Goal: Feedback & Contribution: Submit feedback/report problem

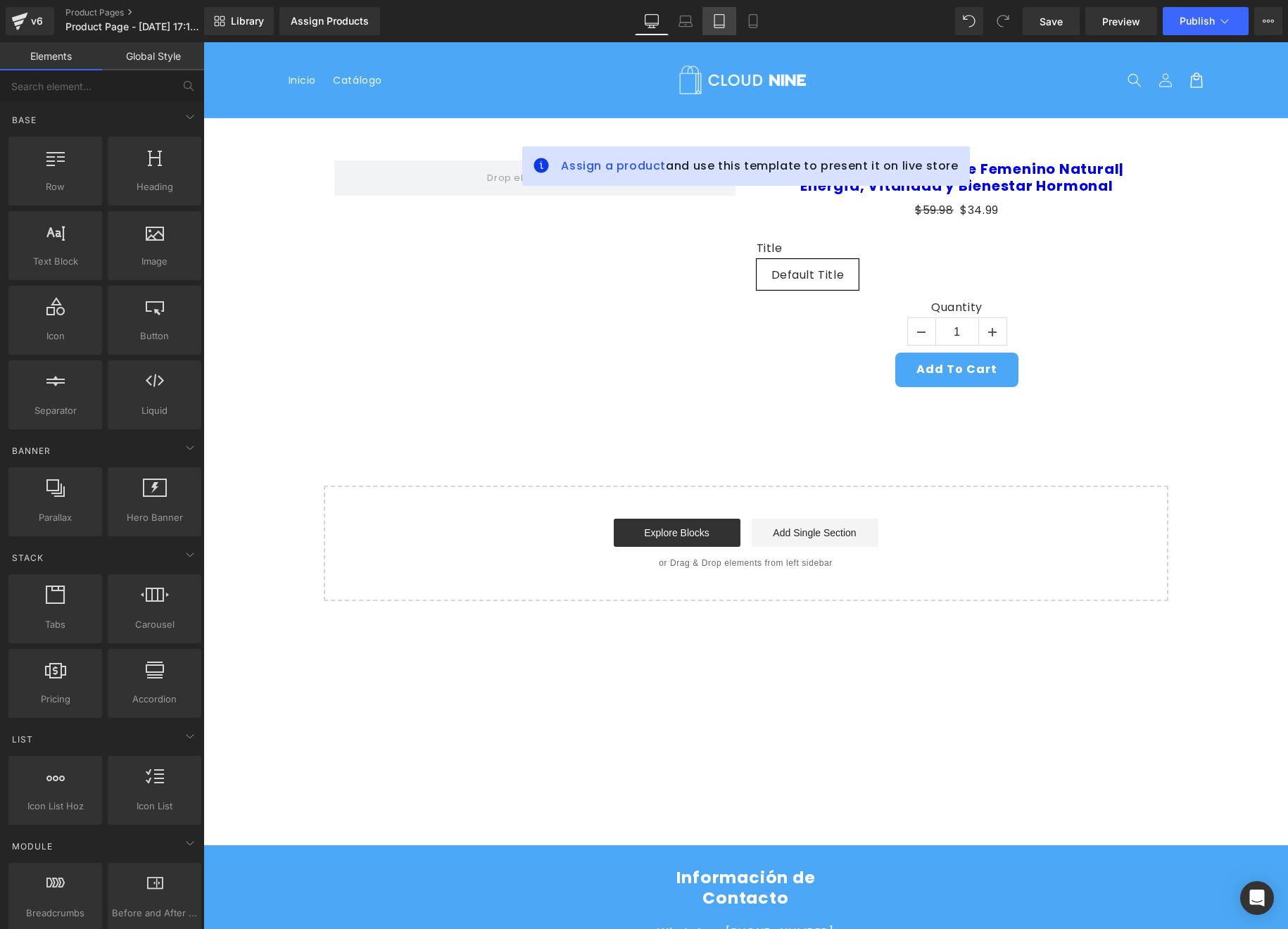
click at [710, 27] on link "Tablet" at bounding box center [719, 21] width 34 height 28
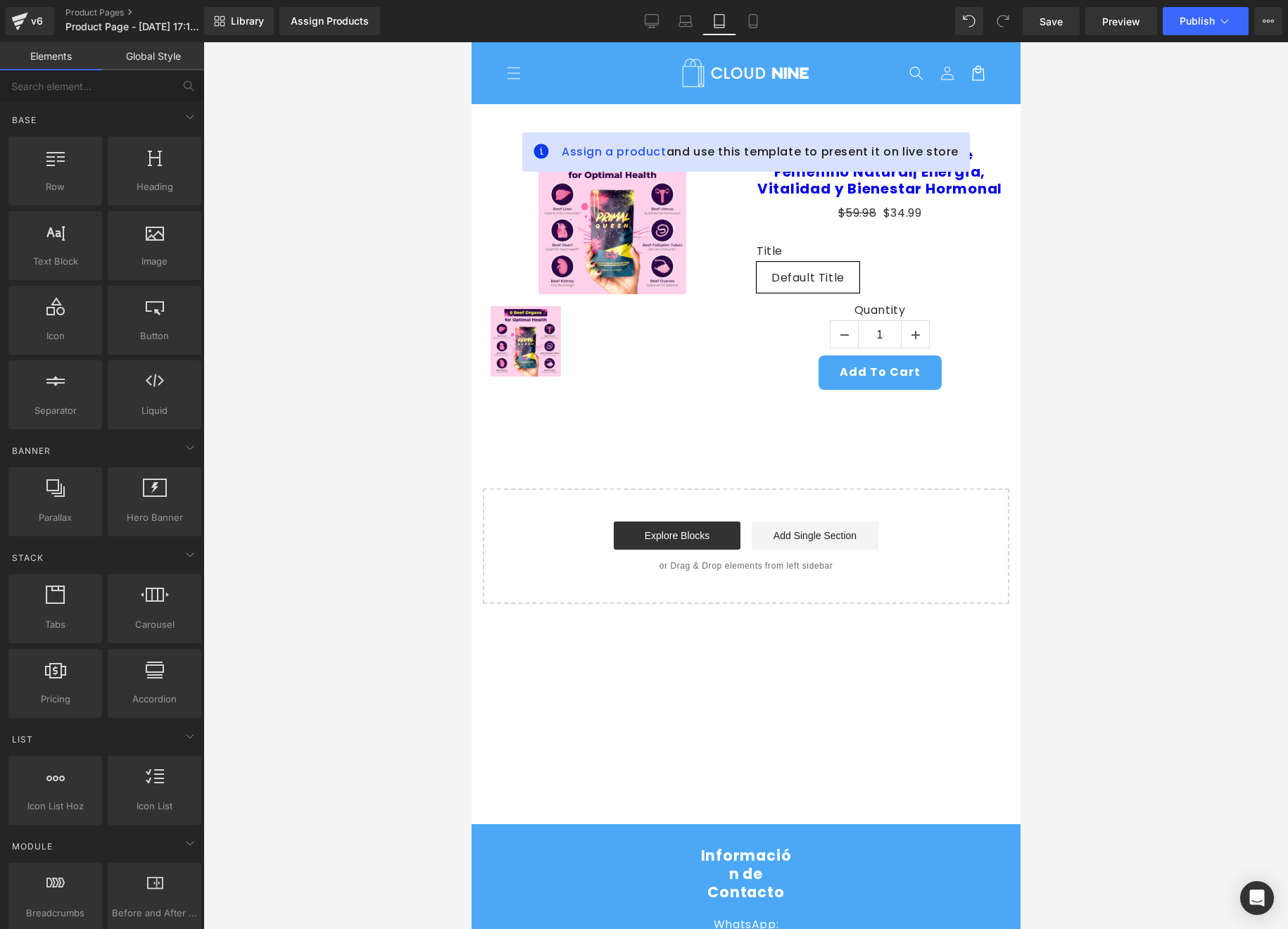
click at [729, 18] on link "Tablet" at bounding box center [719, 21] width 34 height 28
click at [648, 24] on icon at bounding box center [652, 21] width 14 height 14
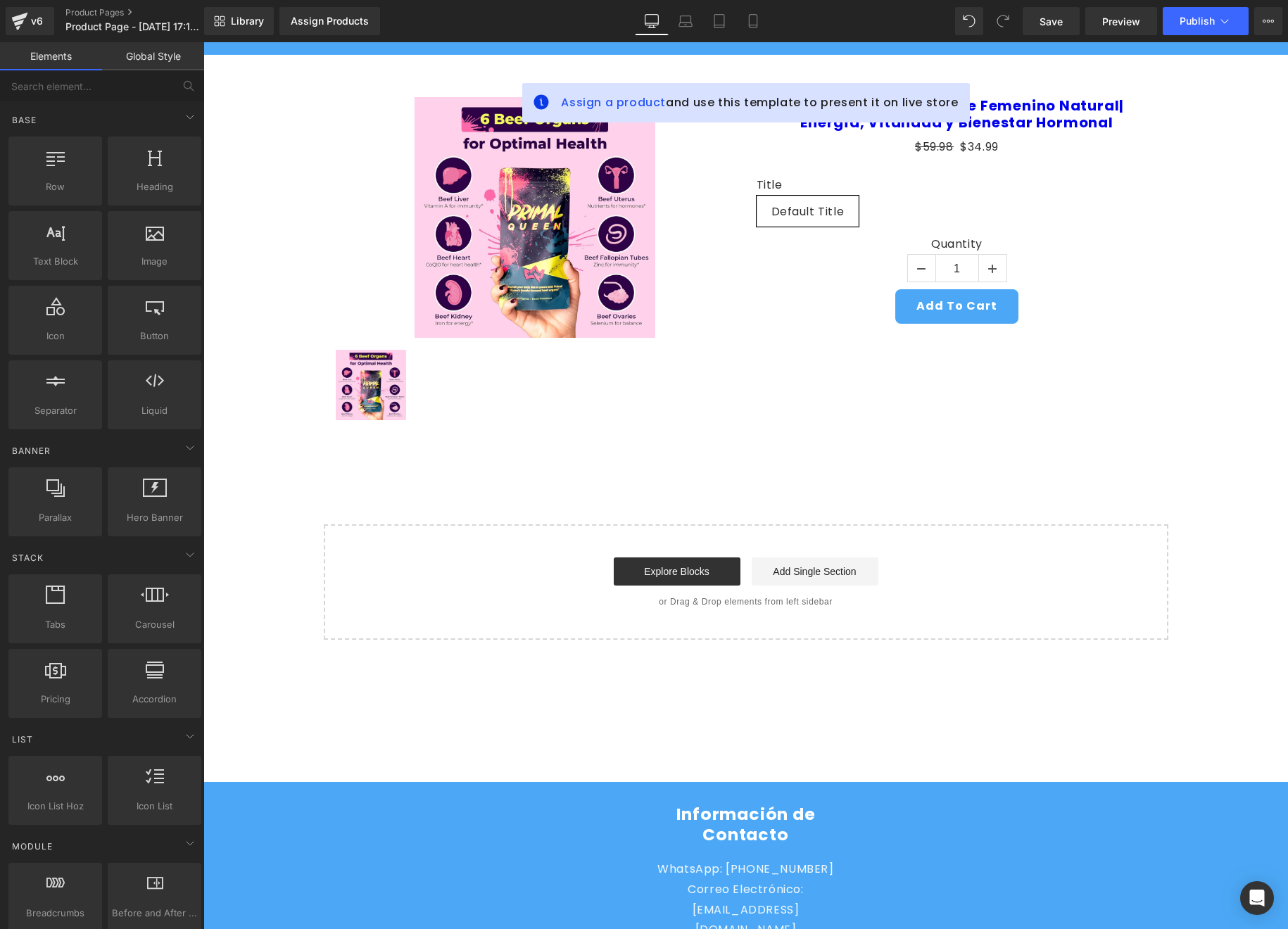
scroll to position [76, 0]
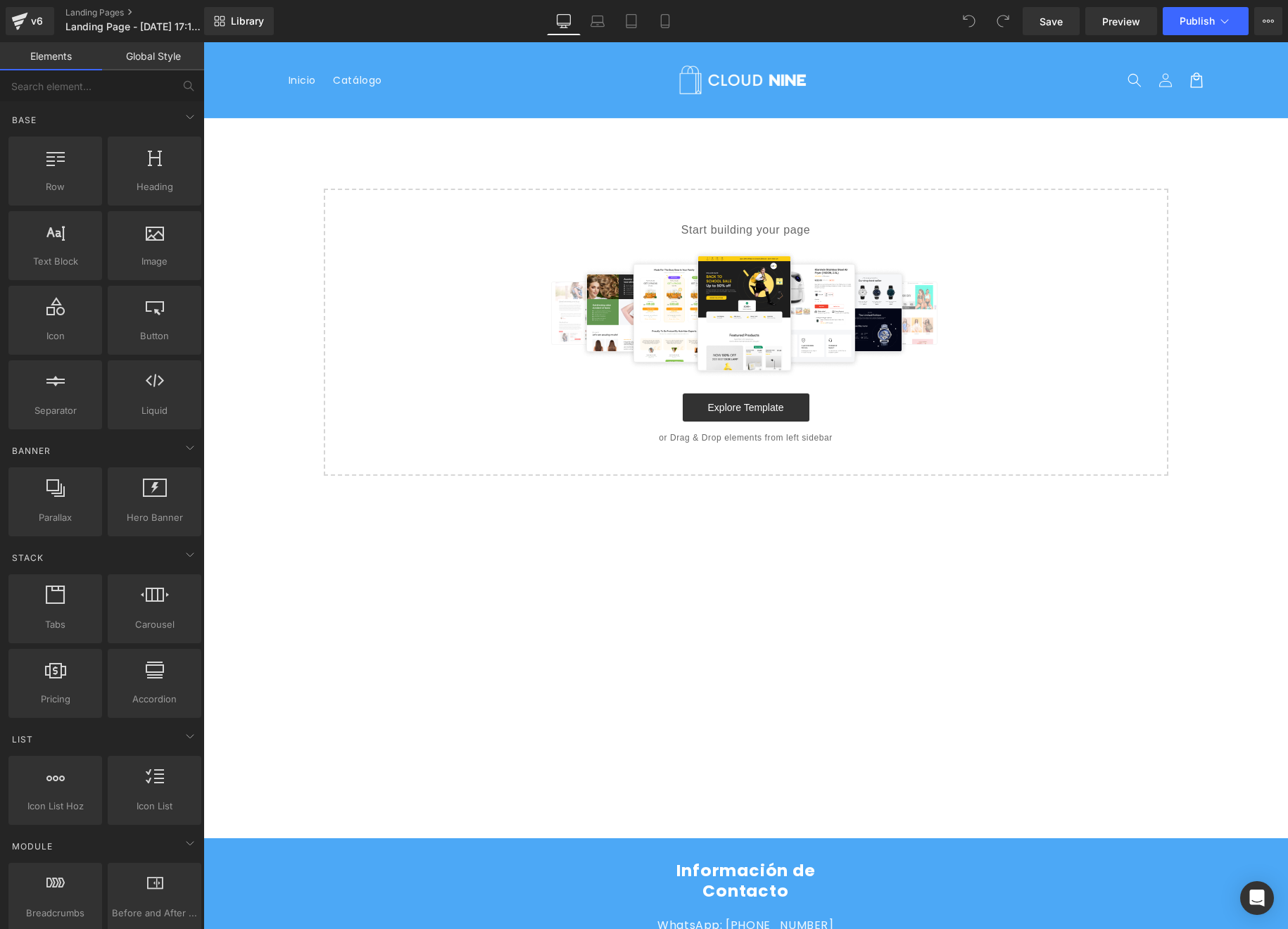
click at [599, 91] on nav "Inicio Catálogo" at bounding box center [469, 80] width 379 height 29
click at [1249, 26] on div "Save Preview Publish Scheduled Upgrade Plan View Live Page View with current Te…" at bounding box center [1152, 21] width 271 height 28
click at [1258, 27] on button "Upgrade Plan View Live Page View with current Template Save Template to Library…" at bounding box center [1268, 21] width 28 height 28
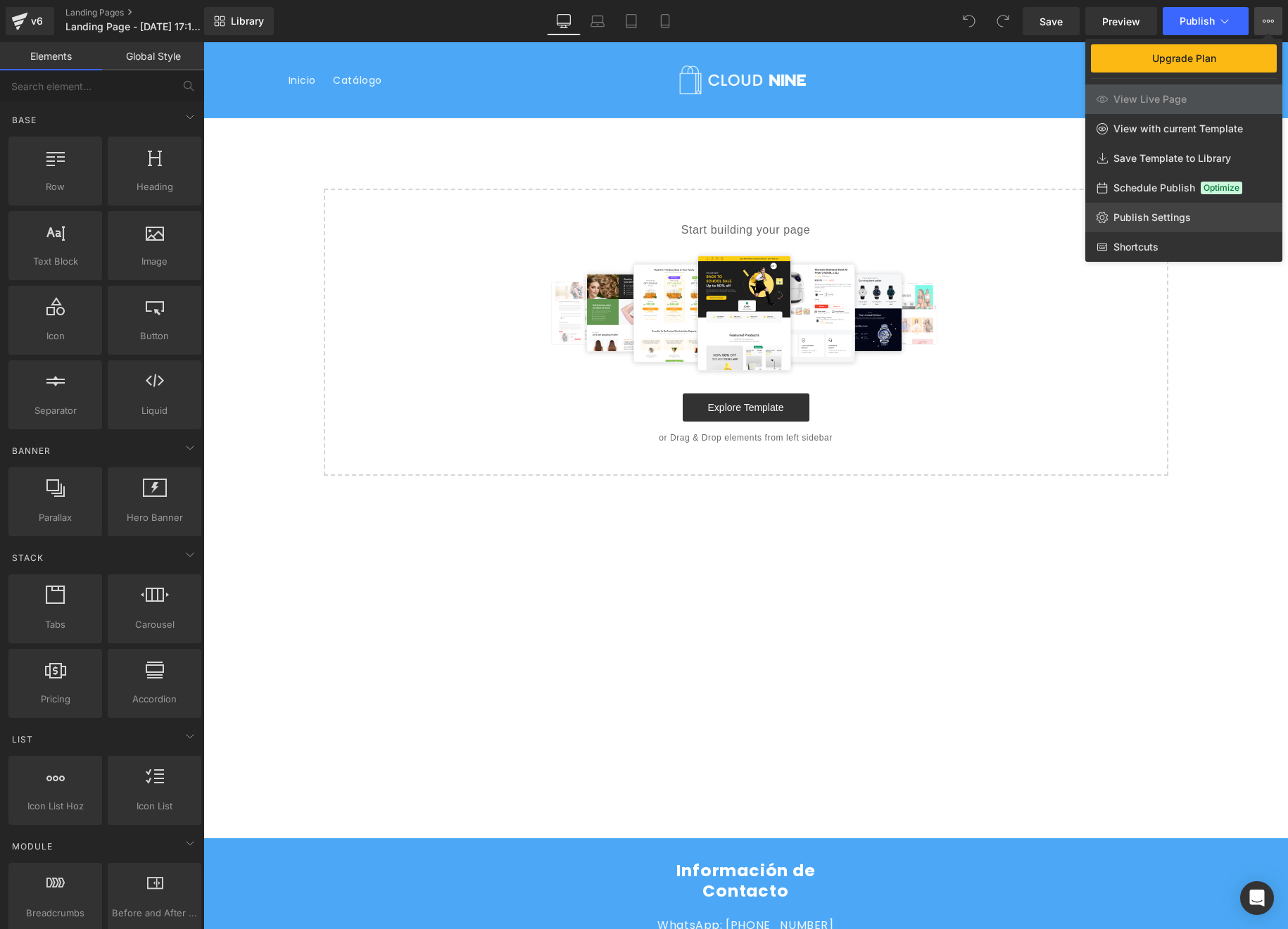
click at [1141, 218] on span "Publish Settings" at bounding box center [1152, 218] width 77 height 13
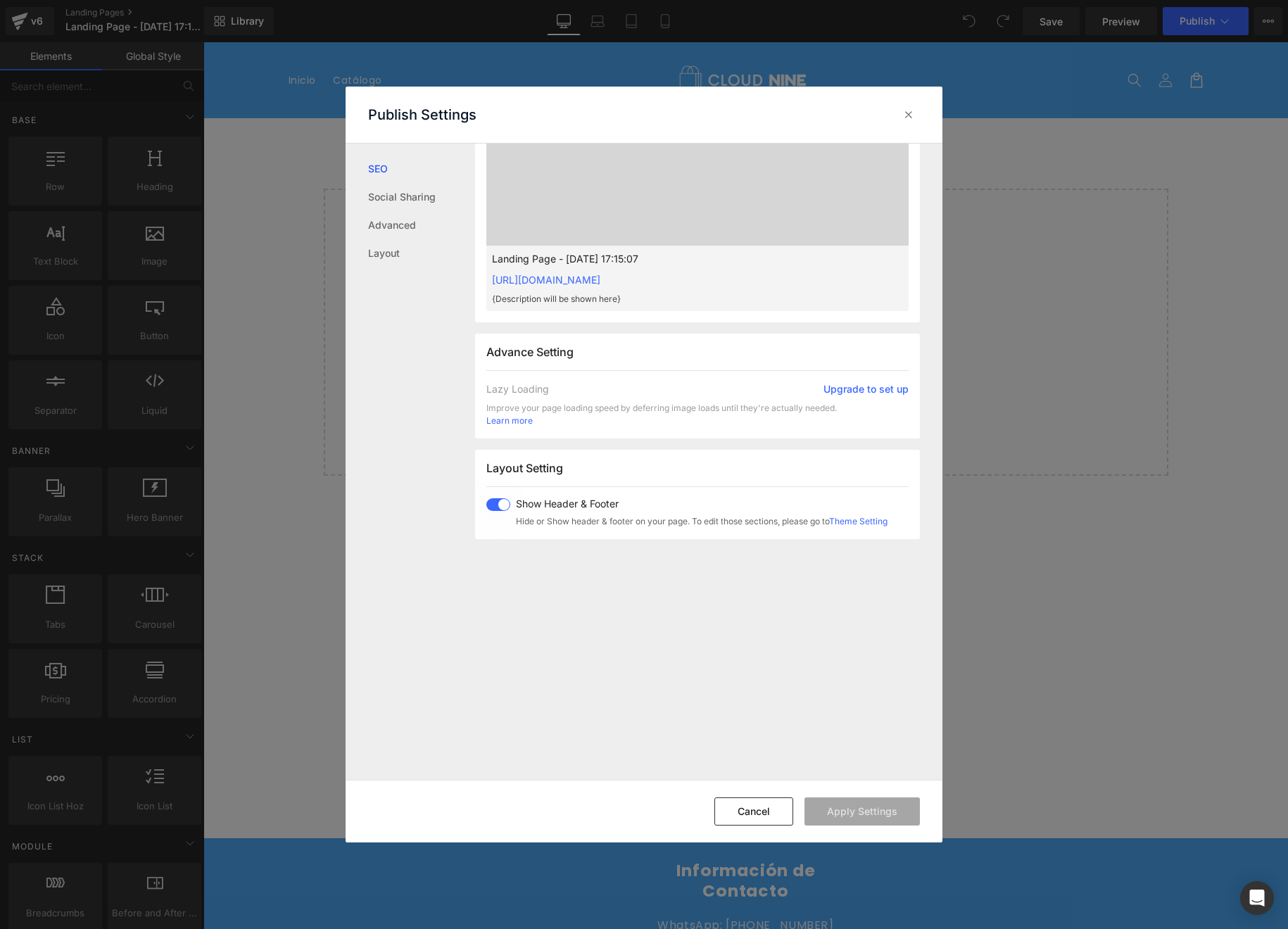
scroll to position [550, 0]
click at [498, 502] on span at bounding box center [498, 502] width 24 height 13
click at [881, 820] on button "Apply Settings" at bounding box center [862, 811] width 116 height 28
click at [906, 116] on icon at bounding box center [909, 115] width 14 height 14
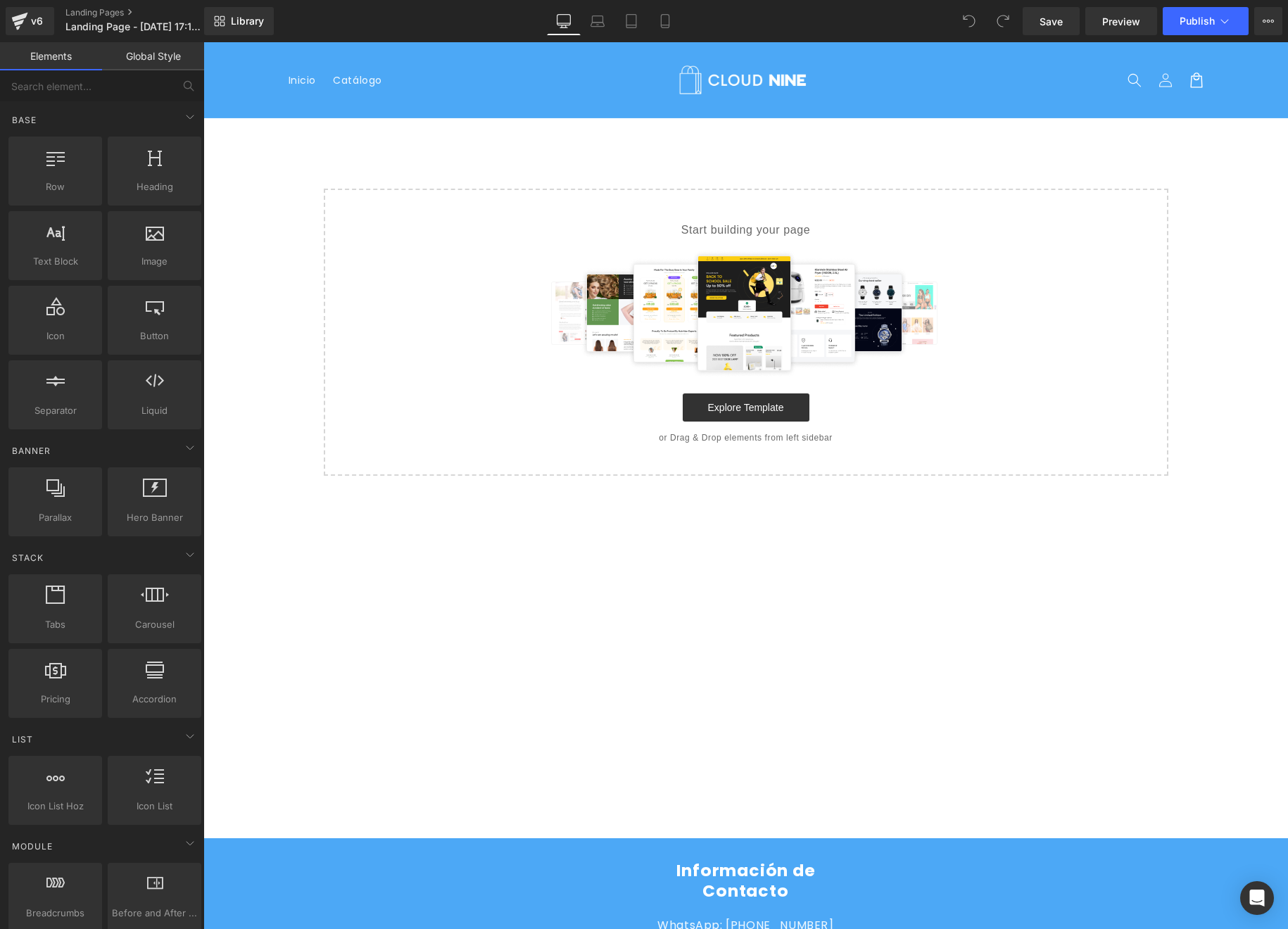
click at [872, 145] on main "Select your layout" at bounding box center [746, 479] width 1084 height 720
drag, startPoint x: 737, startPoint y: 124, endPoint x: 729, endPoint y: 126, distance: 8.2
click at [737, 124] on main "Select your layout" at bounding box center [746, 479] width 1084 height 720
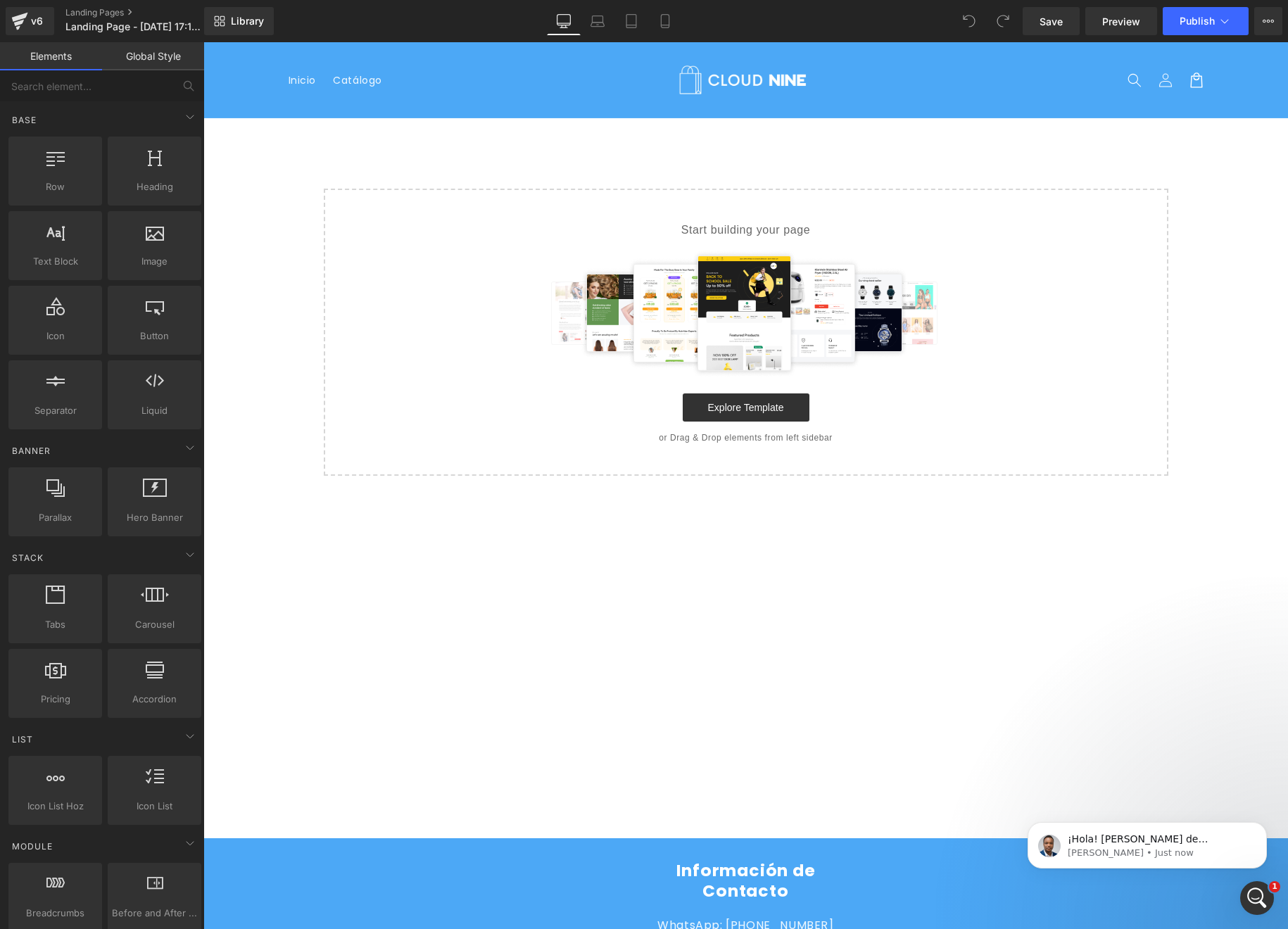
scroll to position [0, 0]
click at [636, 24] on icon at bounding box center [631, 21] width 14 height 14
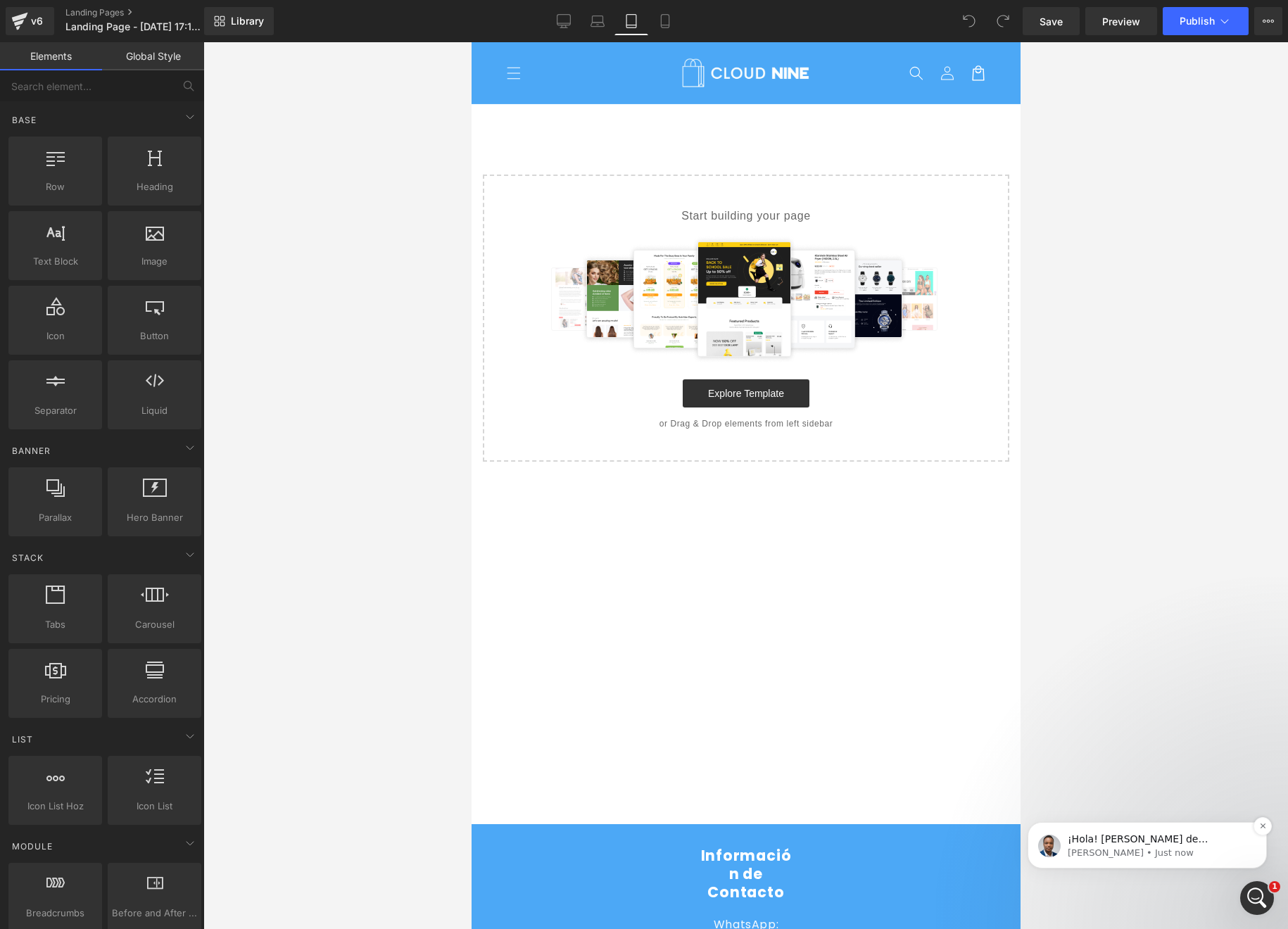
click at [1149, 859] on p "[PERSON_NAME] • Just now" at bounding box center [1158, 853] width 181 height 13
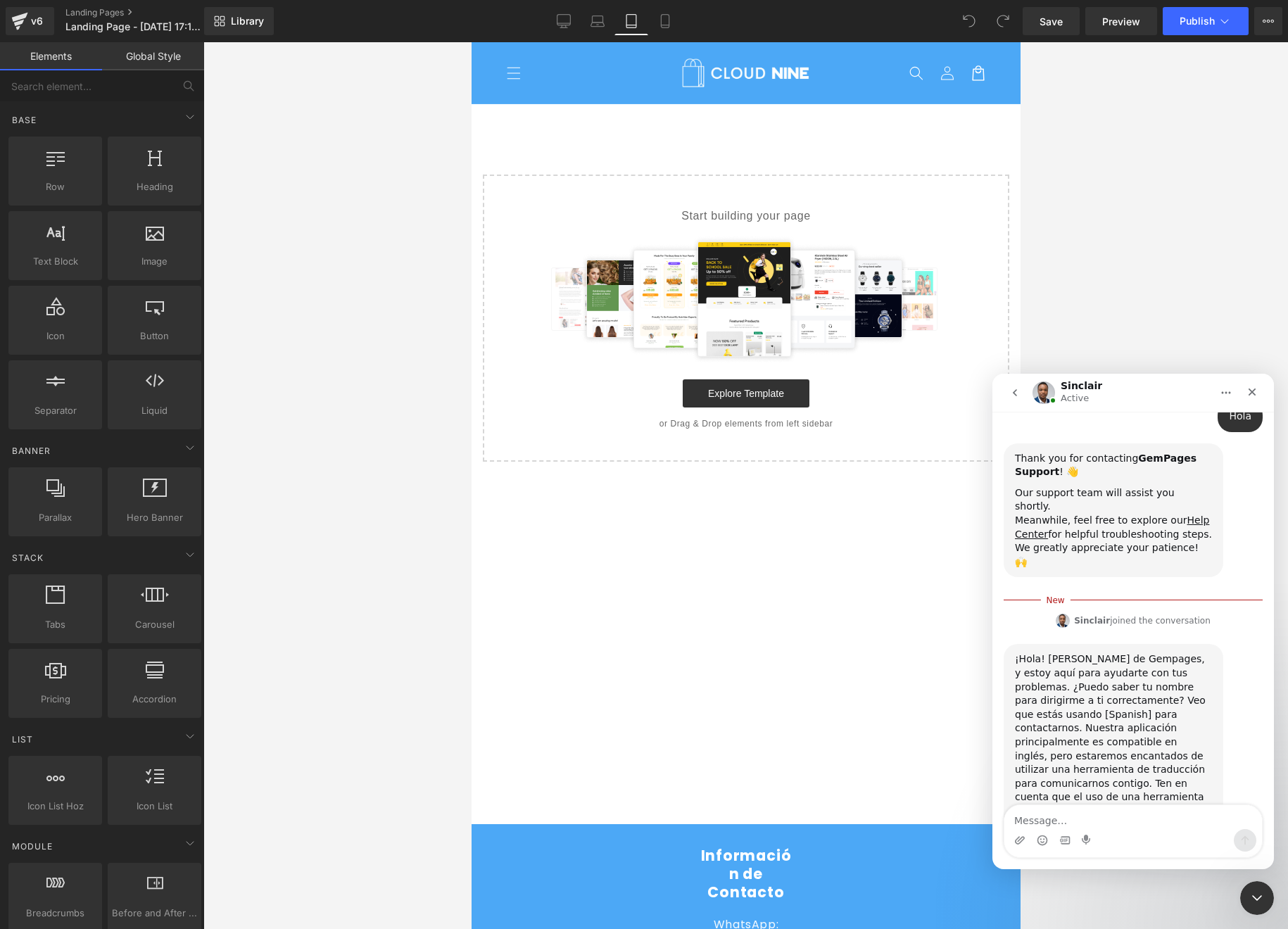
scroll to position [163, 0]
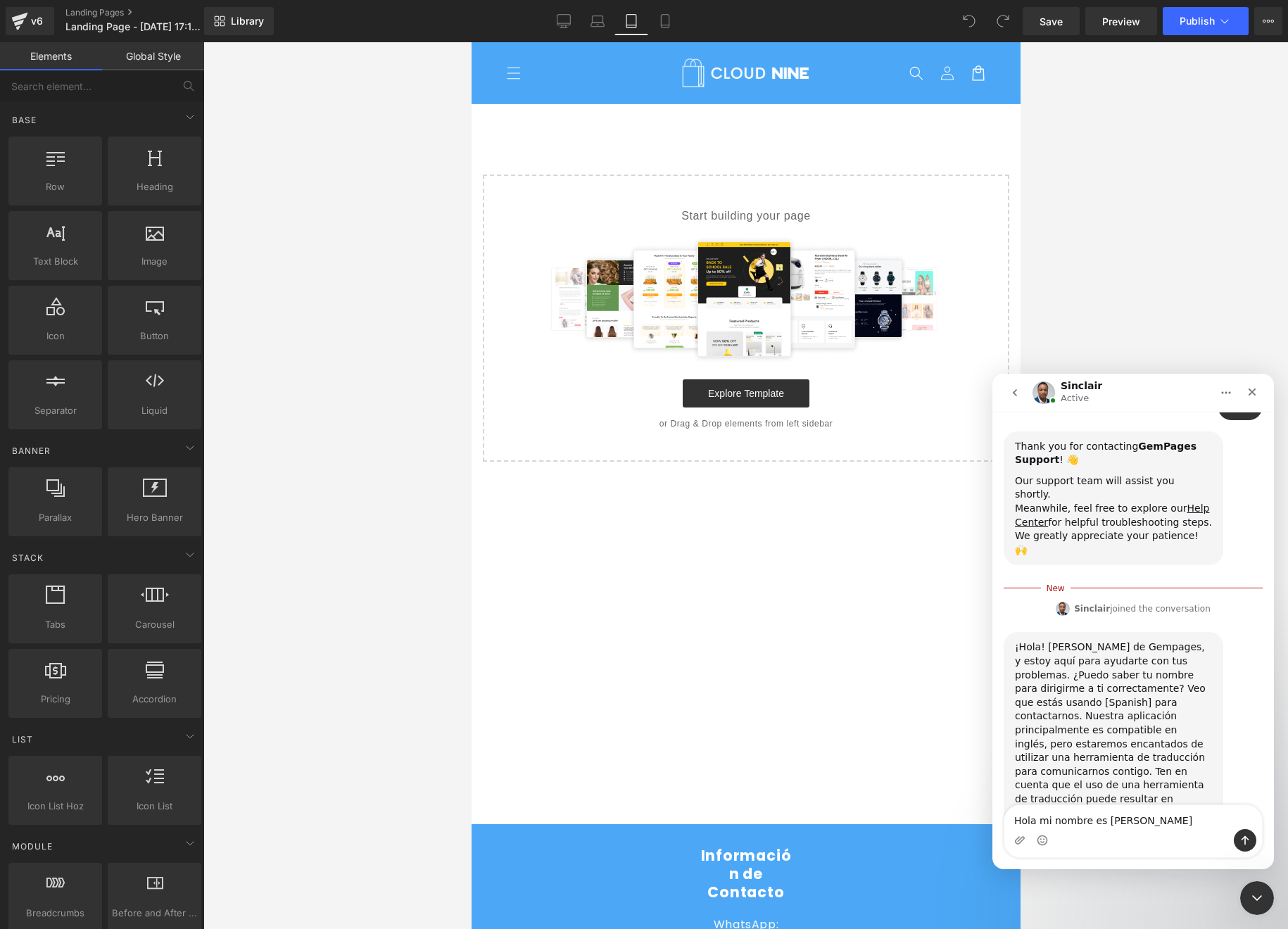
type textarea "Hola mi nombre es [PERSON_NAME]"
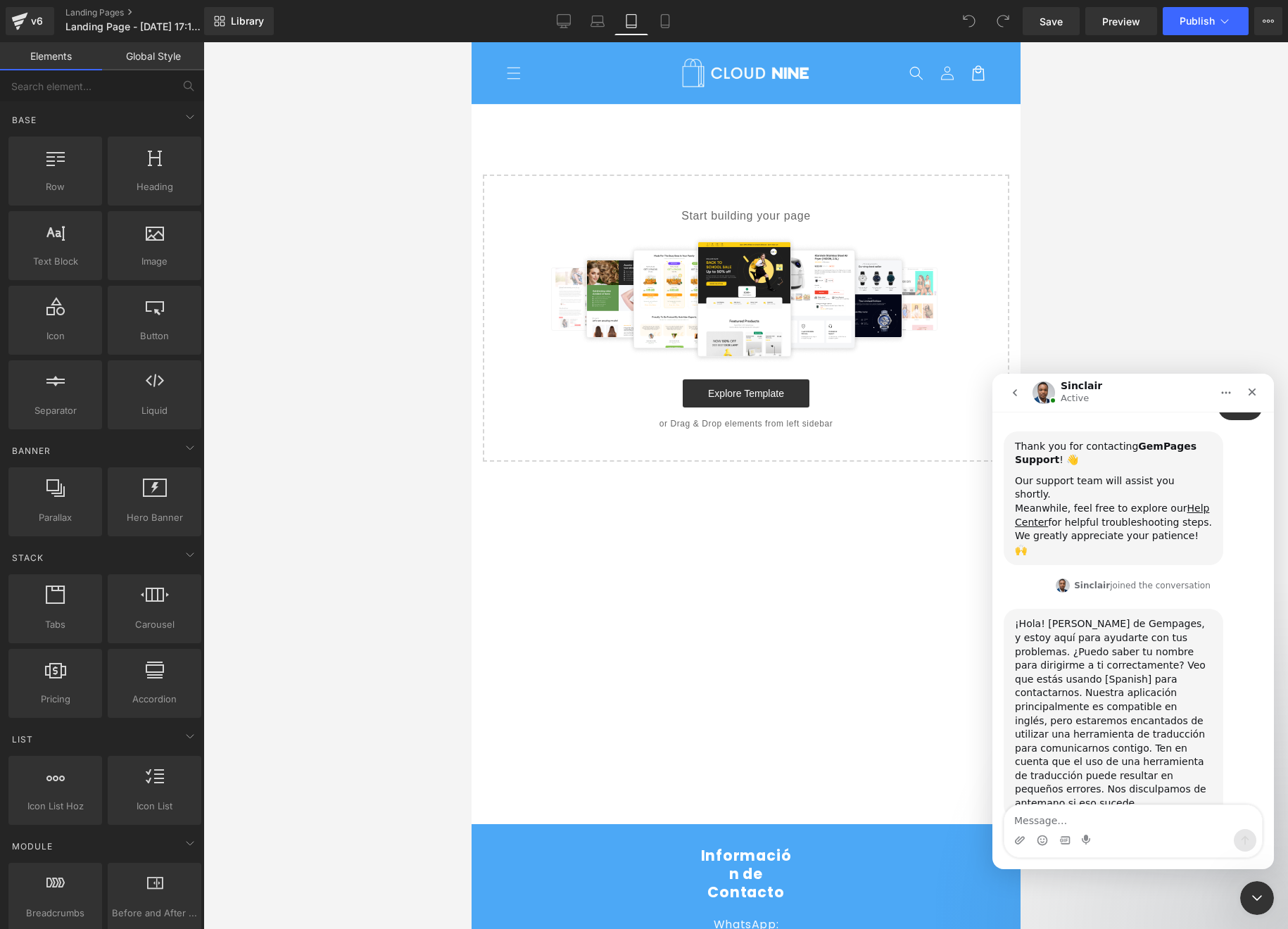
scroll to position [182, 0]
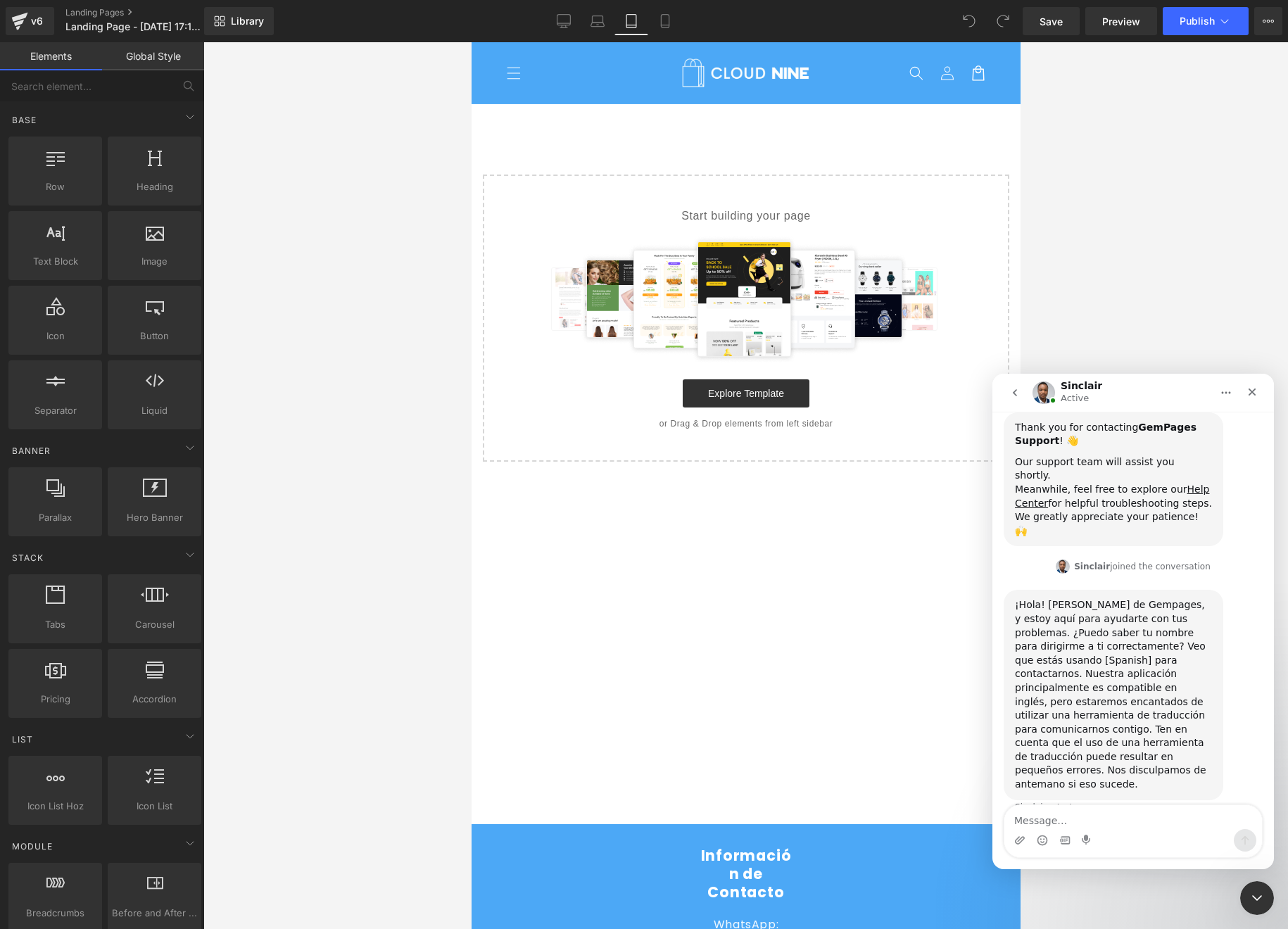
type textarea "n"
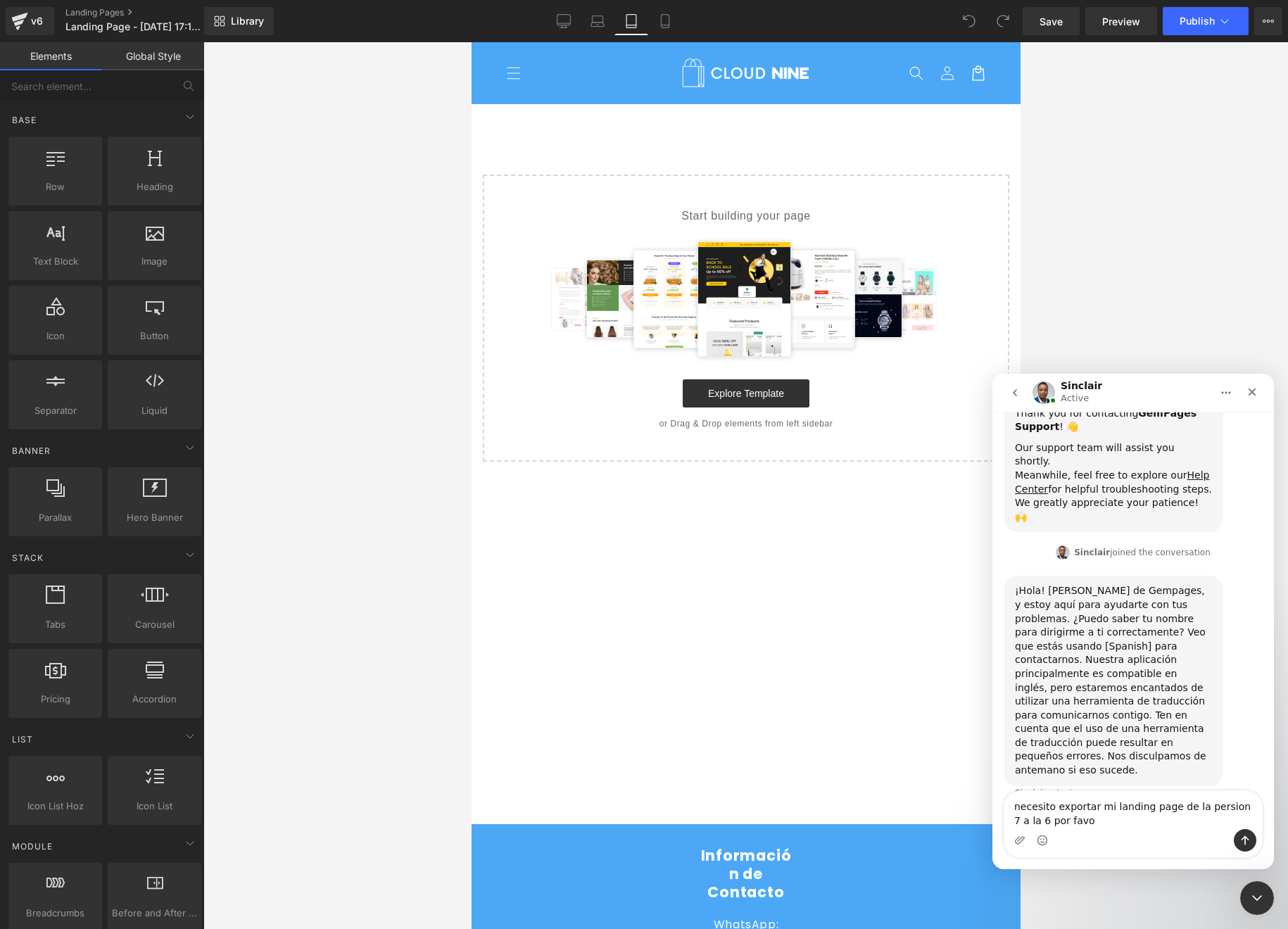
type textarea "necesito exportar mi landing page de la persion 7 a la 6 por favor"
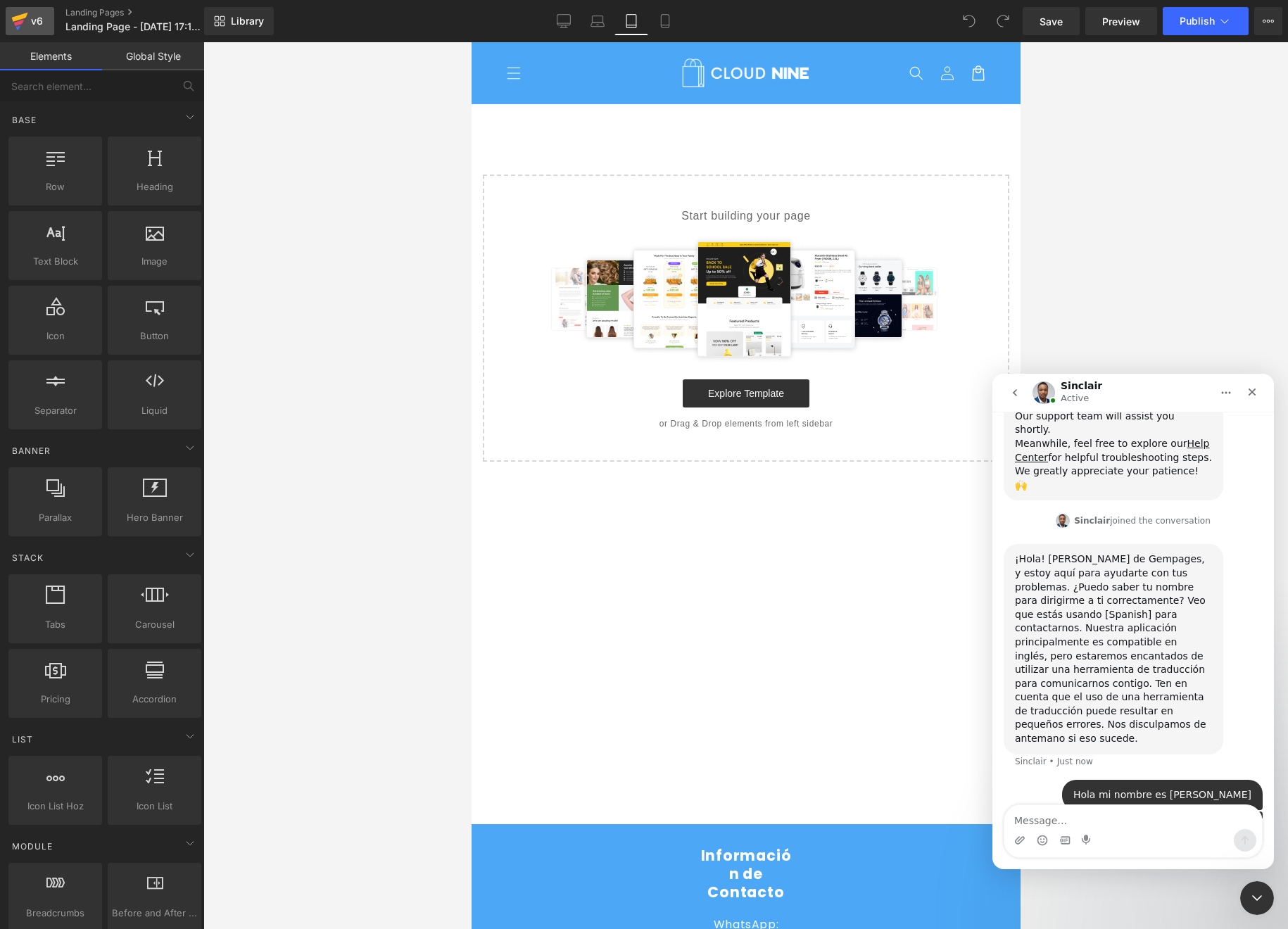
drag, startPoint x: 39, startPoint y: 24, endPoint x: 44, endPoint y: 12, distance: 13.0
click at [36, 24] on div at bounding box center [644, 443] width 1288 height 887
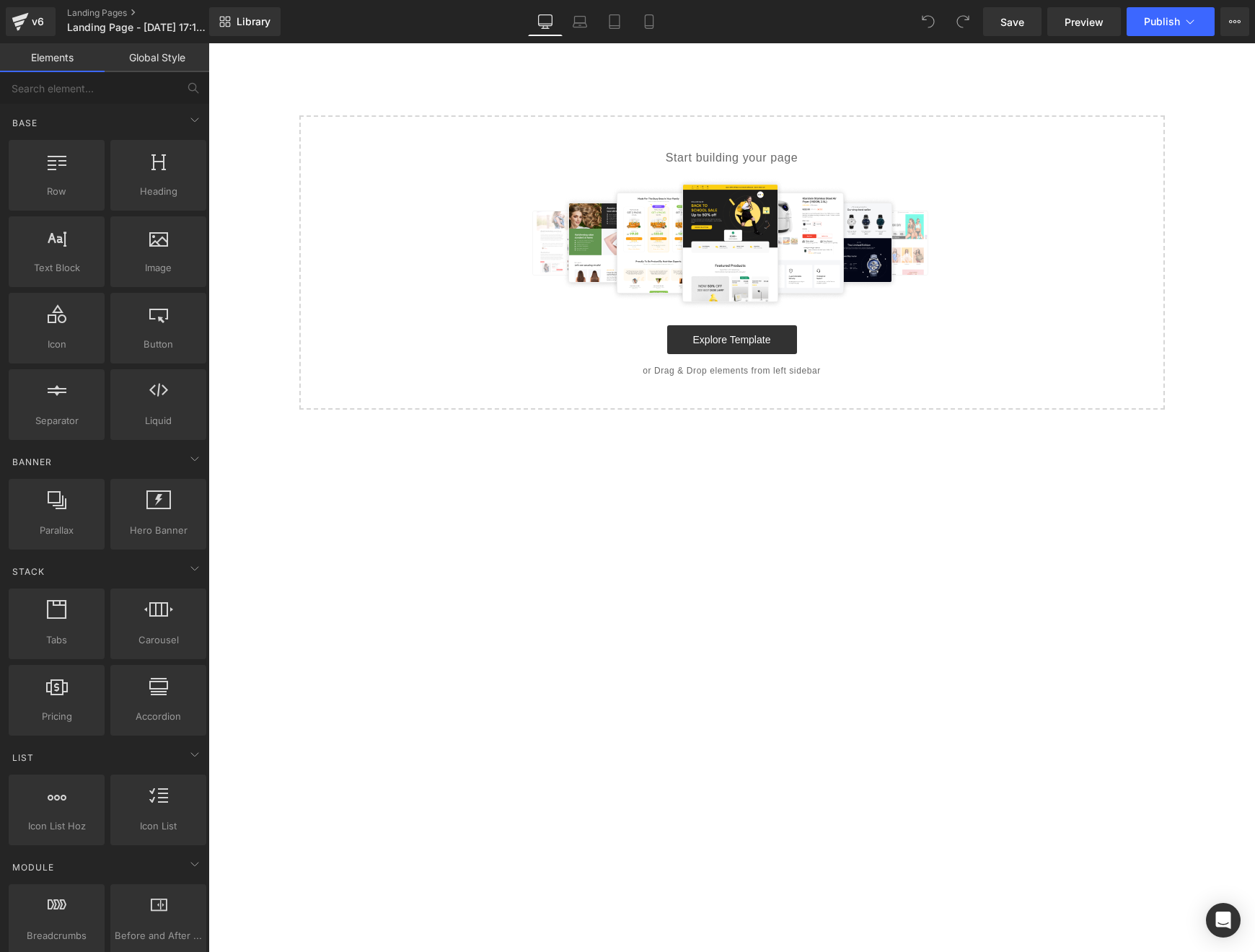
click at [433, 102] on div "Select your layout" at bounding box center [731, 226] width 1046 height 366
click at [614, 24] on icon at bounding box center [615, 22] width 15 height 15
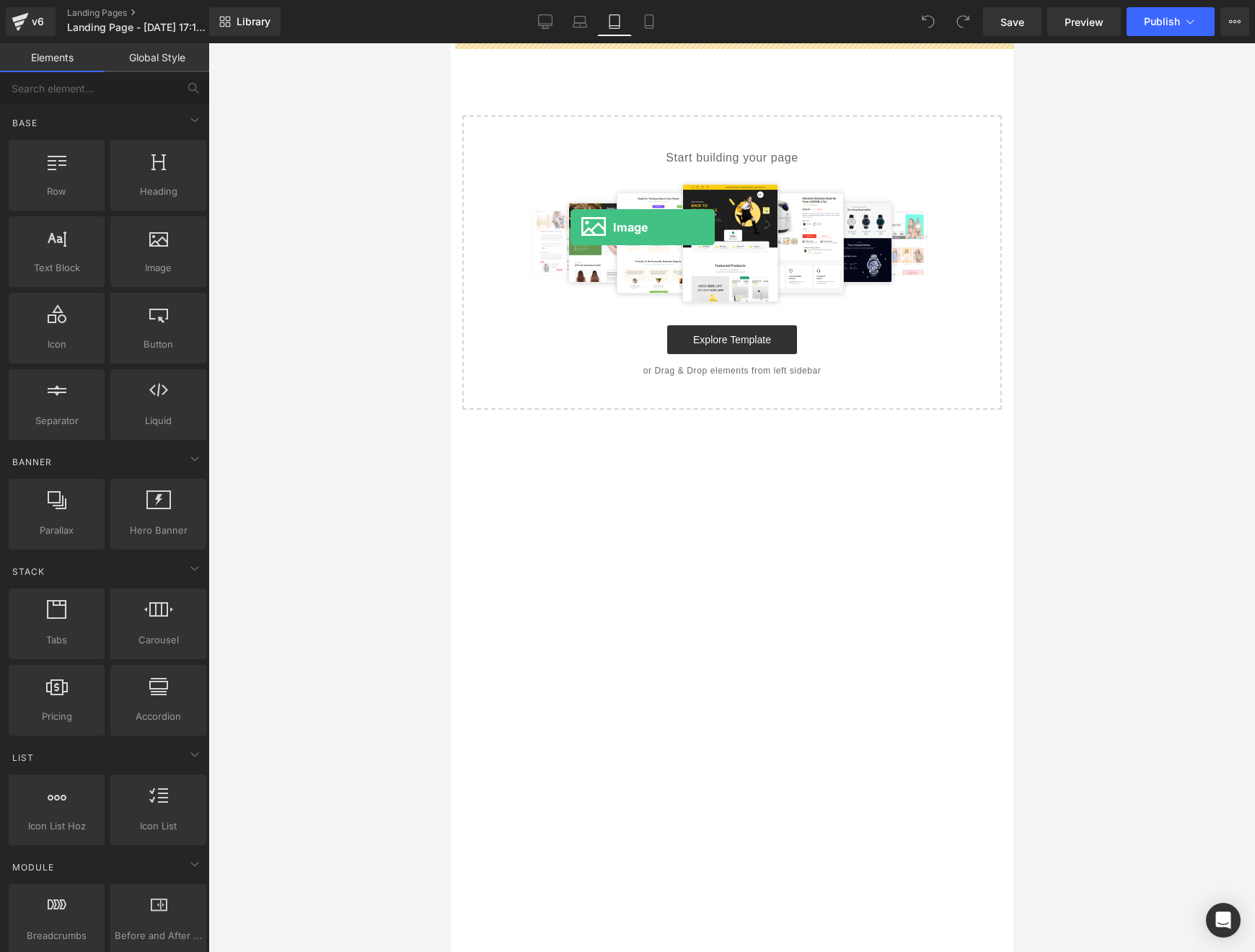
drag, startPoint x: 678, startPoint y: 299, endPoint x: 753, endPoint y: 219, distance: 109.7
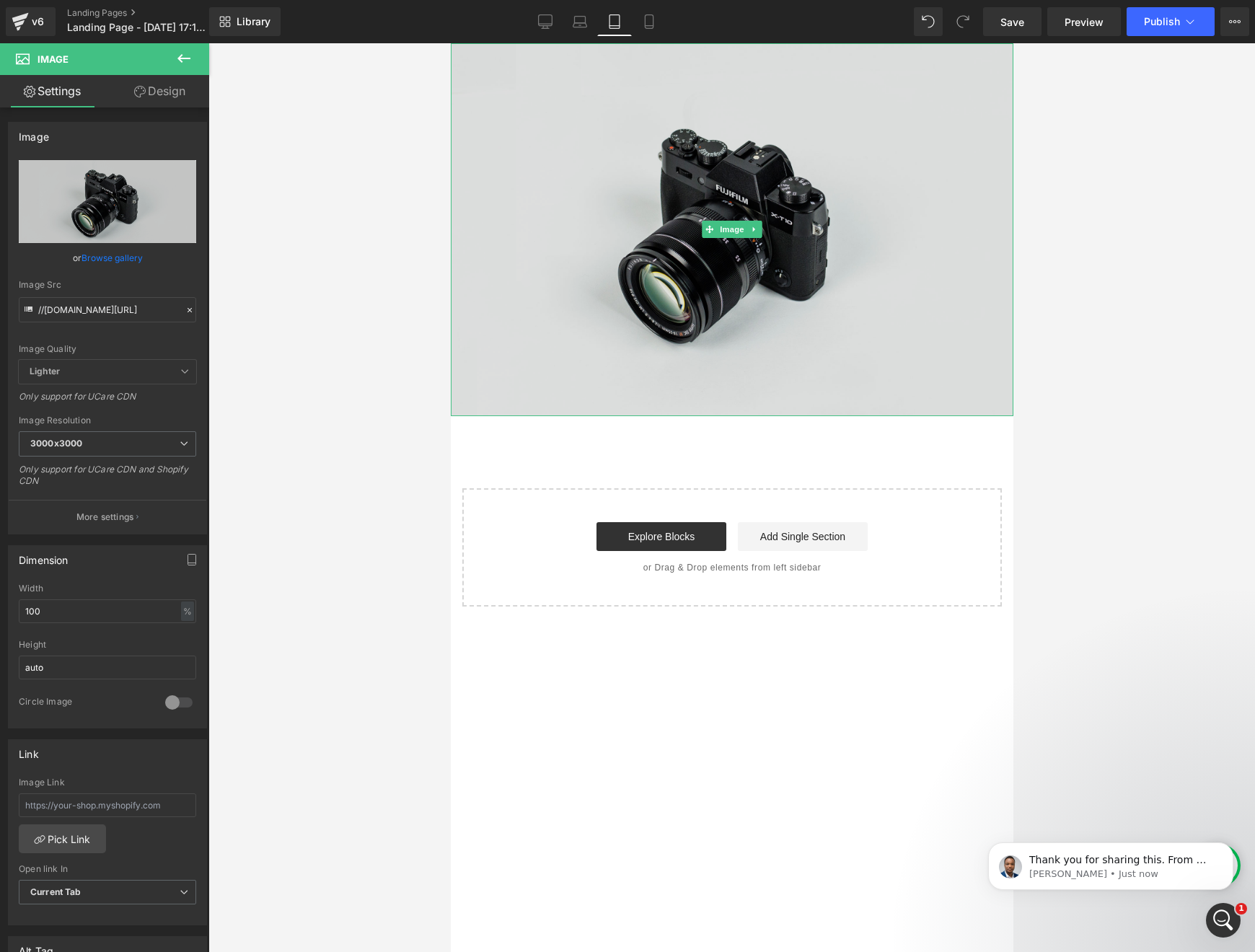
click at [679, 240] on img at bounding box center [731, 229] width 562 height 373
click at [778, 366] on img at bounding box center [731, 229] width 562 height 373
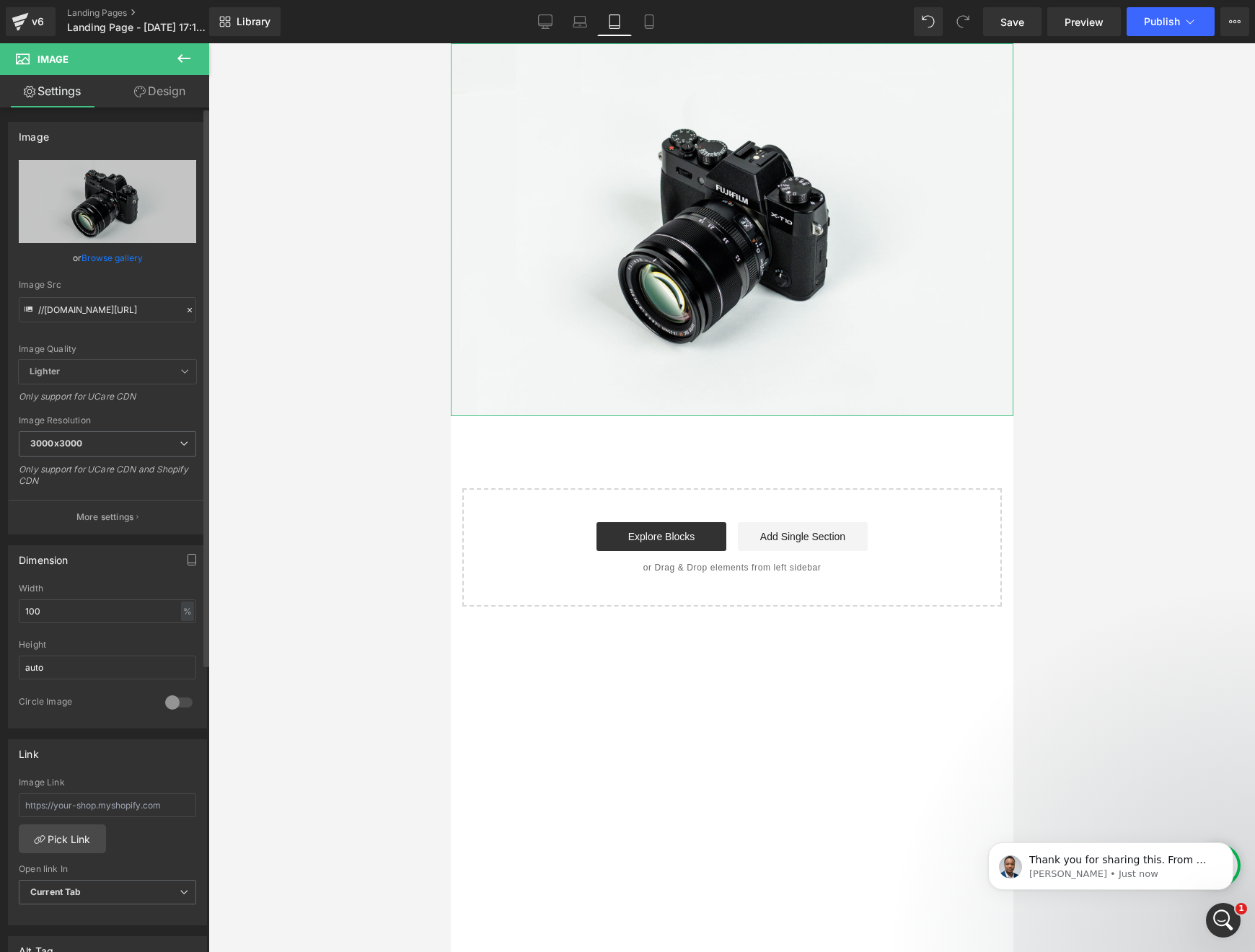
click at [185, 311] on icon at bounding box center [190, 310] width 10 height 10
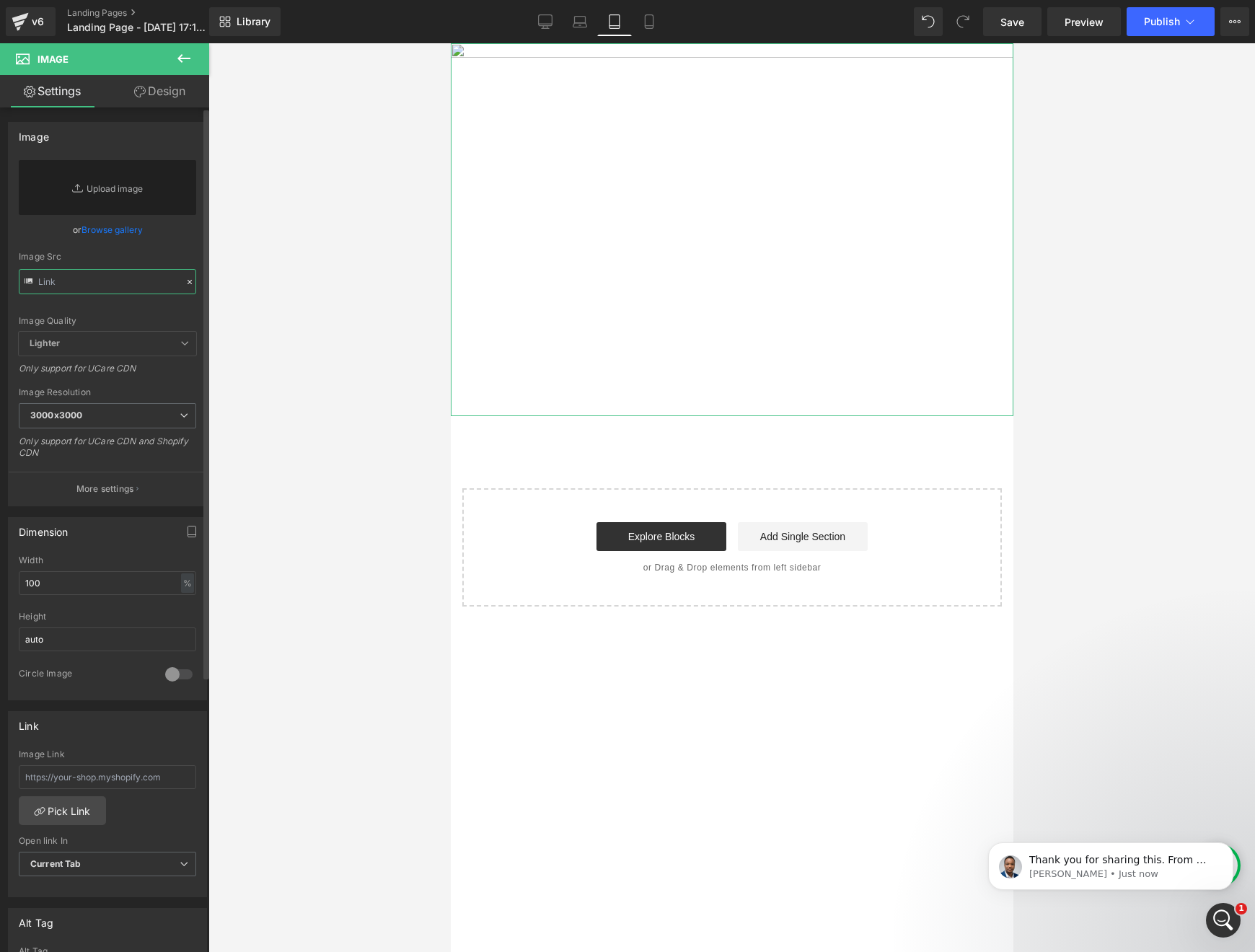
click at [134, 292] on input "text" at bounding box center [108, 281] width 177 height 25
paste input "https://img.funnelish.com/5897/934081/1758840630-QUEEN-1-Recuperado-2_01.png"
type input "https://img.funnelish.com/5897/934081/1758840630-QUEEN-1-Recuperado-2_01.png"
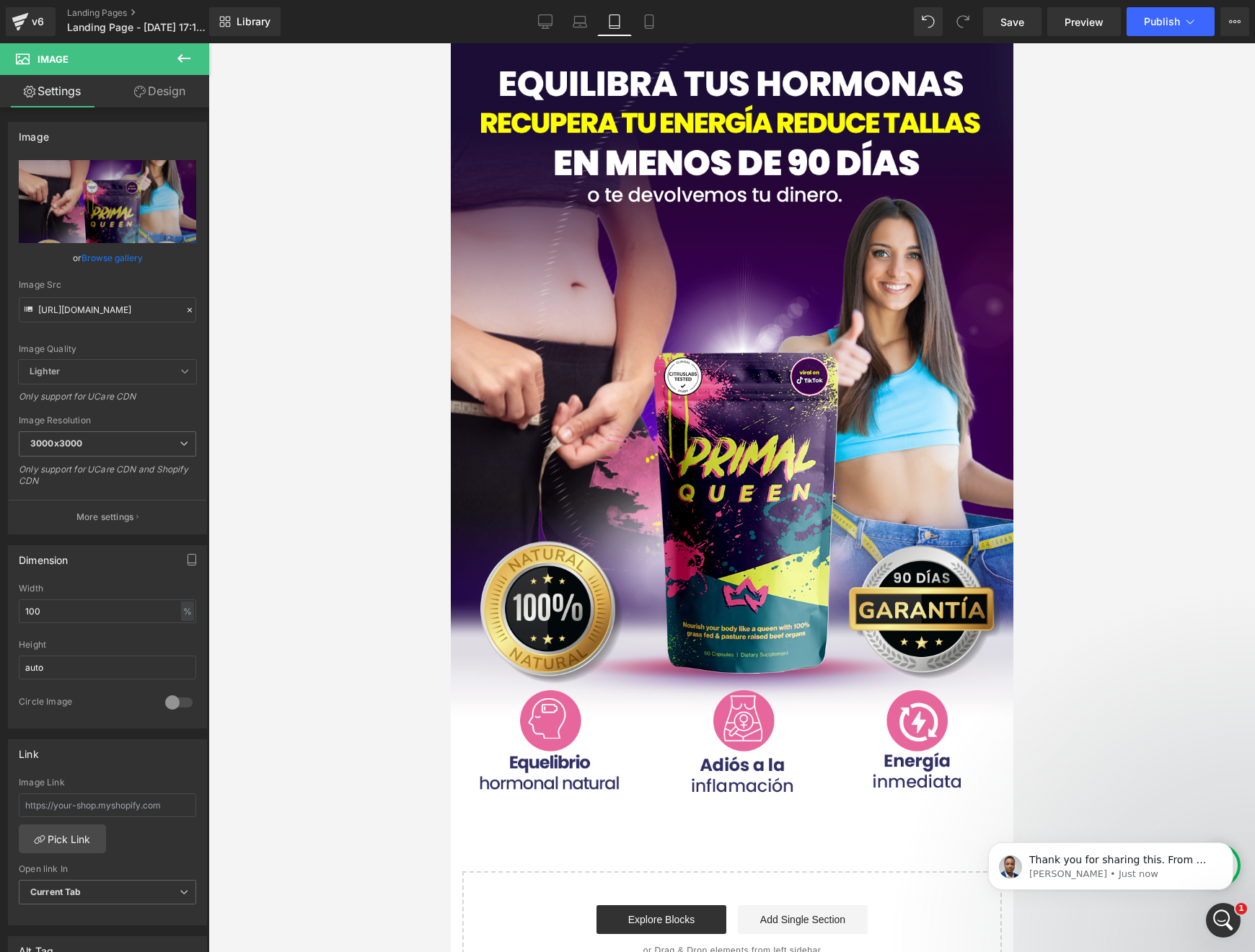
click at [349, 347] on div at bounding box center [731, 497] width 1046 height 909
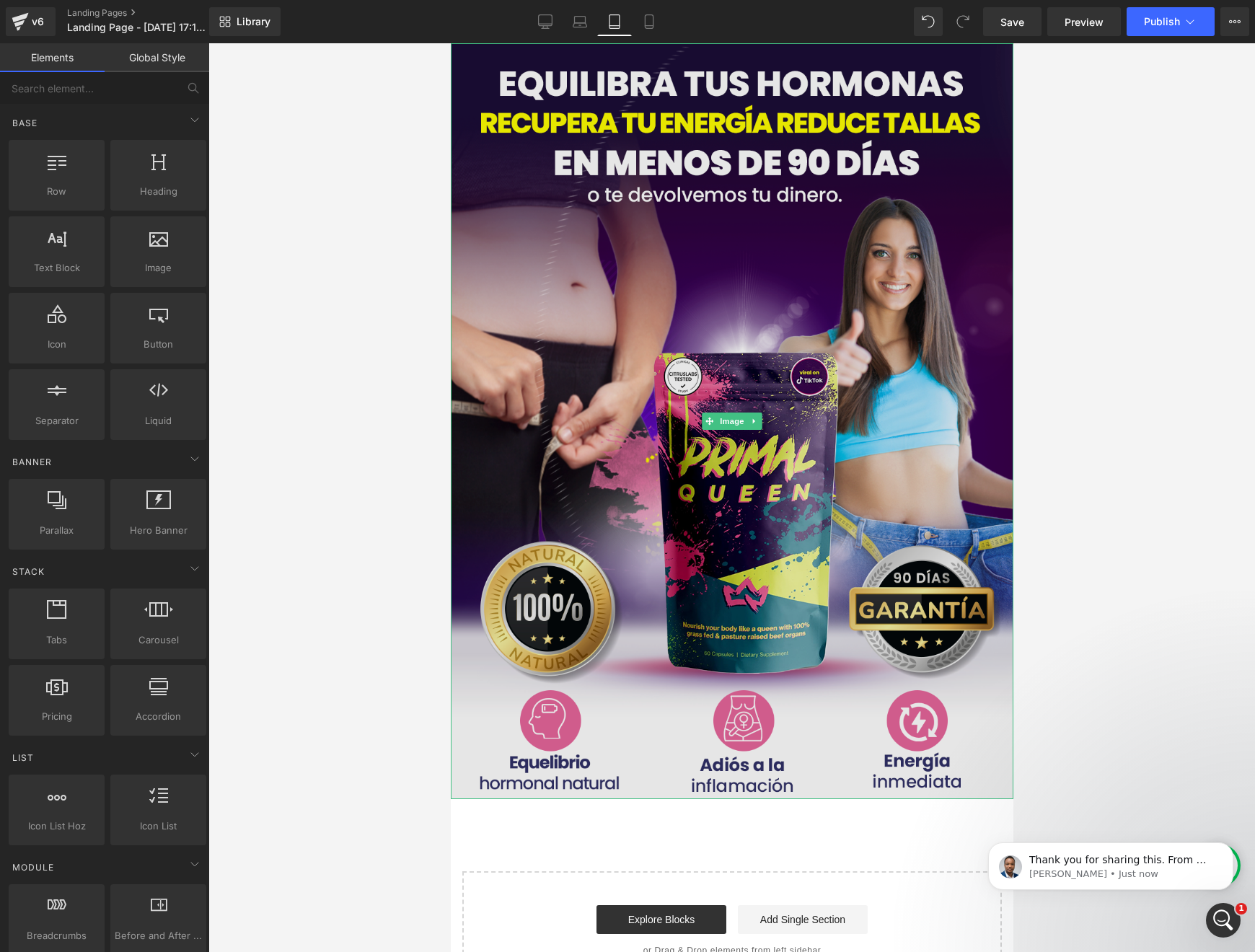
scroll to position [59, 0]
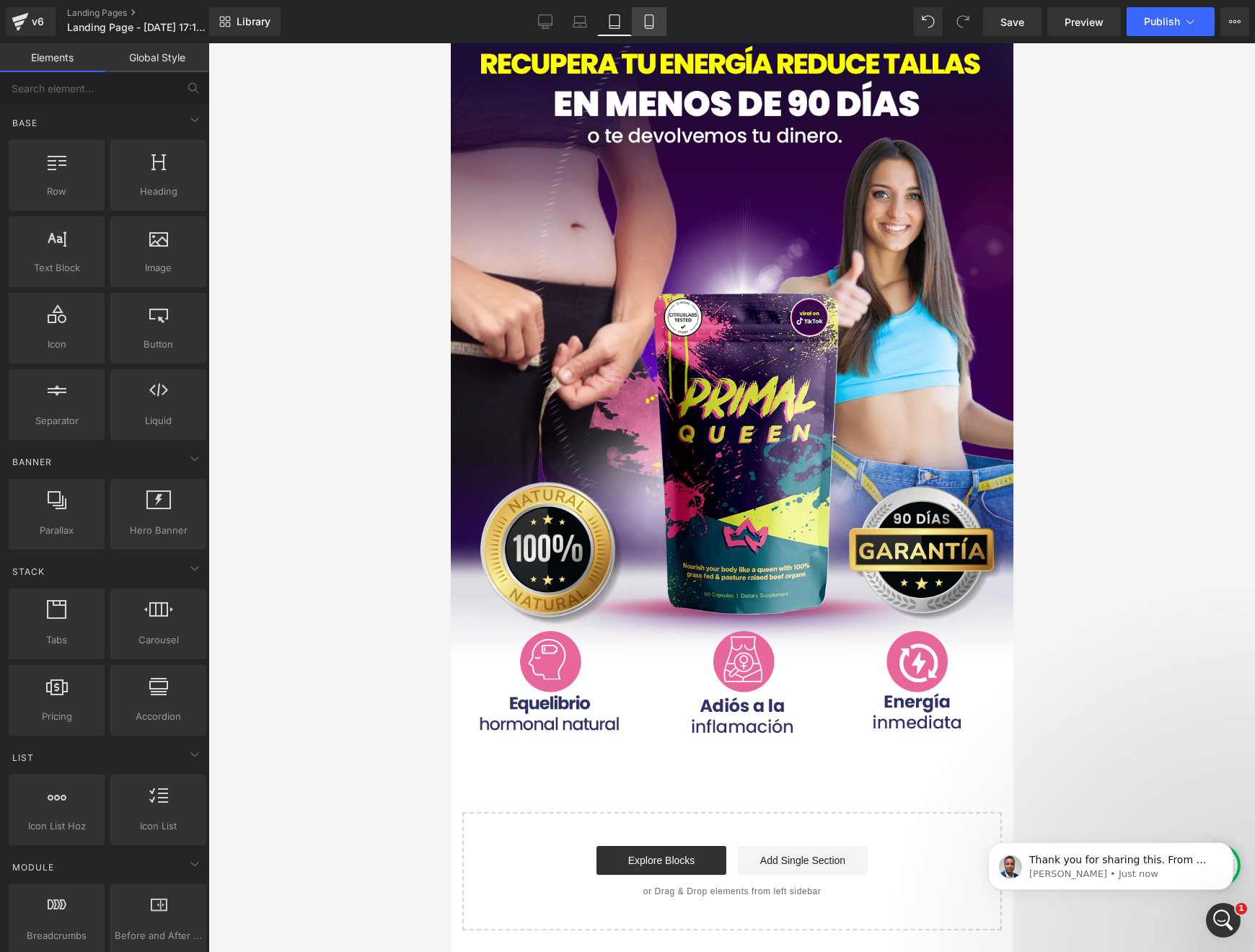
click at [647, 23] on icon at bounding box center [649, 22] width 15 height 15
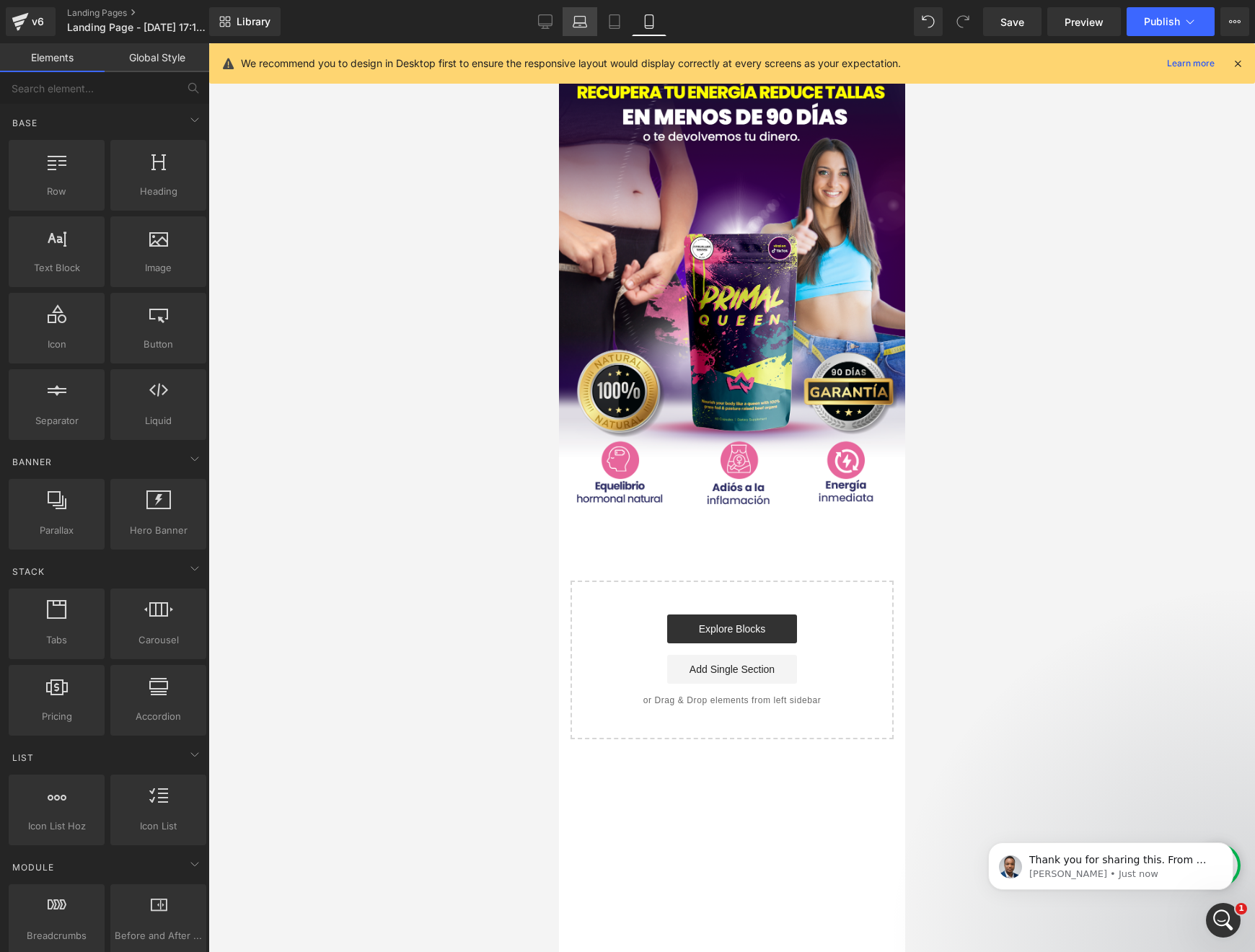
click at [573, 25] on icon at bounding box center [580, 26] width 14 height 4
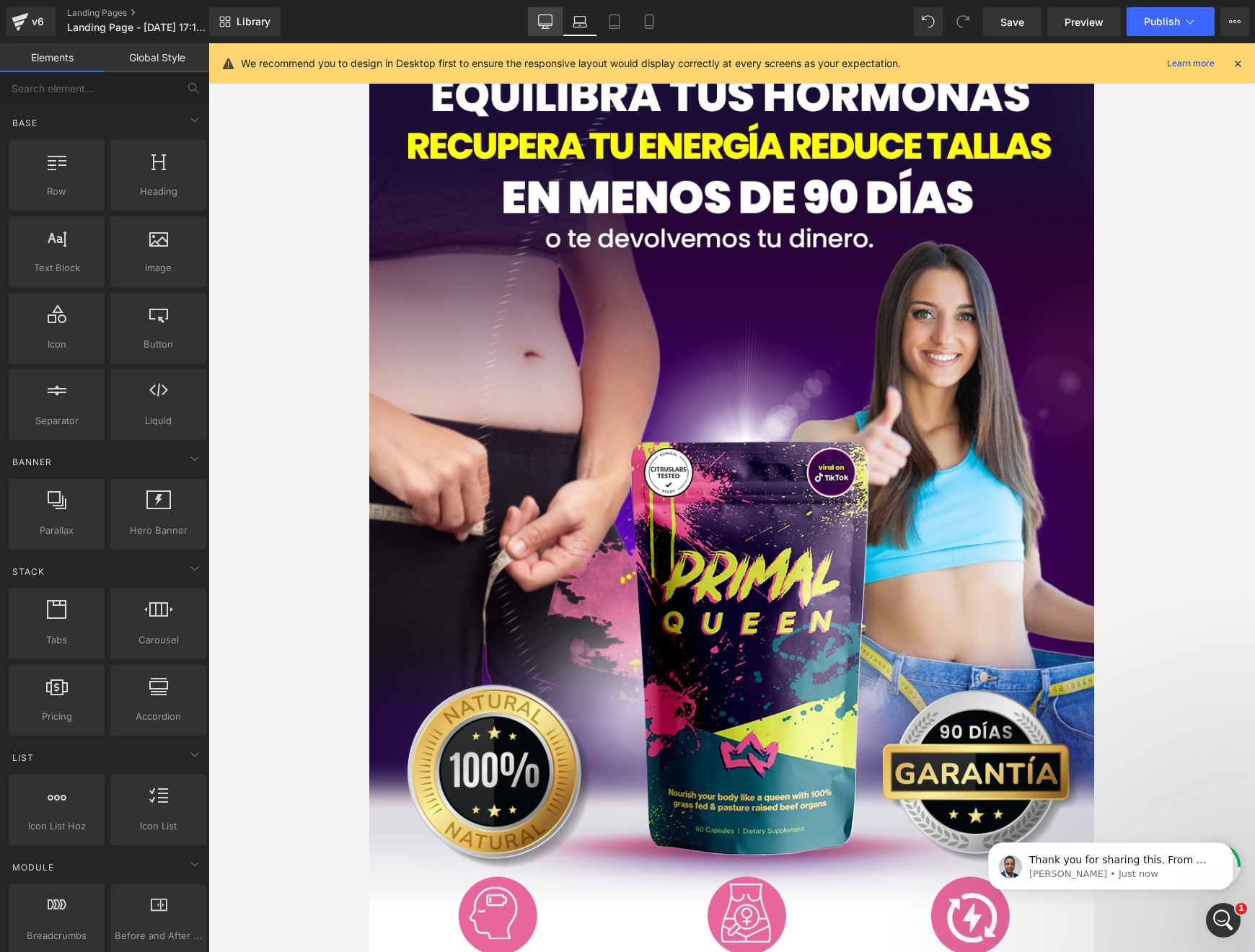
click at [540, 29] on link "Desktop" at bounding box center [545, 21] width 34 height 29
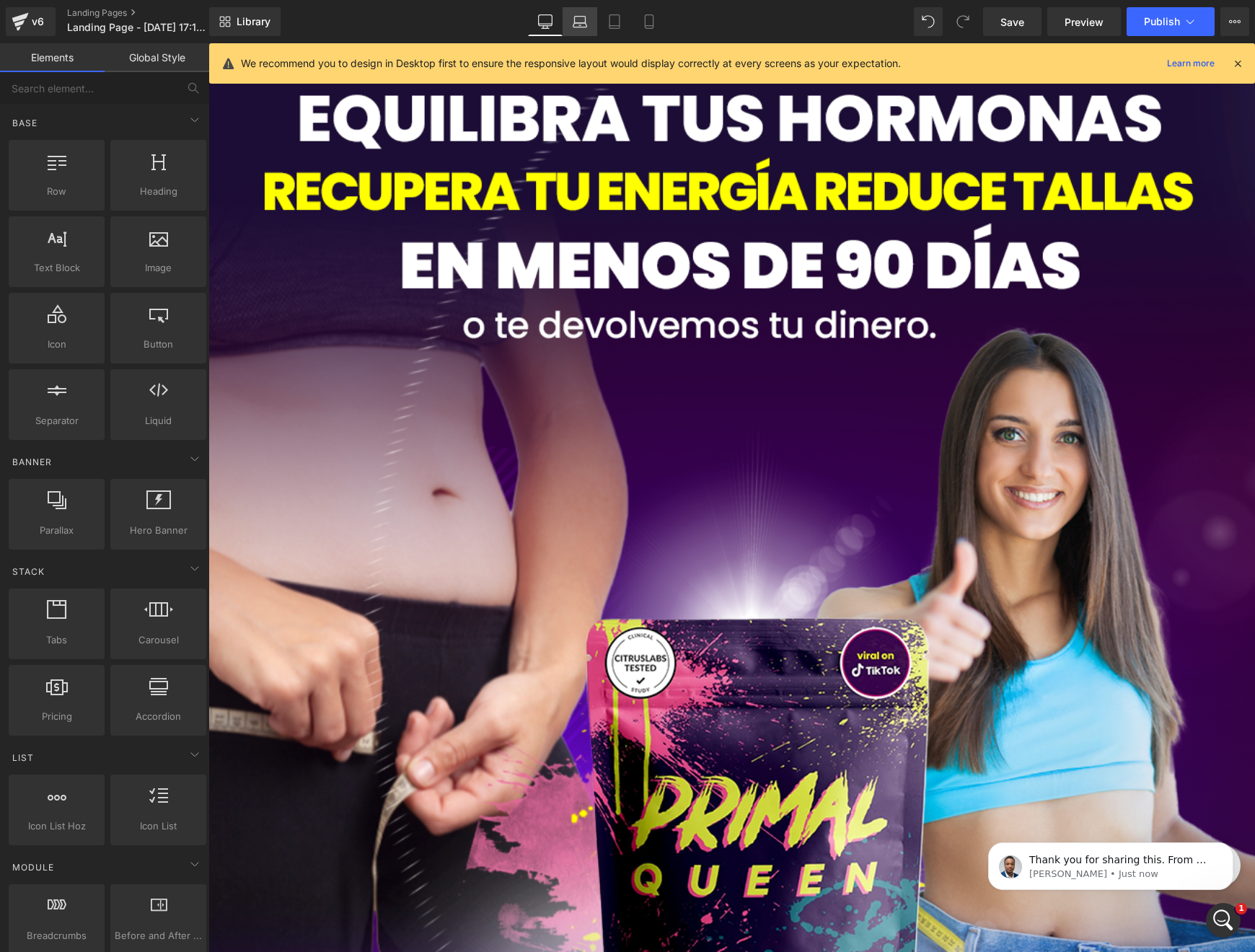
click at [573, 29] on link "Laptop" at bounding box center [579, 21] width 34 height 29
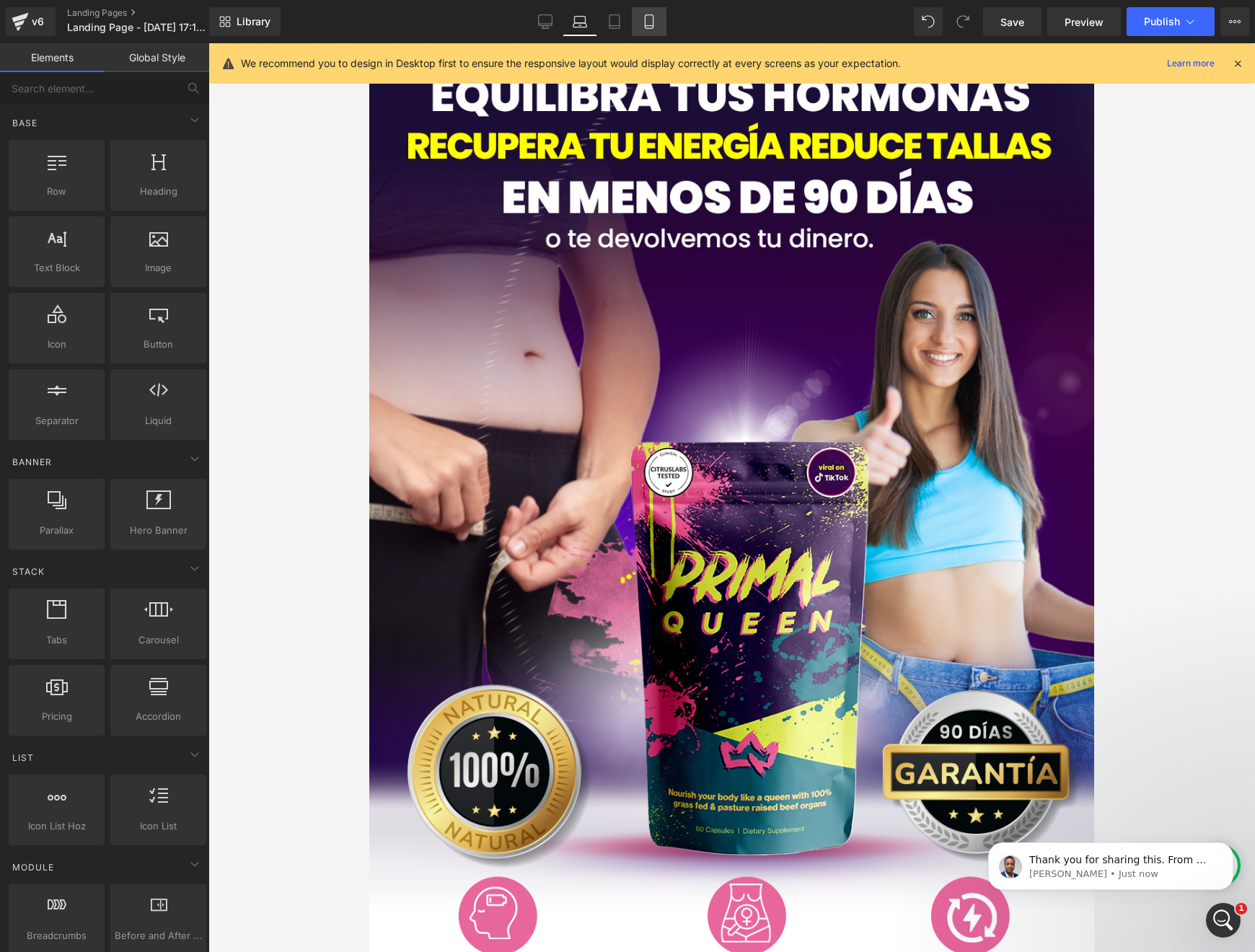
click at [644, 27] on icon at bounding box center [649, 22] width 15 height 15
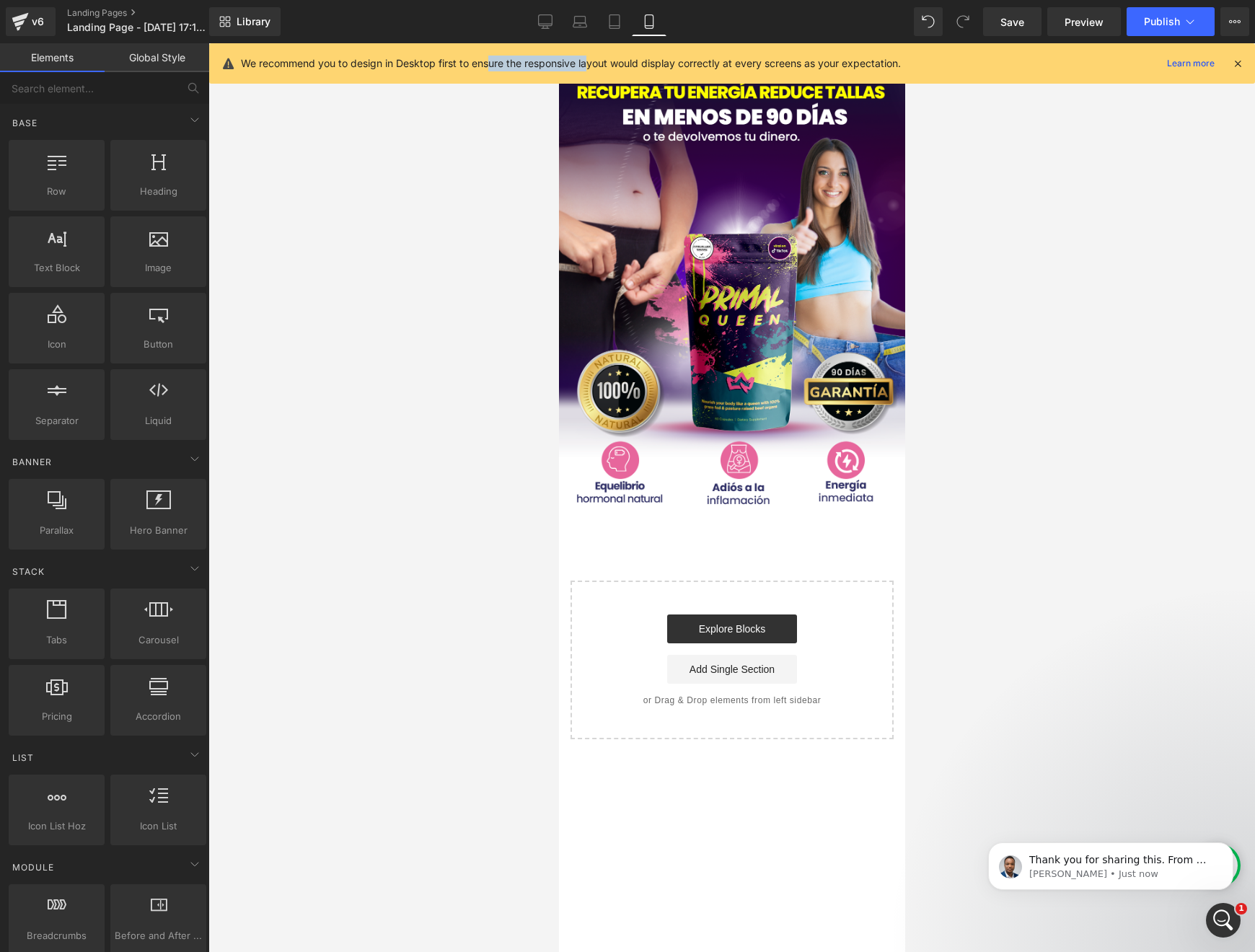
drag, startPoint x: 622, startPoint y: 67, endPoint x: 1051, endPoint y: 79, distance: 429.2
click at [676, 71] on p "We recommend you to design in Desktop first to ensure the responsive layout wou…" at bounding box center [570, 64] width 660 height 16
click at [1133, 65] on icon at bounding box center [1238, 64] width 13 height 13
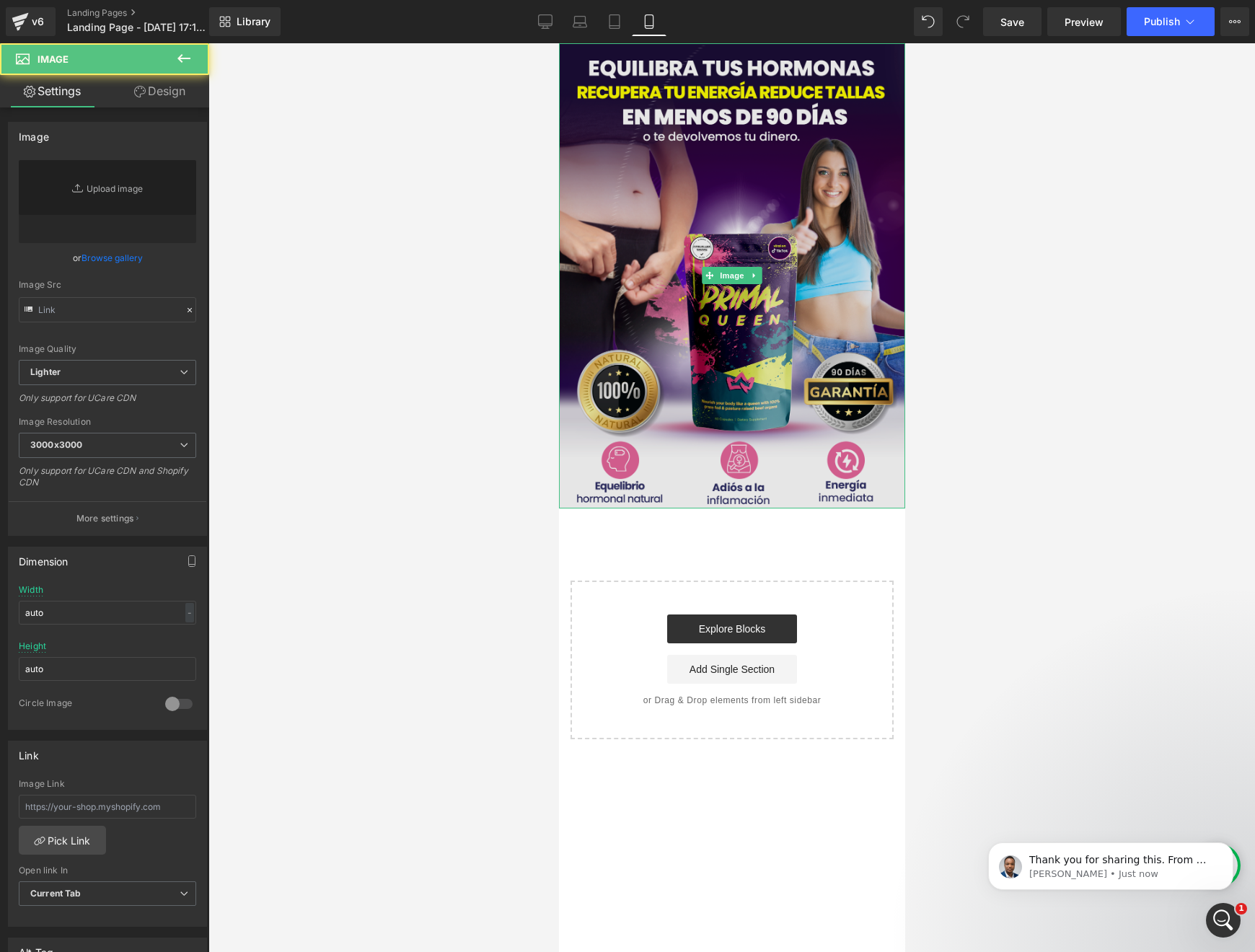
type input "https://img.funnelish.com/5897/934081/1758840630-QUEEN-1-Recuperado-2_01.png"
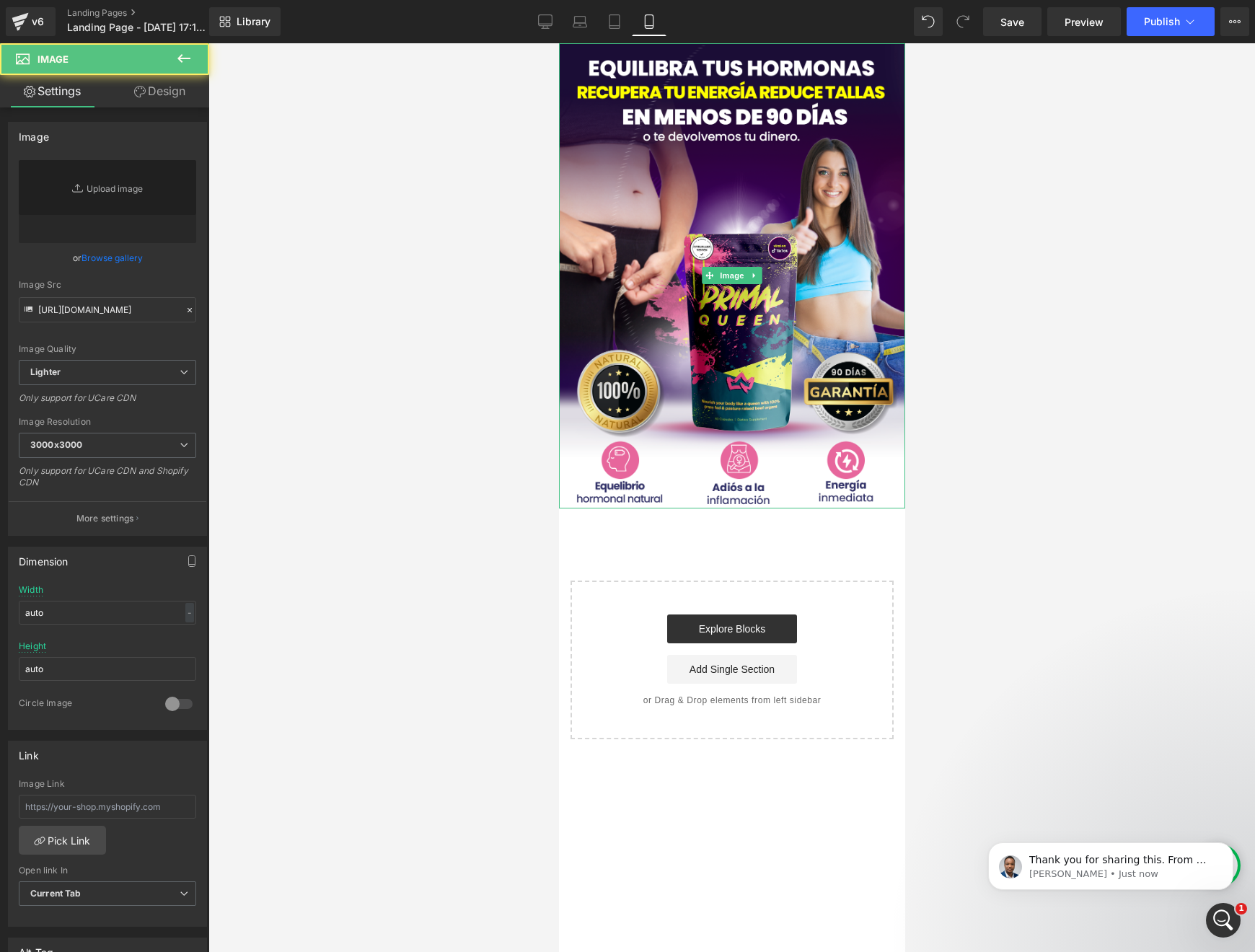
drag, startPoint x: 835, startPoint y: 382, endPoint x: 904, endPoint y: 380, distance: 69.0
click at [835, 382] on img at bounding box center [731, 275] width 346 height 465
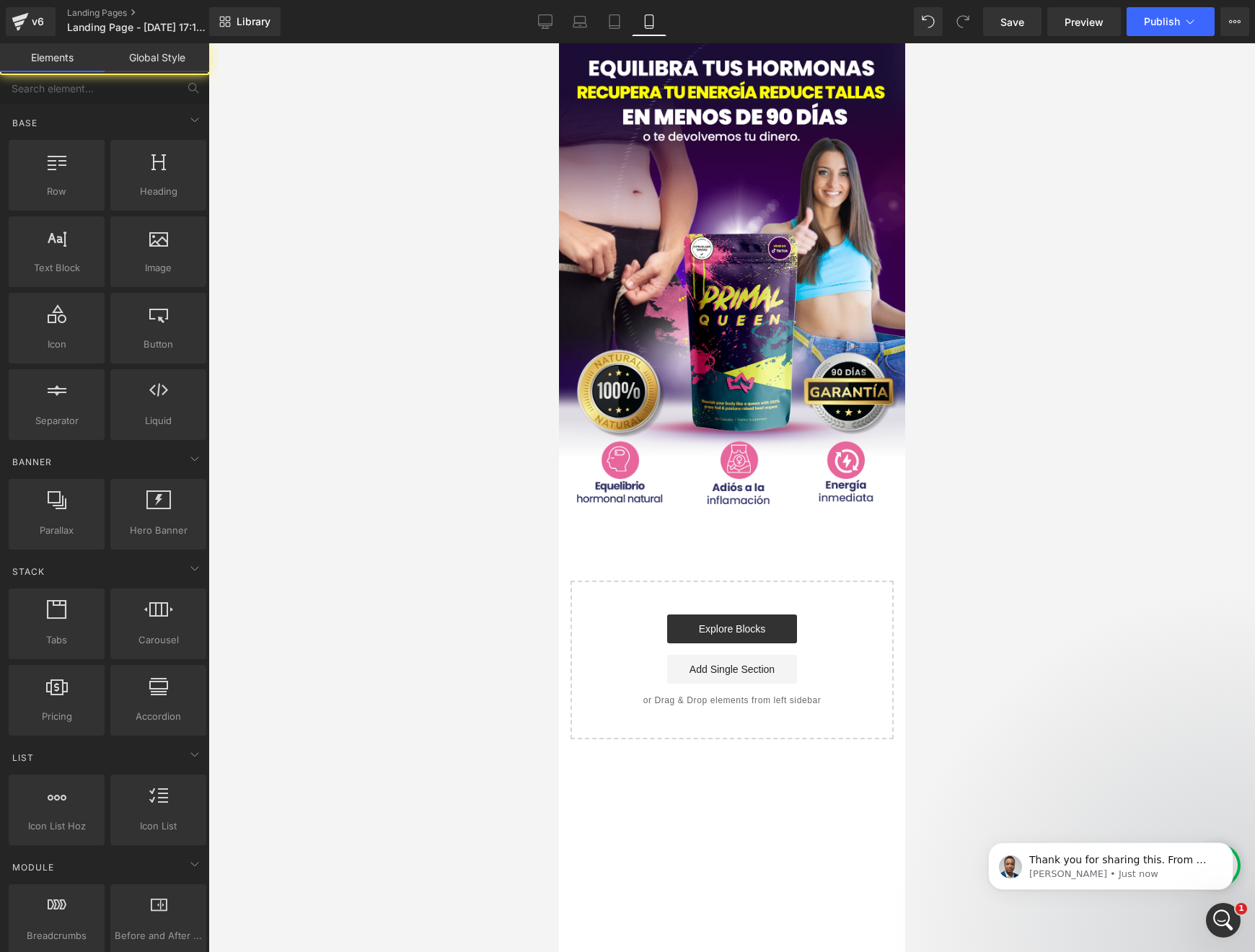
click at [966, 384] on div at bounding box center [731, 497] width 1046 height 909
drag, startPoint x: 1055, startPoint y: 362, endPoint x: 431, endPoint y: 172, distance: 652.3
click at [1055, 362] on div at bounding box center [731, 497] width 1046 height 909
click at [731, 269] on span "Image" at bounding box center [731, 276] width 30 height 18
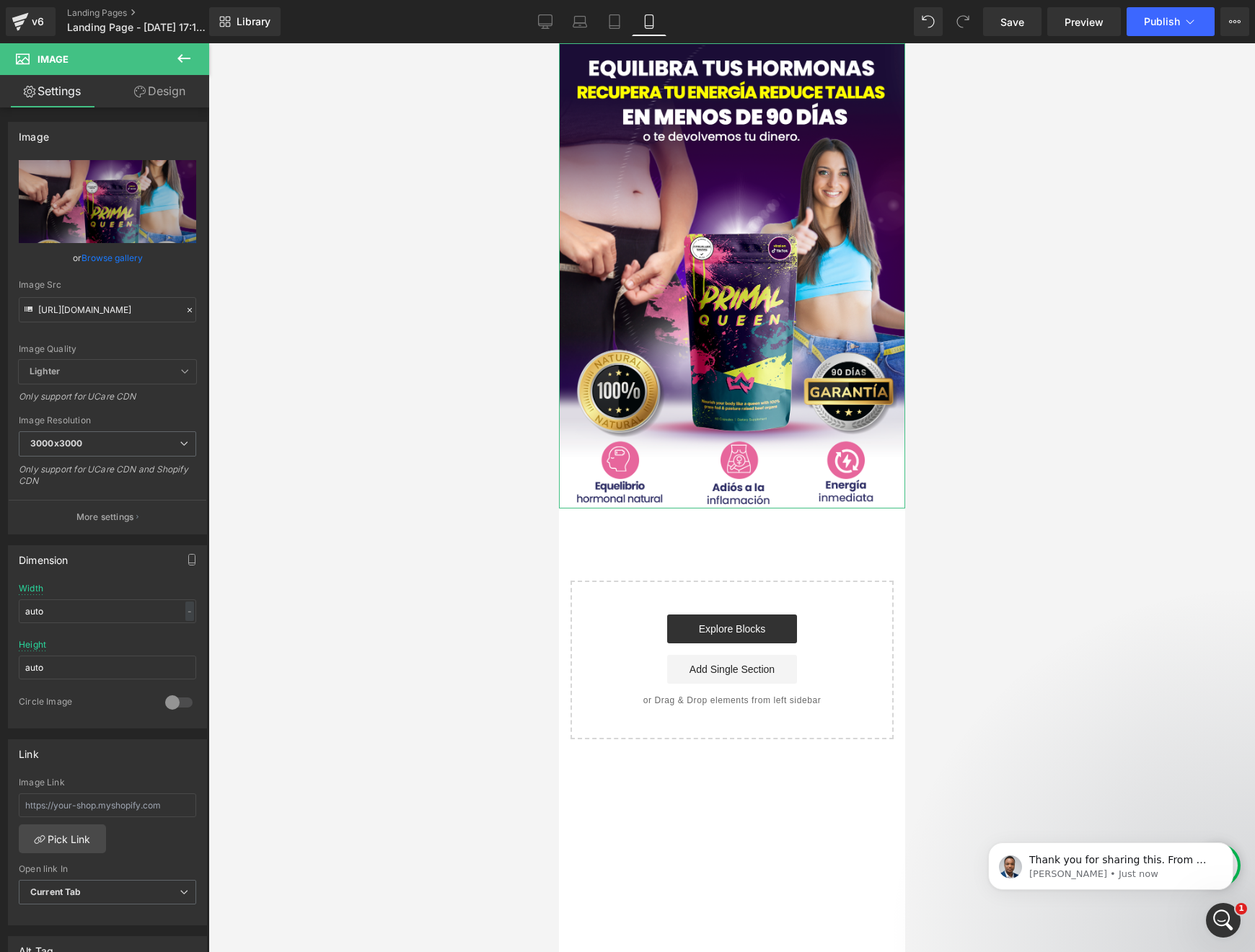
click at [144, 97] on link "Design" at bounding box center [160, 91] width 105 height 32
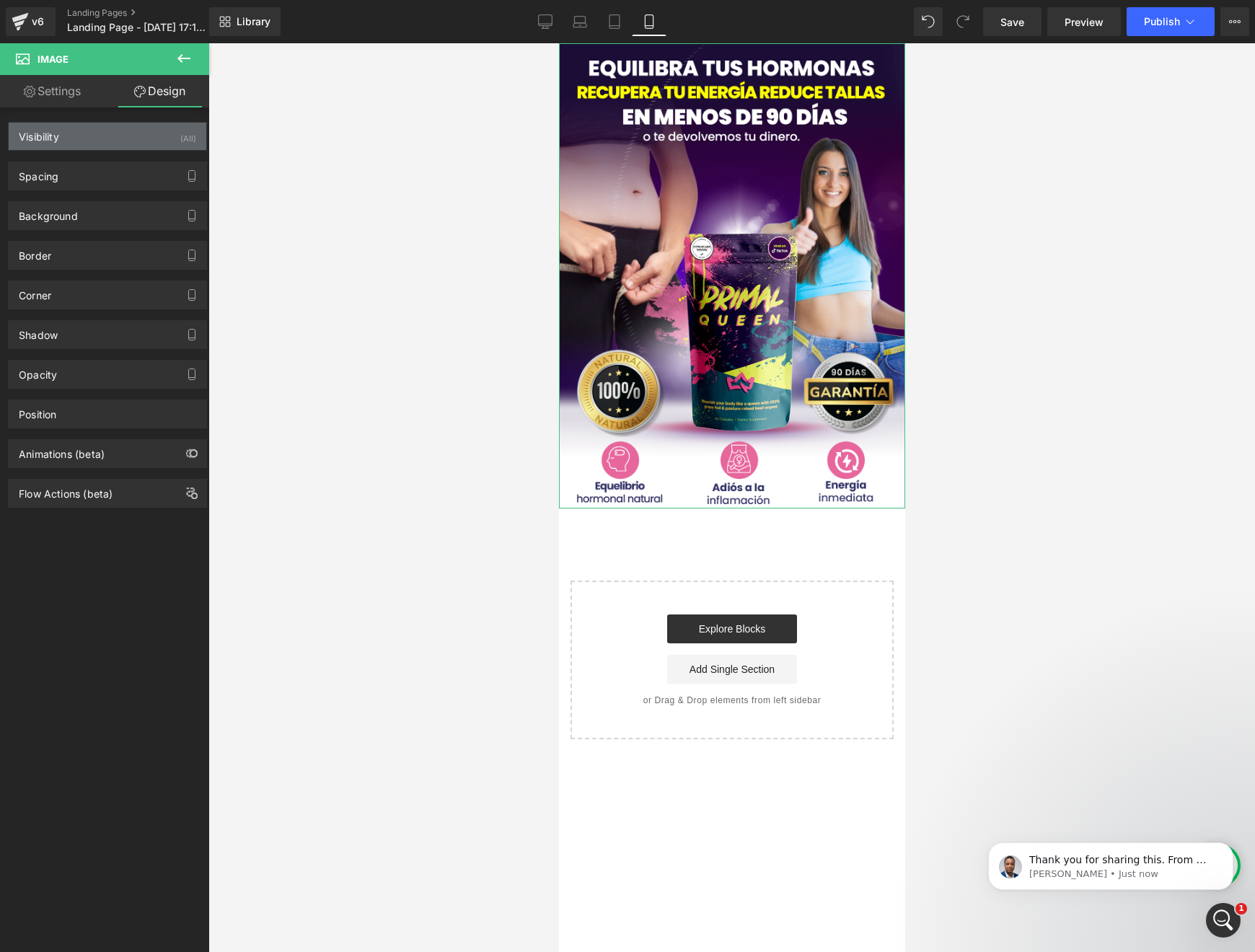
click at [61, 145] on div "Visibility (All)" at bounding box center [108, 135] width 198 height 27
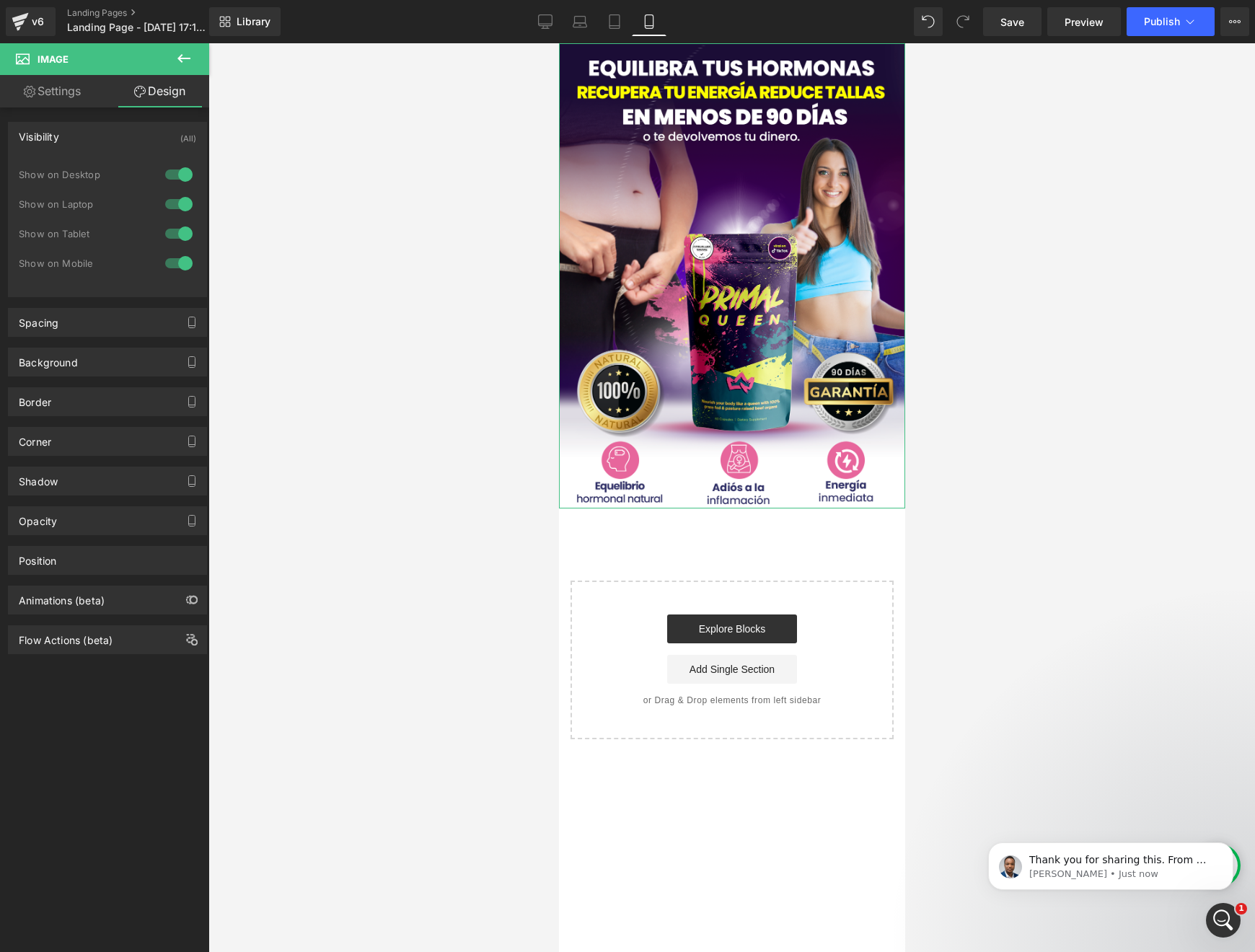
click at [173, 177] on div at bounding box center [179, 175] width 34 height 23
click at [169, 200] on div at bounding box center [179, 204] width 34 height 23
click at [170, 234] on div at bounding box center [179, 234] width 34 height 23
click at [564, 23] on link "Laptop" at bounding box center [579, 21] width 34 height 29
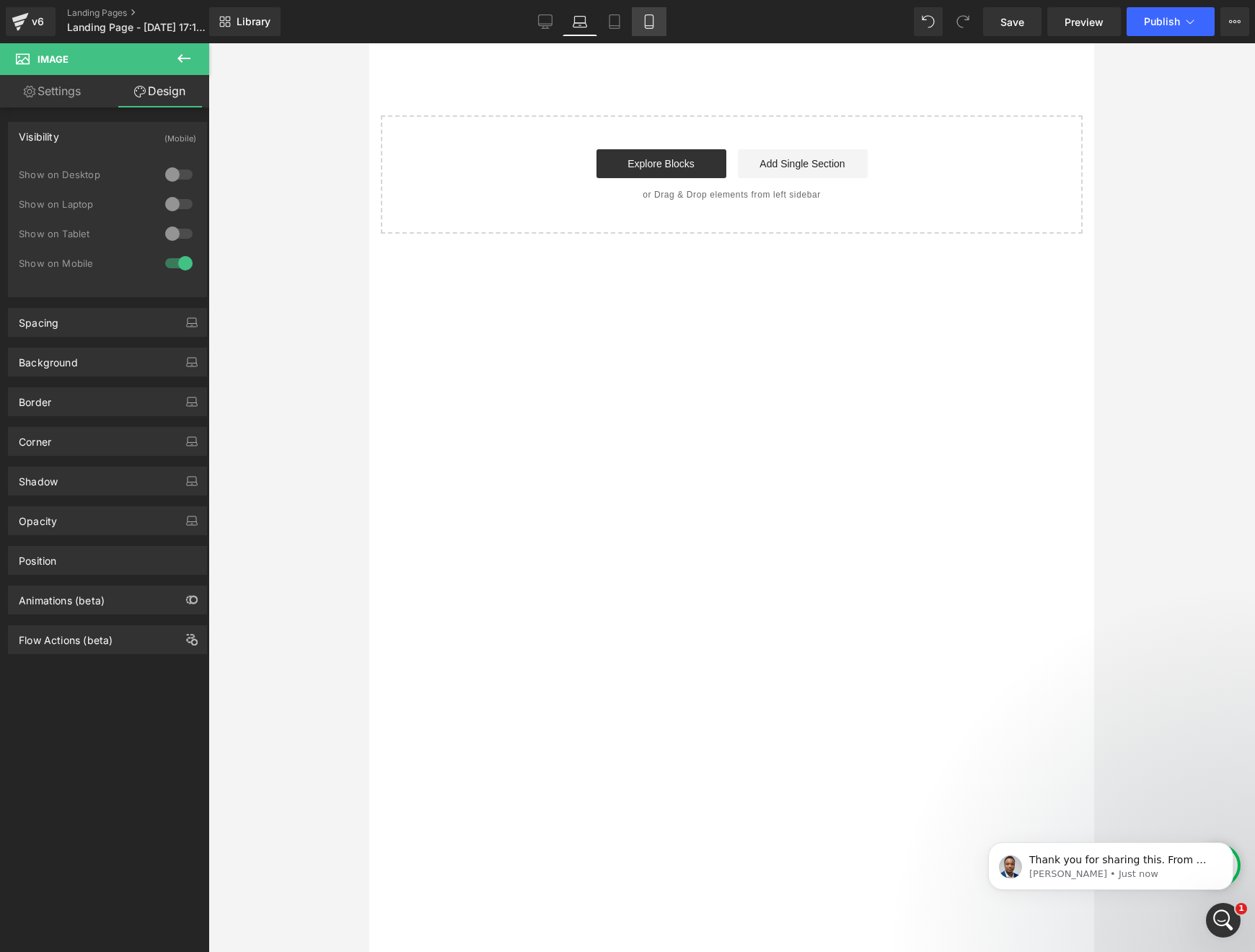
click at [636, 22] on link "Mobile" at bounding box center [649, 21] width 34 height 29
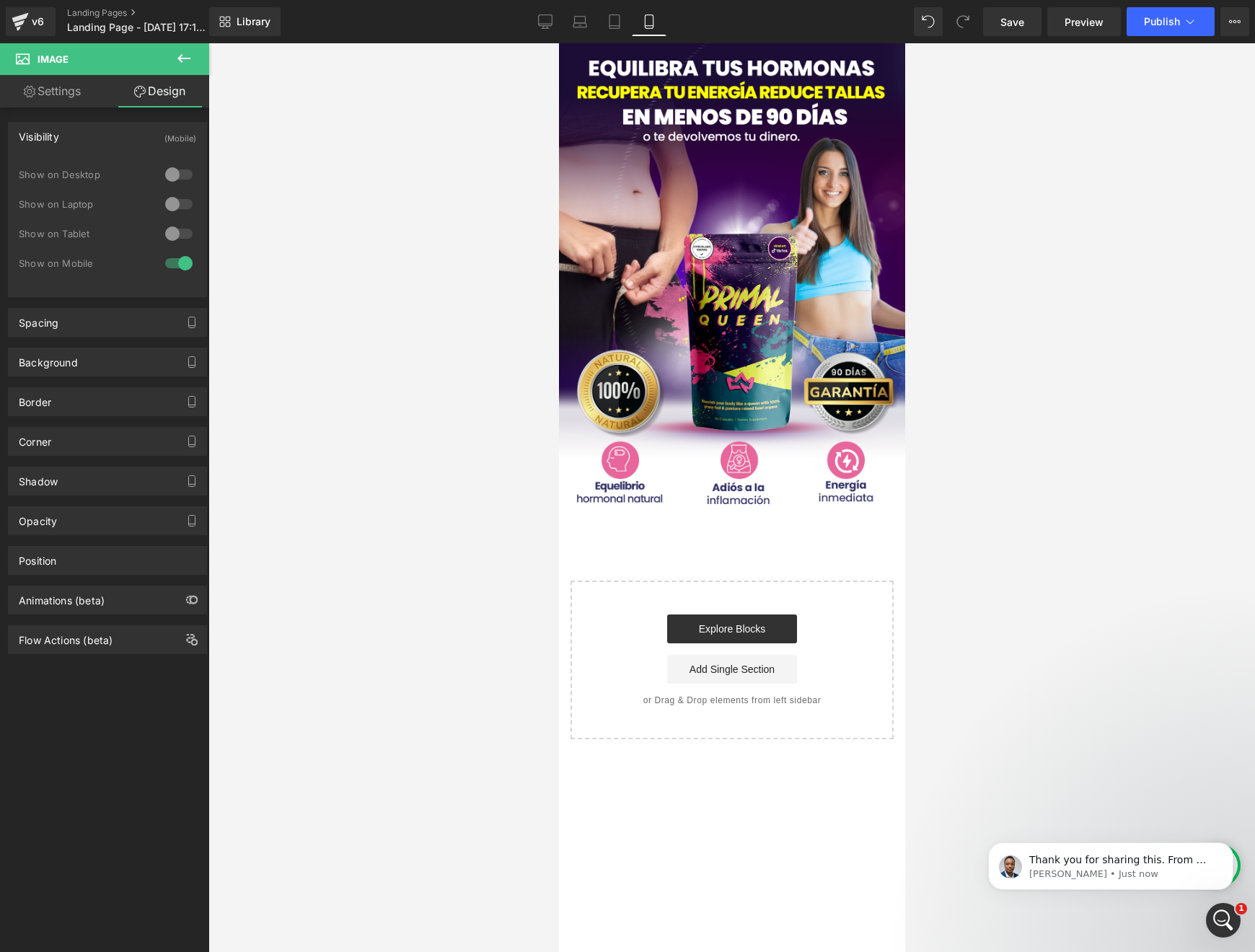
click at [346, 235] on div at bounding box center [731, 497] width 1046 height 909
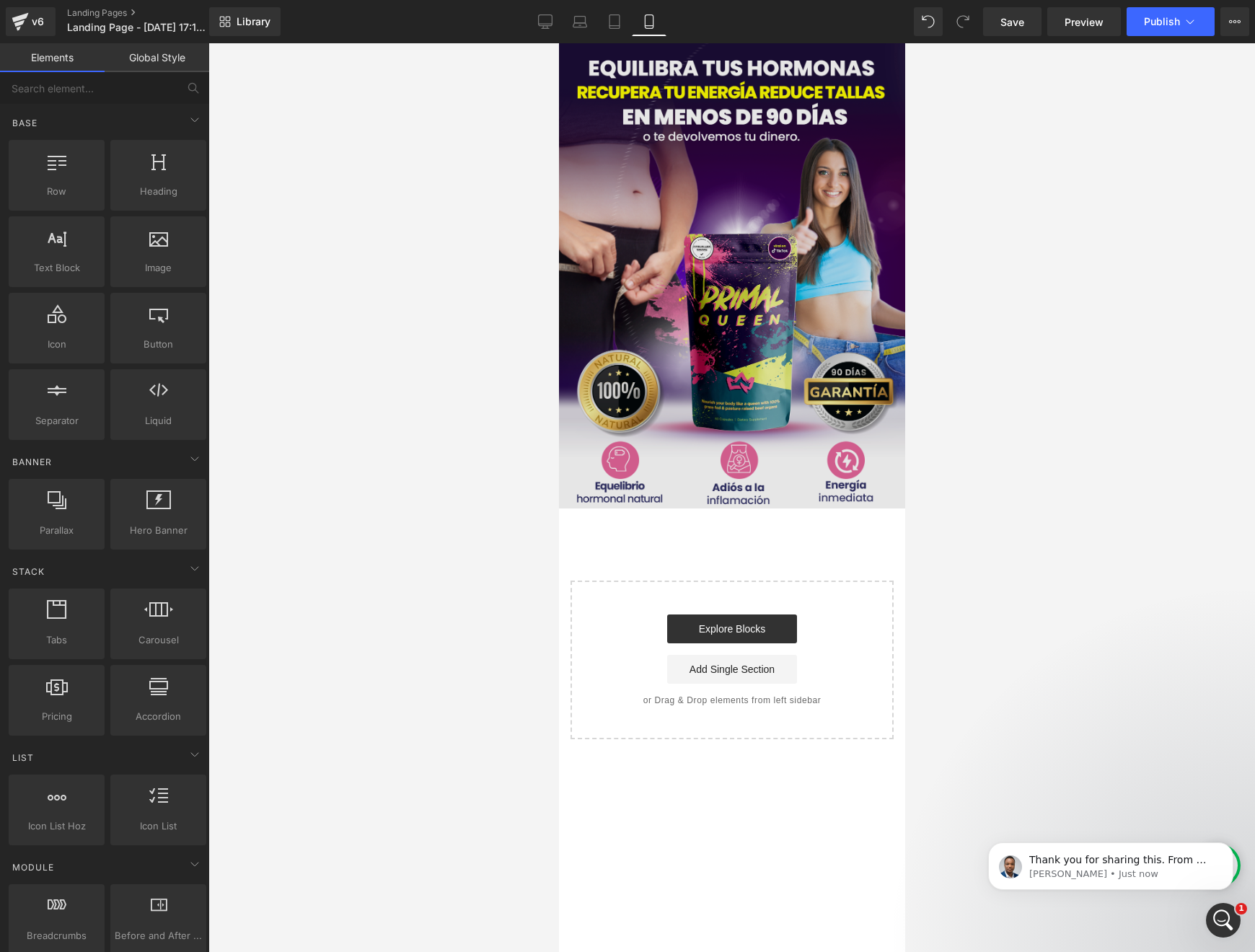
click at [724, 422] on img at bounding box center [731, 275] width 346 height 465
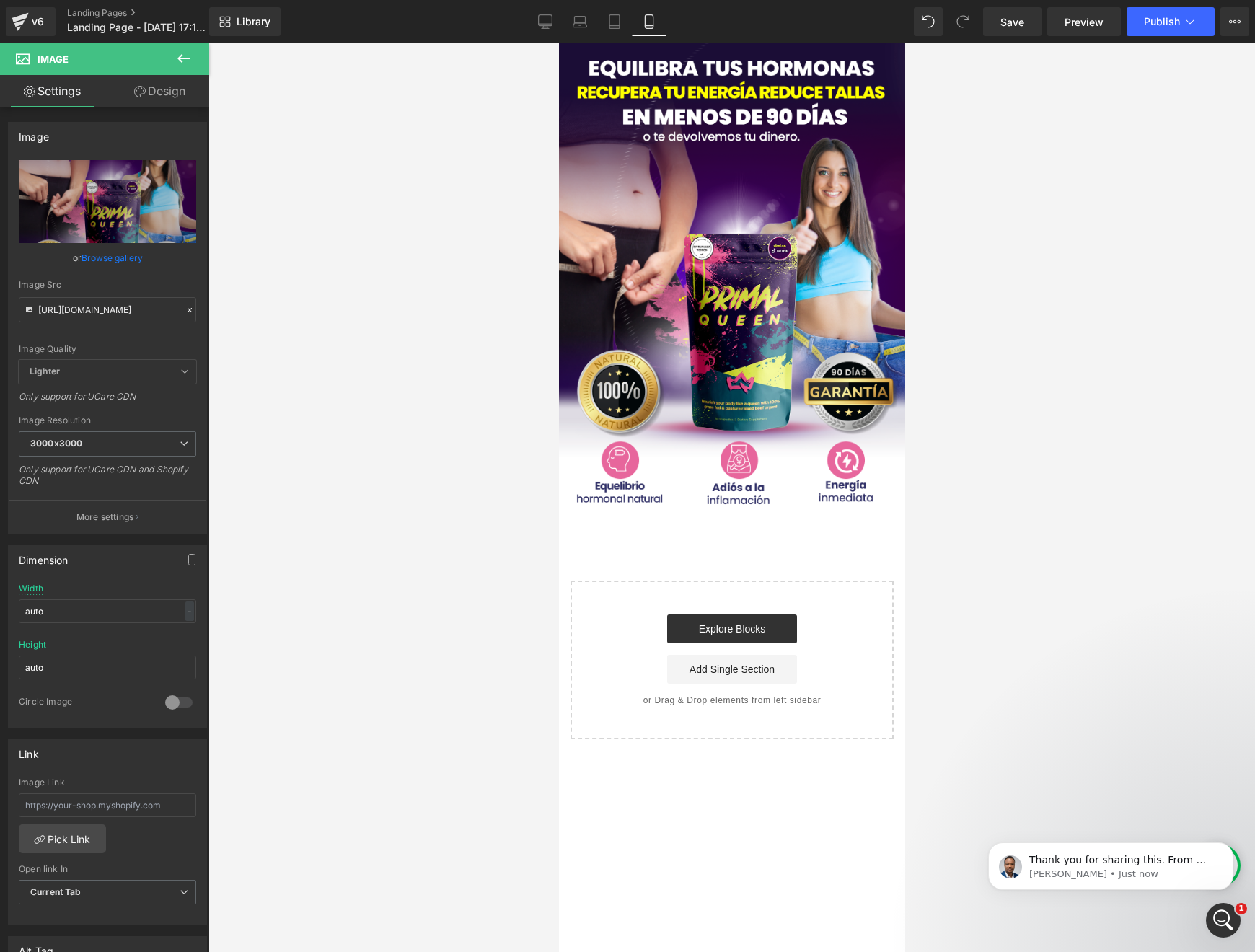
click at [185, 64] on icon at bounding box center [184, 59] width 18 height 18
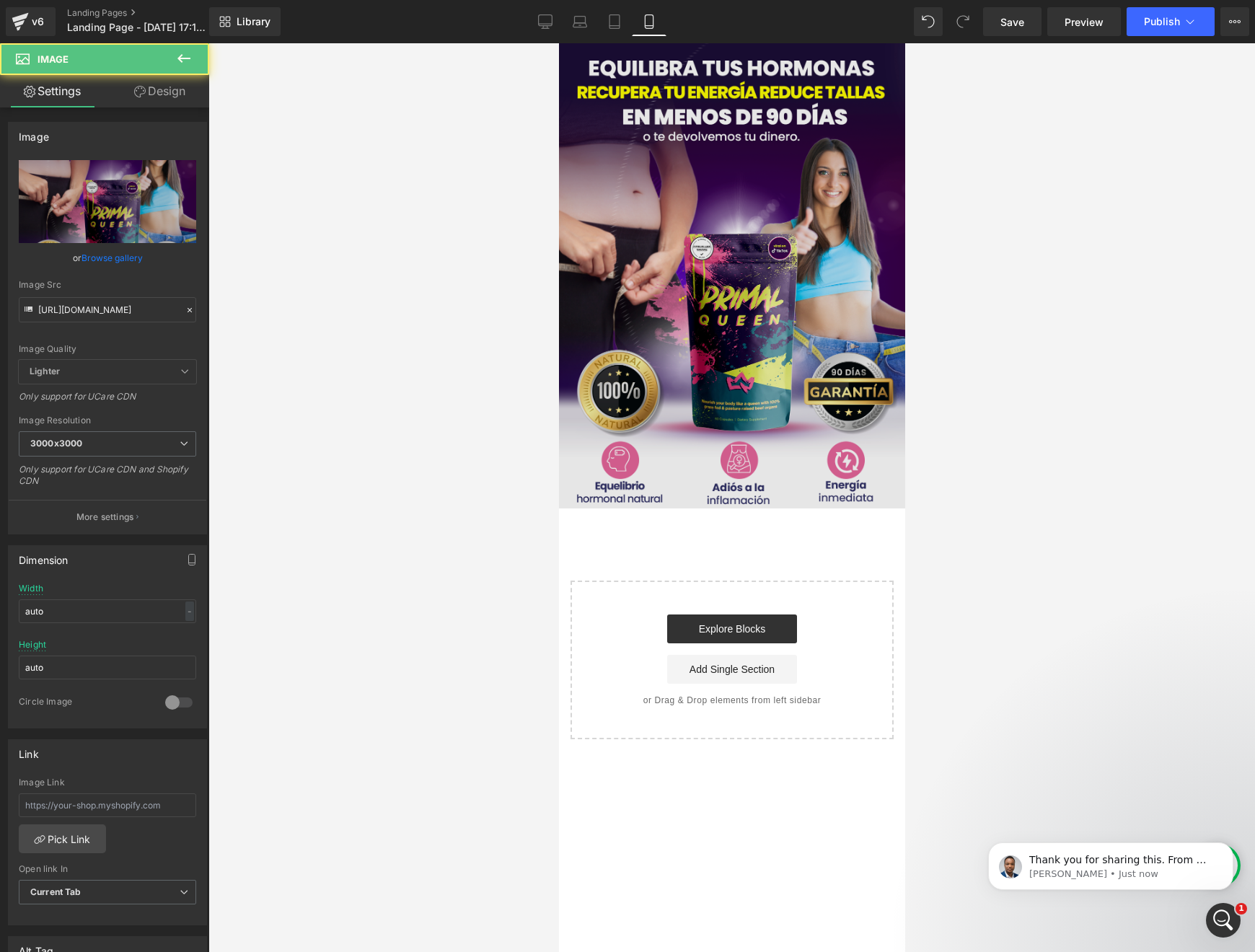
click at [625, 181] on img at bounding box center [731, 275] width 346 height 465
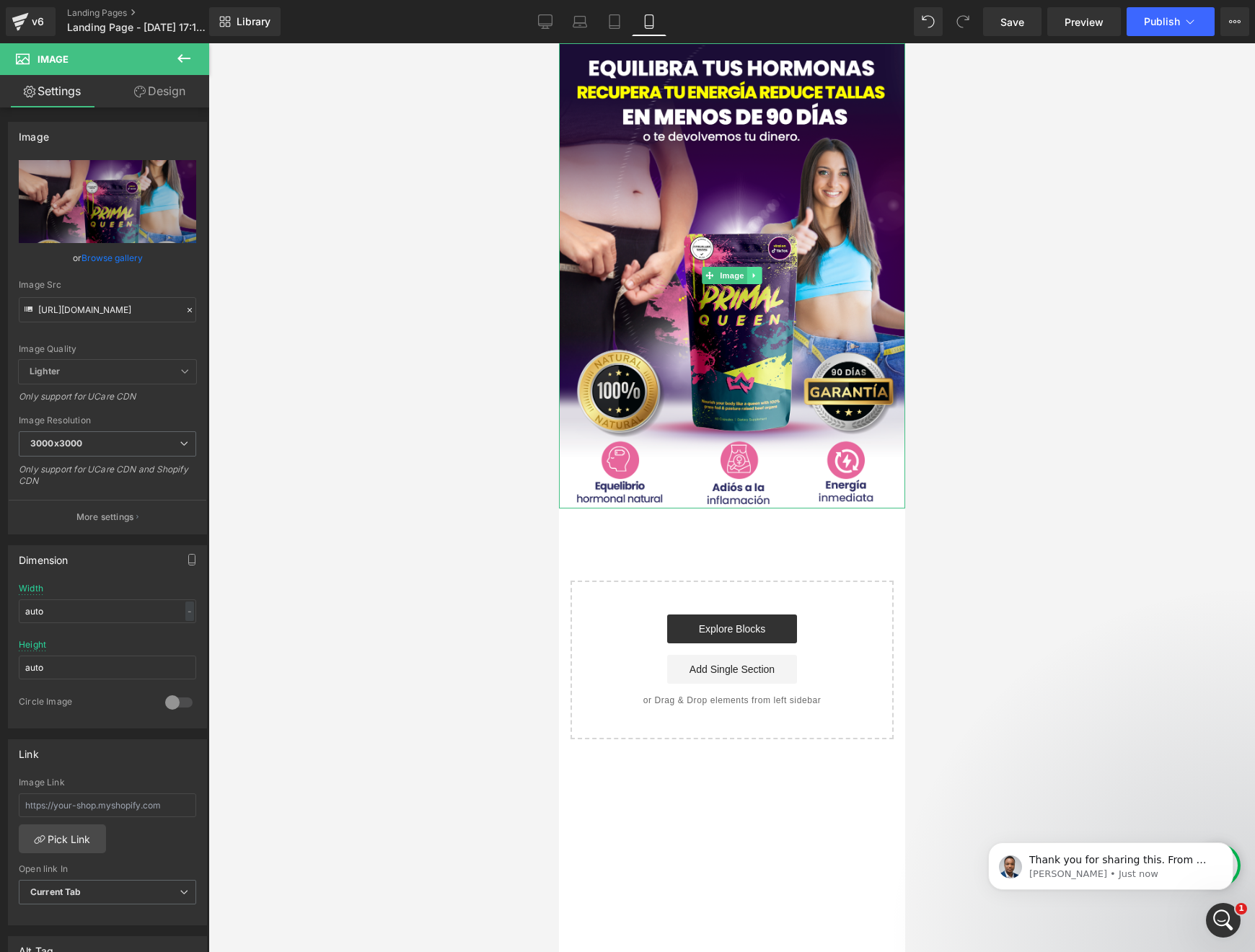
click at [751, 280] on link at bounding box center [754, 276] width 15 height 18
click at [749, 272] on icon at bounding box center [746, 275] width 8 height 9
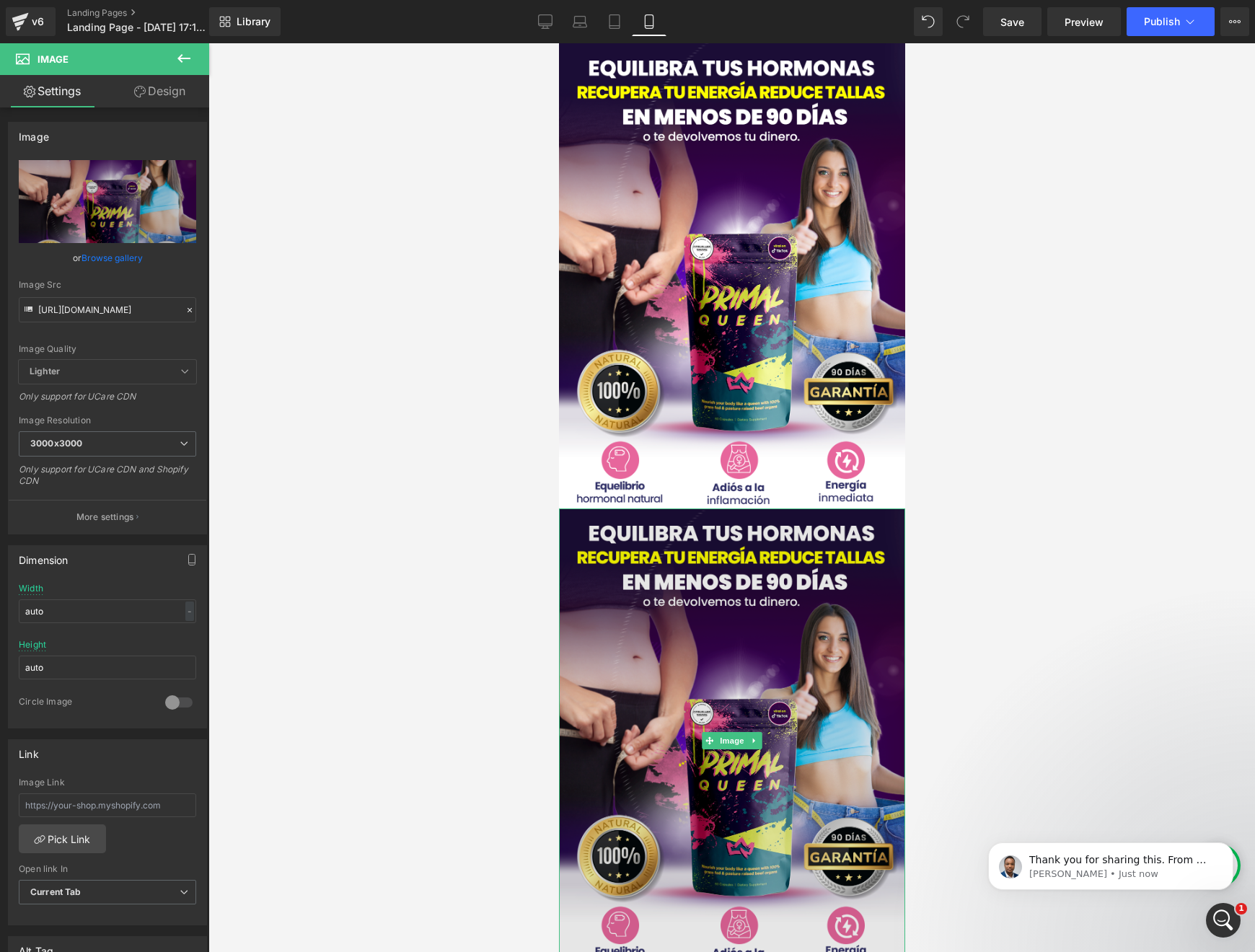
click at [766, 598] on img at bounding box center [731, 741] width 346 height 465
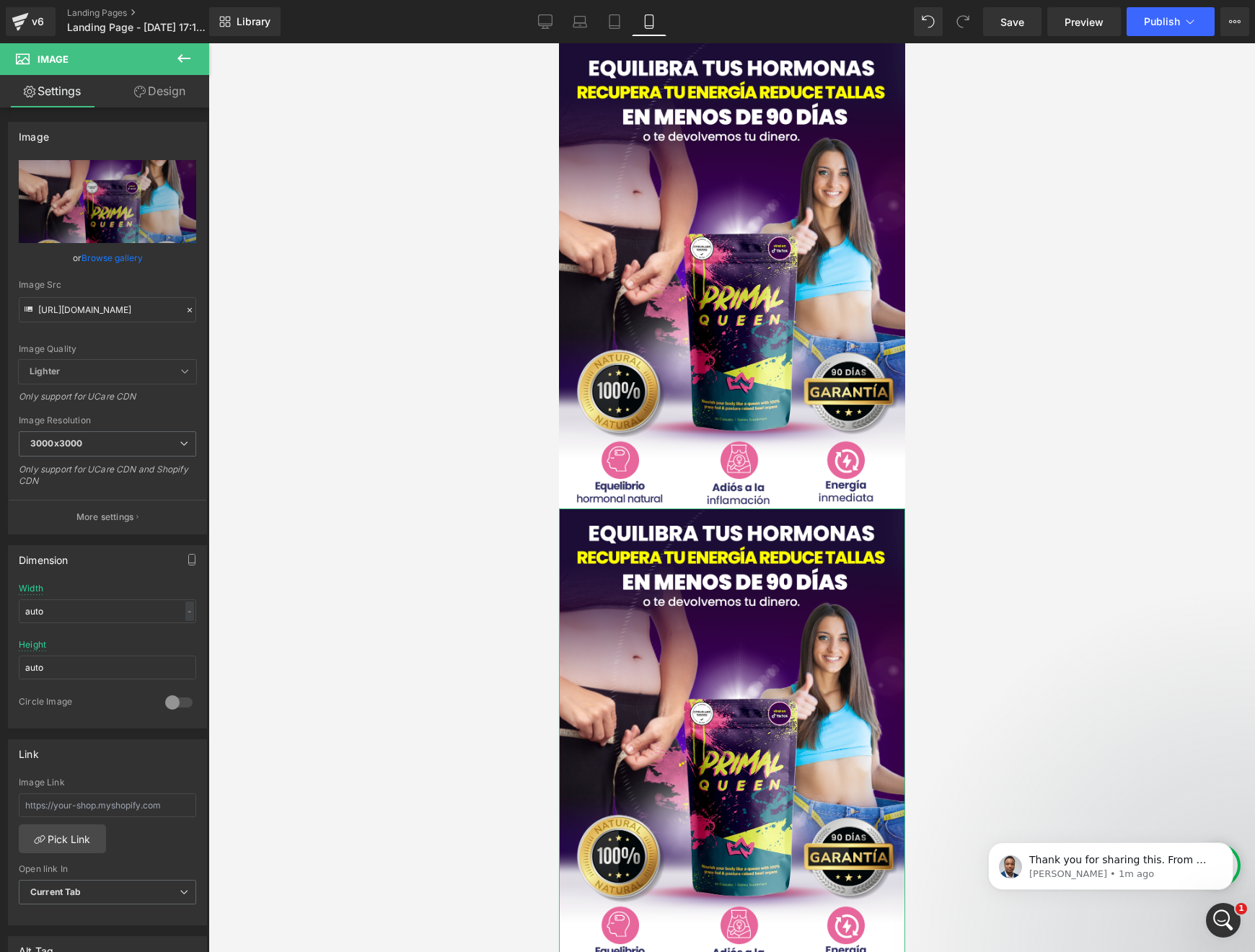
click at [111, 97] on link "Design" at bounding box center [160, 91] width 105 height 32
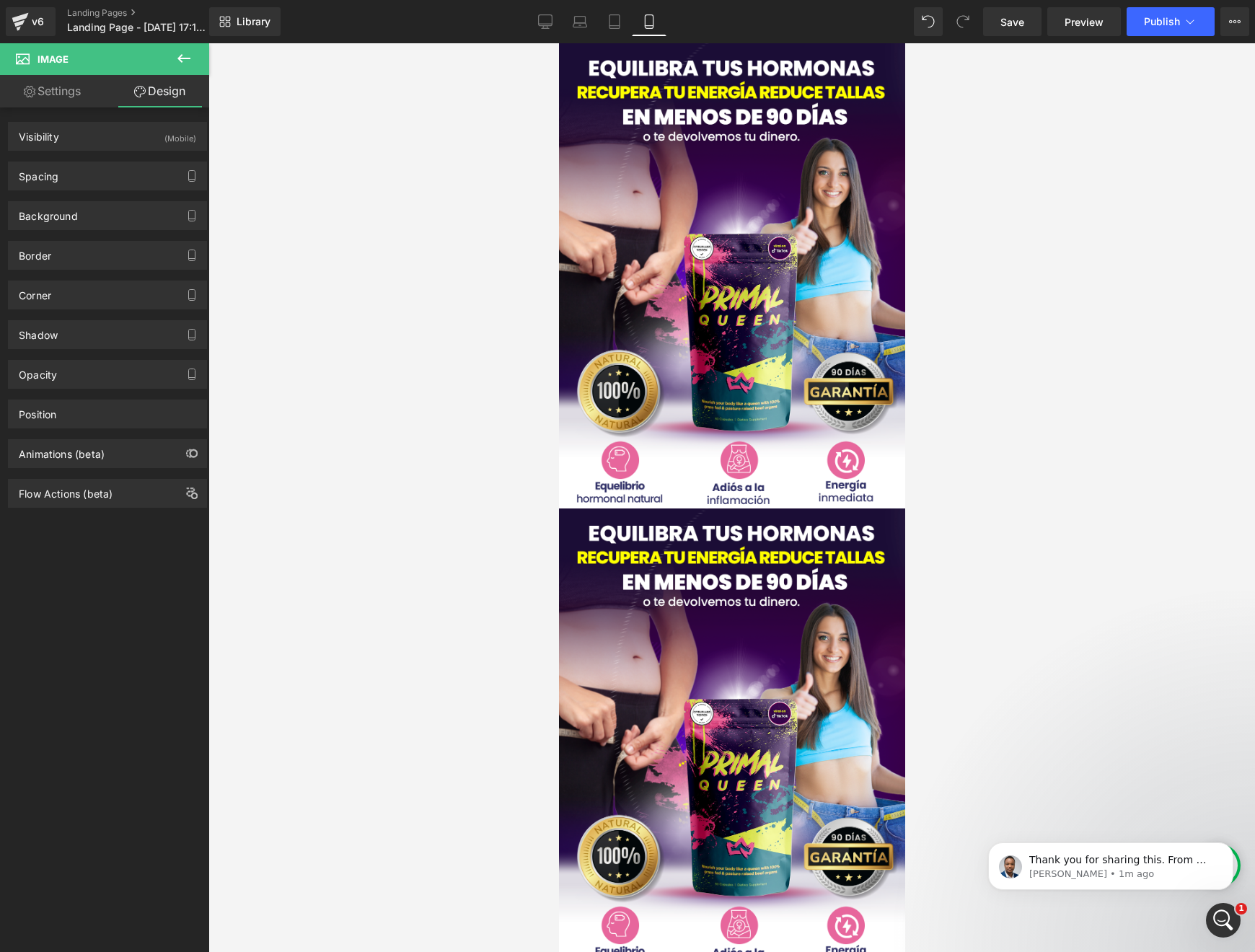
drag, startPoint x: 178, startPoint y: 65, endPoint x: 152, endPoint y: 70, distance: 26.5
click at [178, 65] on icon at bounding box center [184, 59] width 18 height 18
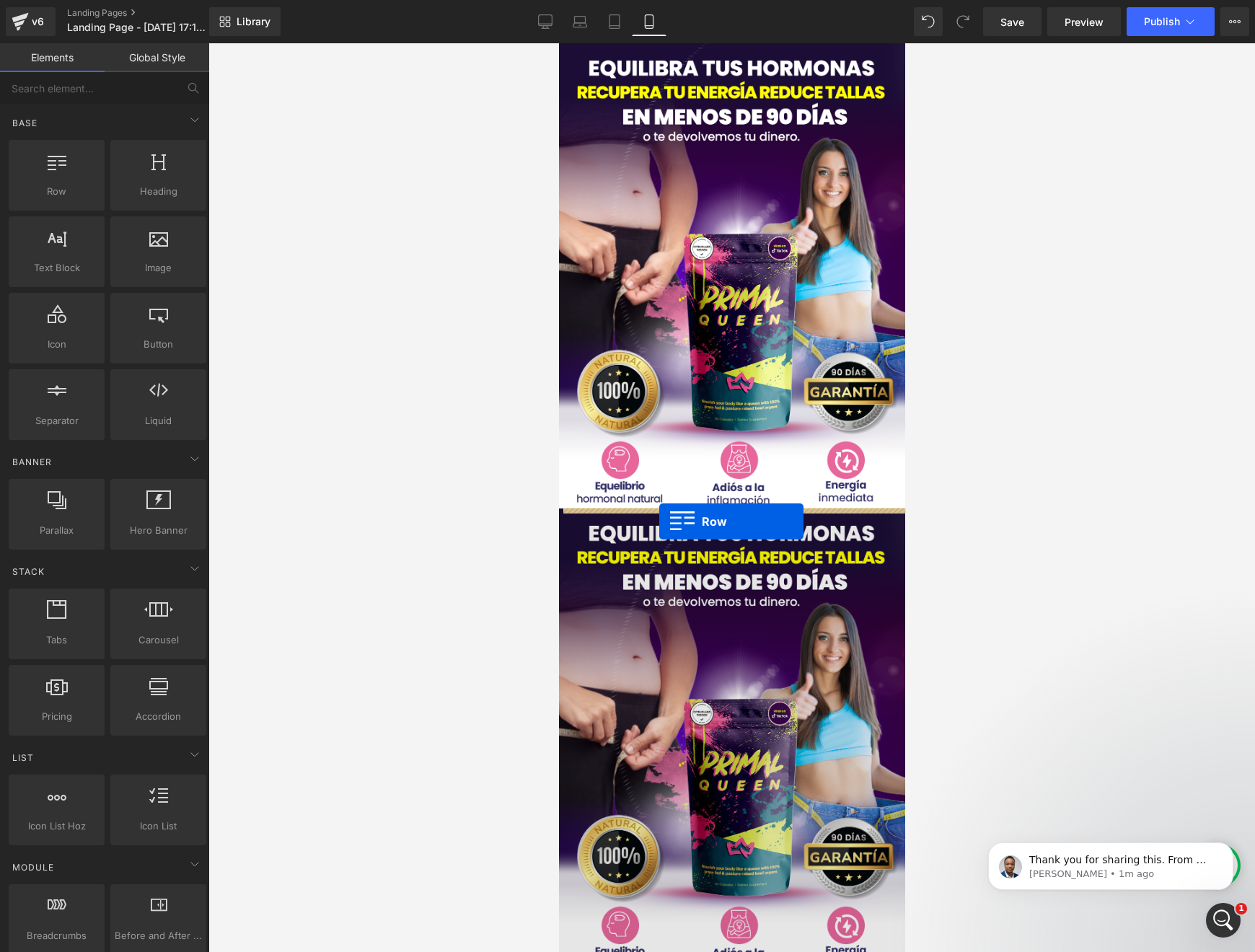
drag, startPoint x: 625, startPoint y: 221, endPoint x: 658, endPoint y: 521, distance: 301.8
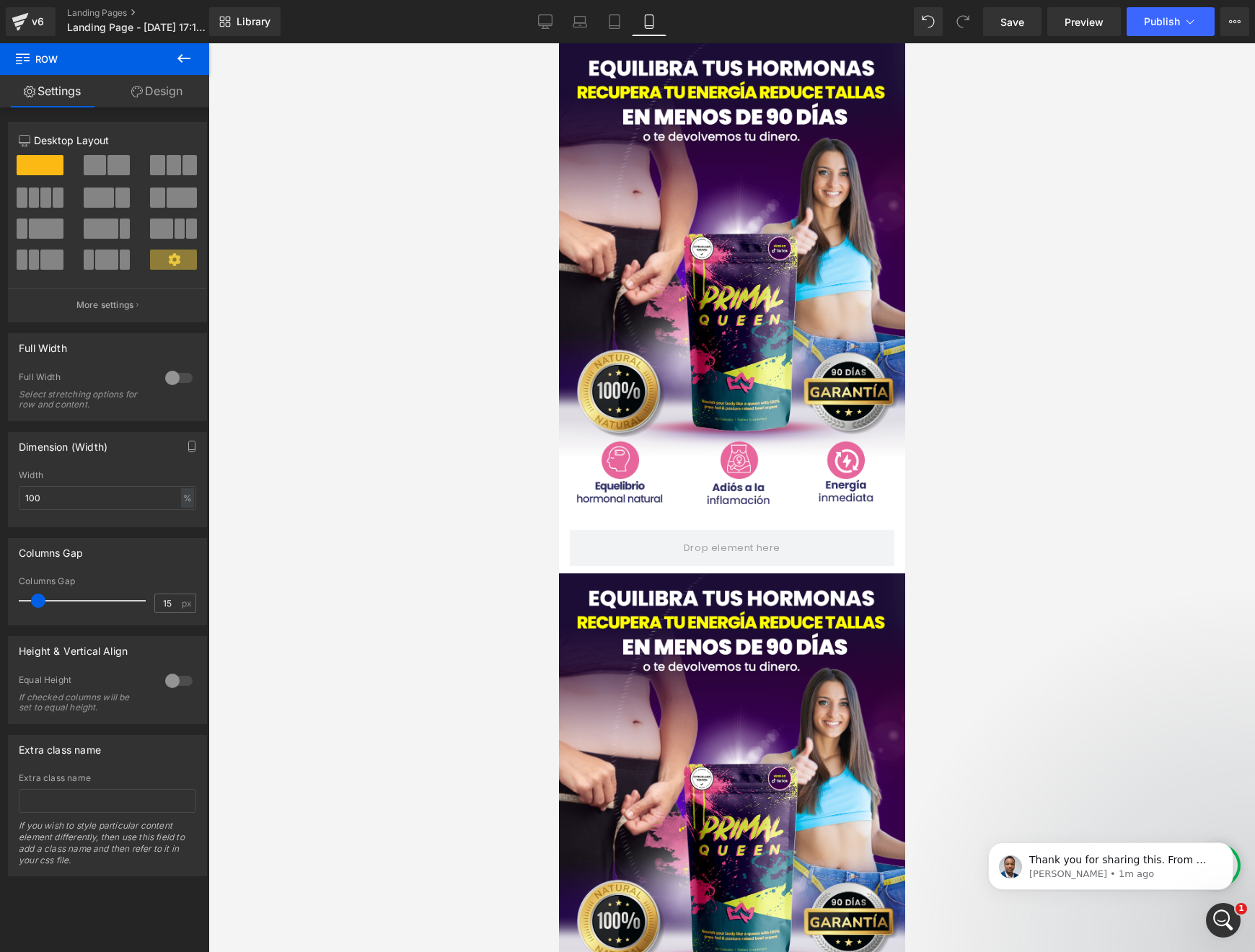
click at [179, 53] on icon at bounding box center [184, 59] width 18 height 18
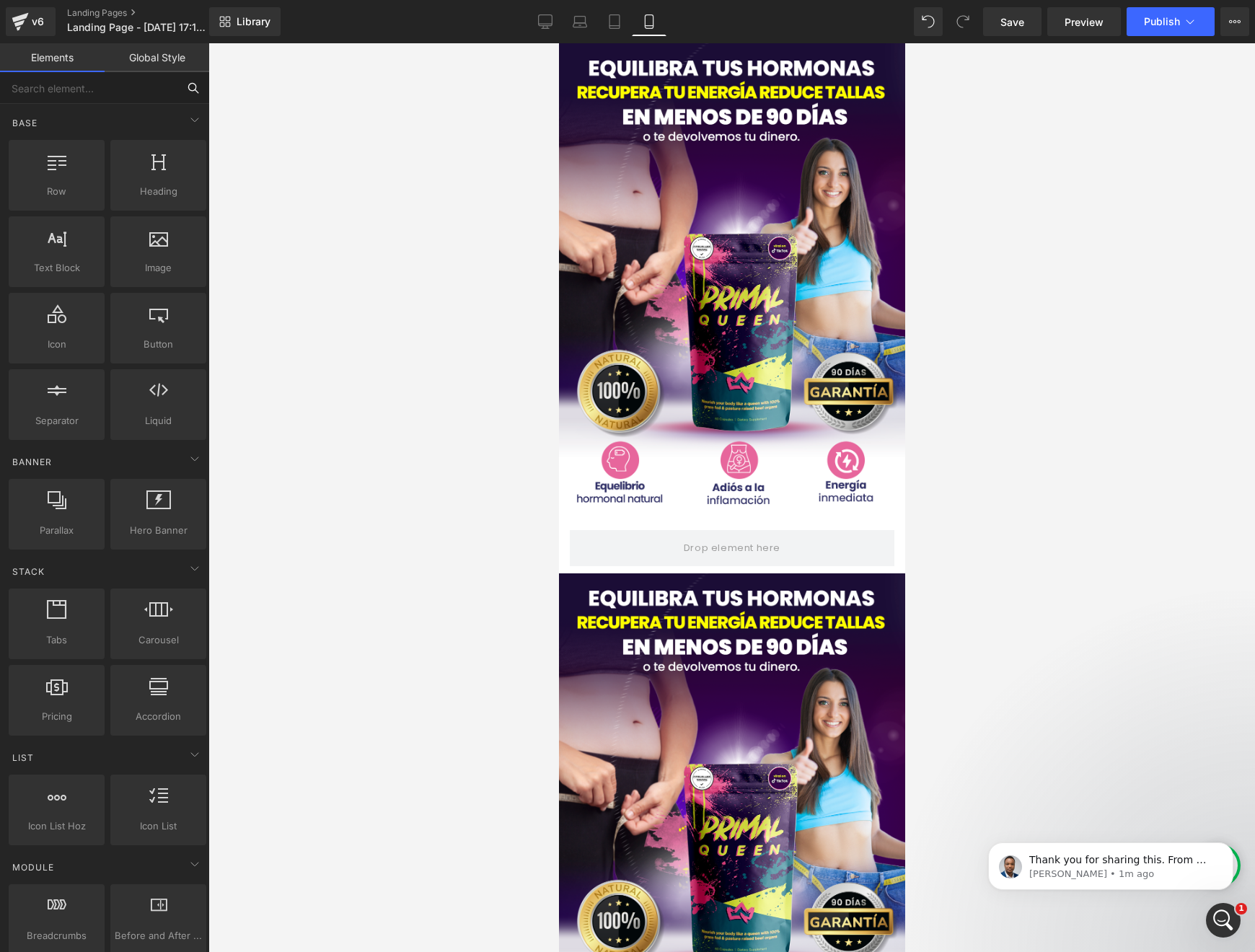
click at [109, 86] on input "text" at bounding box center [89, 88] width 177 height 31
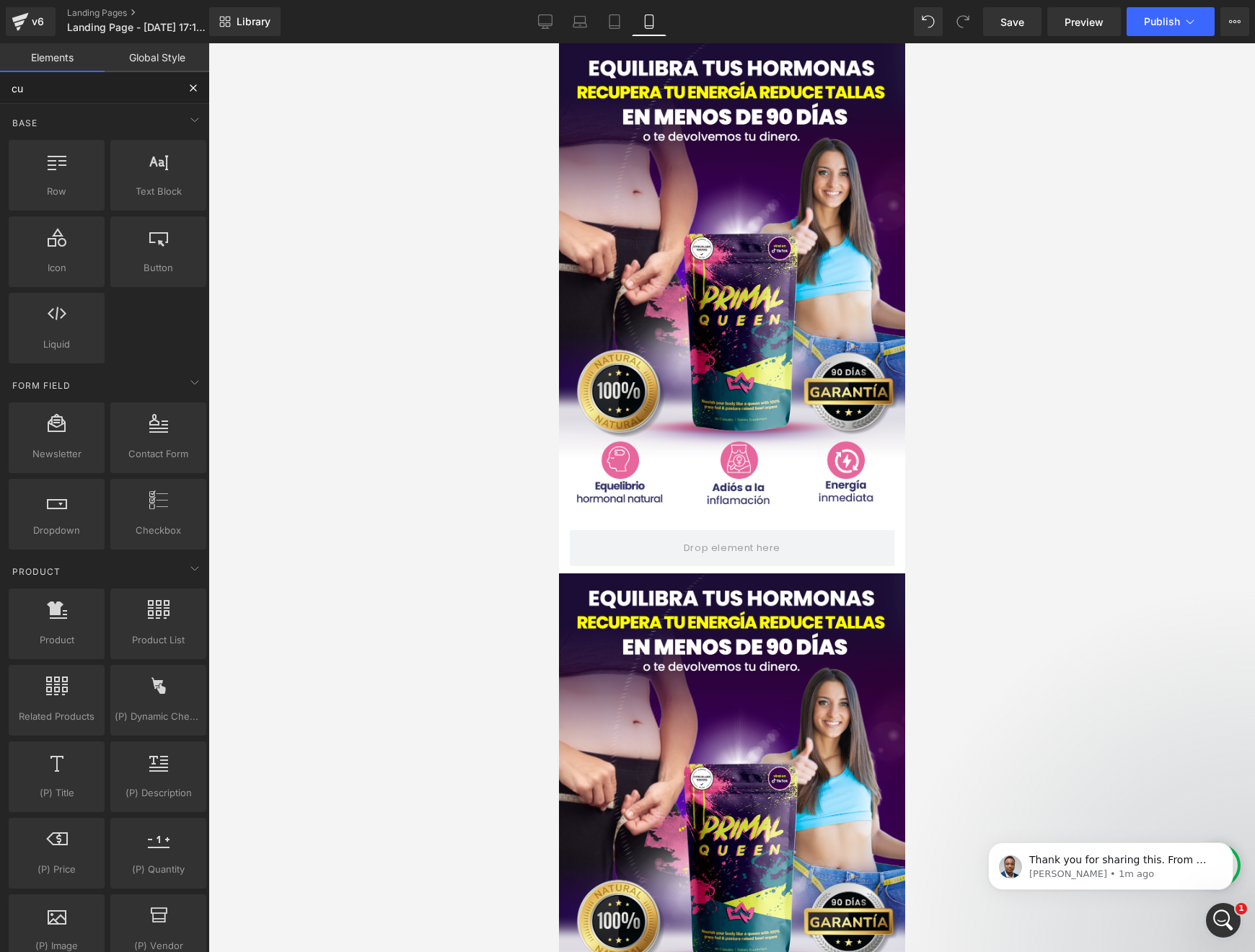
type input "cus"
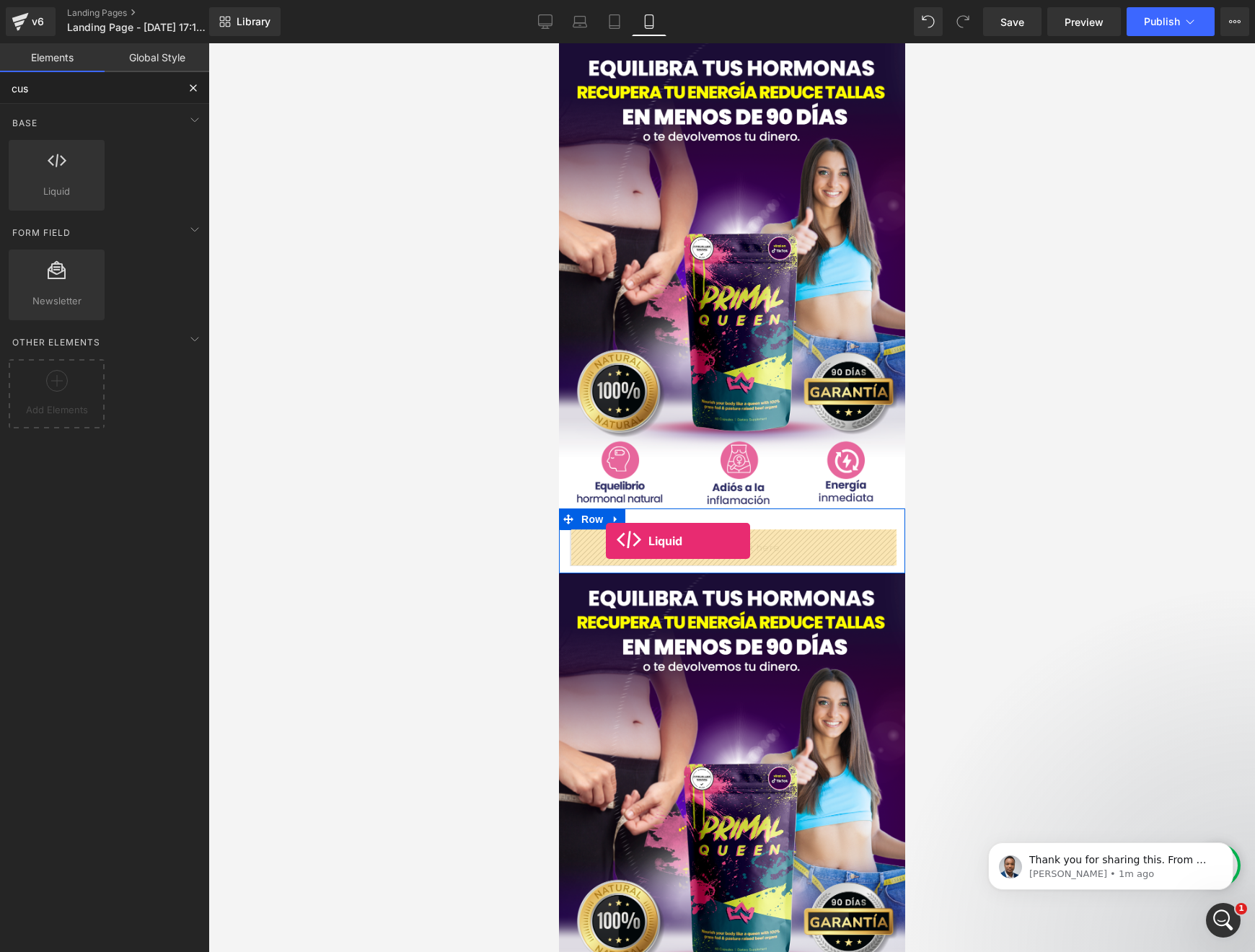
drag, startPoint x: 670, startPoint y: 267, endPoint x: 606, endPoint y: 541, distance: 281.4
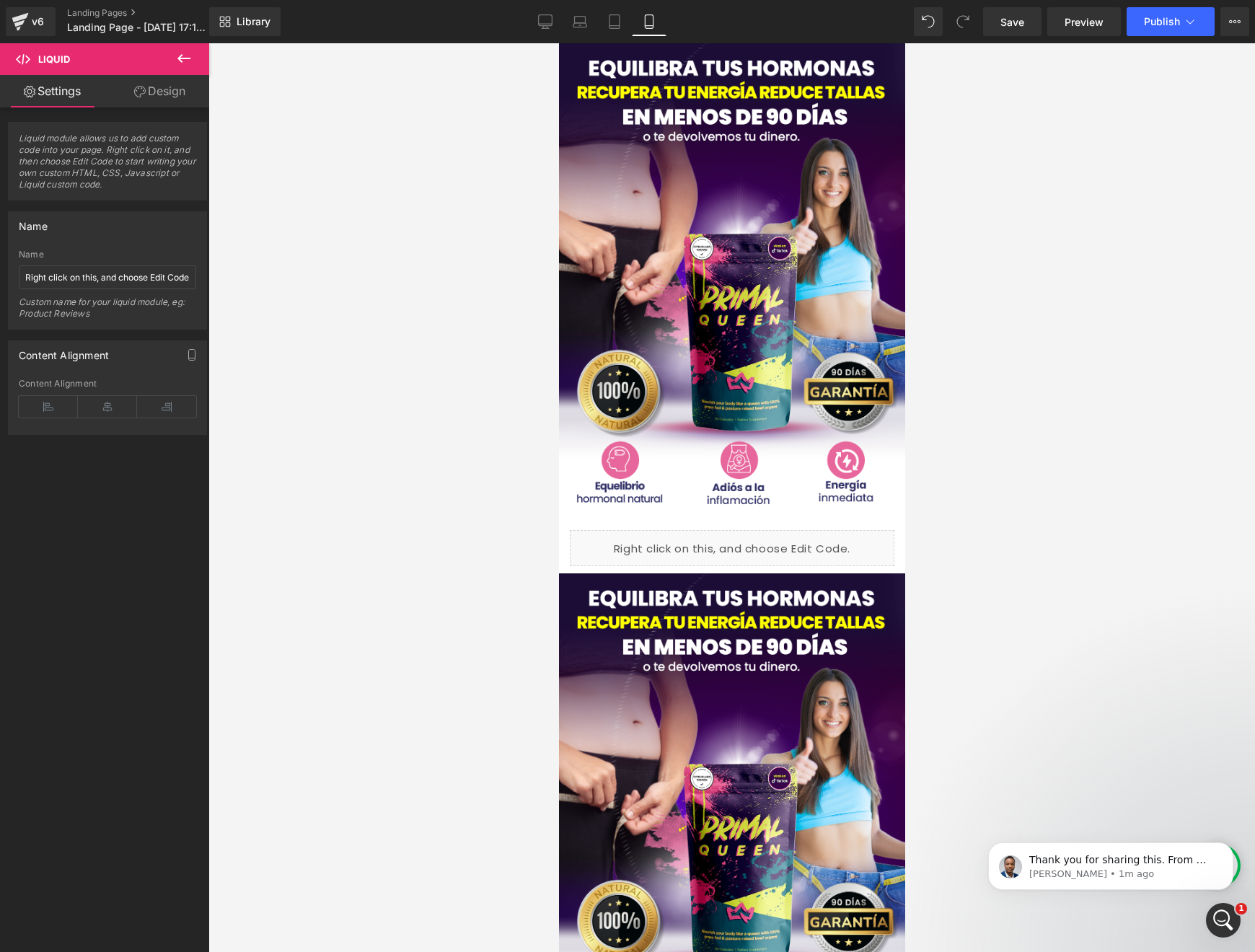
scroll to position [0, 2]
click at [122, 278] on input "Right click on this, and choose Edit Code." at bounding box center [108, 278] width 177 height 24
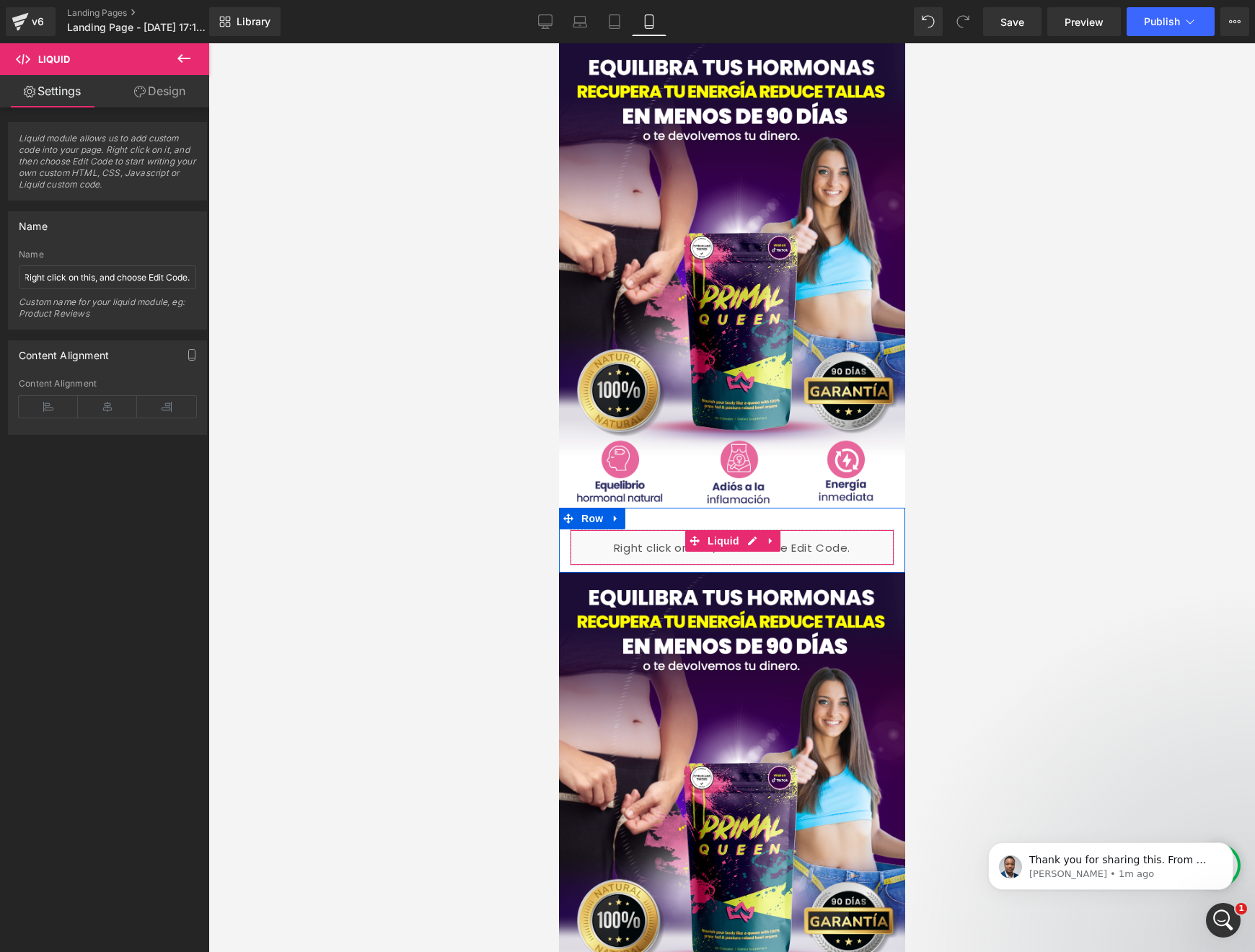
scroll to position [2, 0]
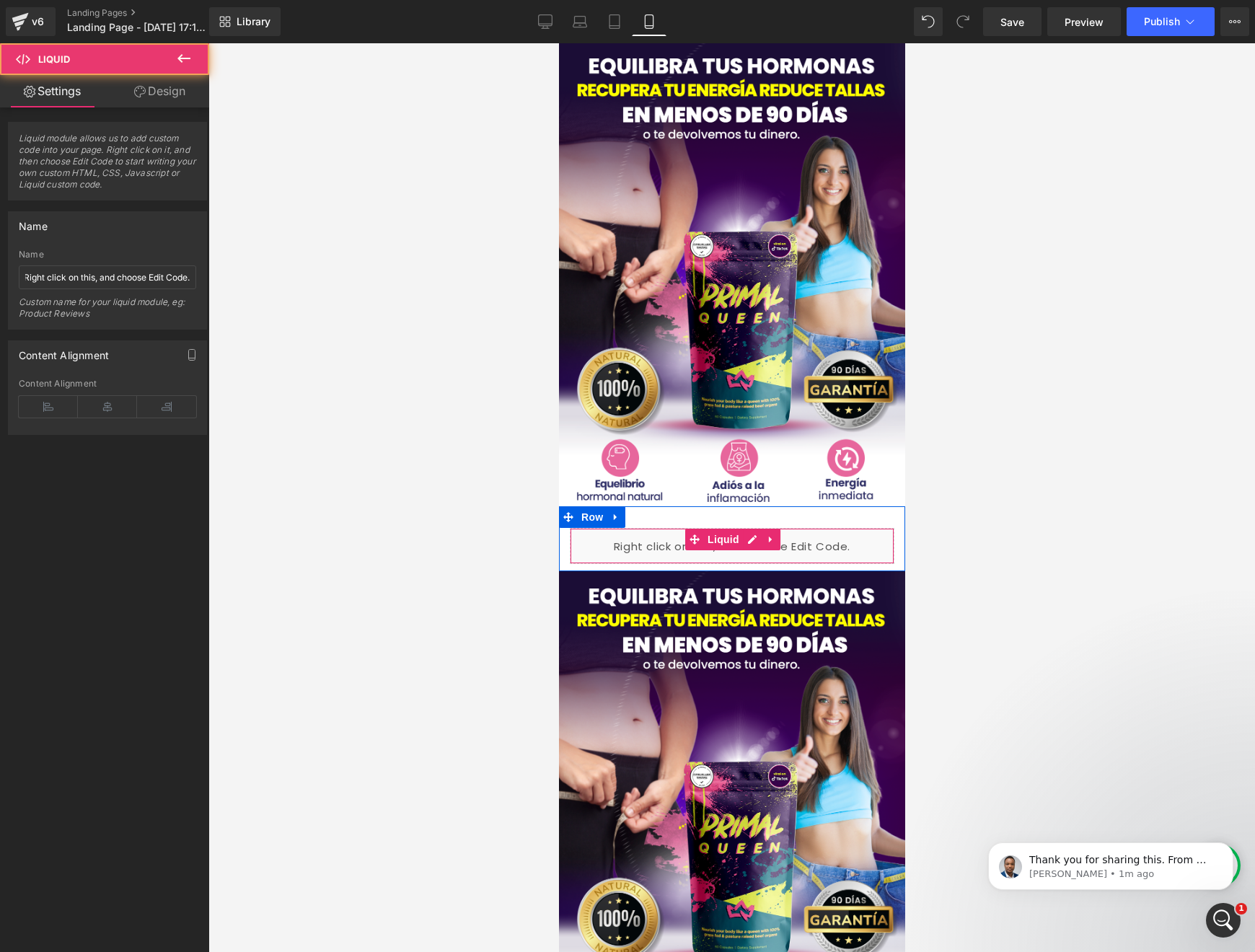
click at [656, 541] on div "Liquid" at bounding box center [731, 546] width 324 height 36
click at [657, 546] on div "Liquid" at bounding box center [731, 546] width 324 height 36
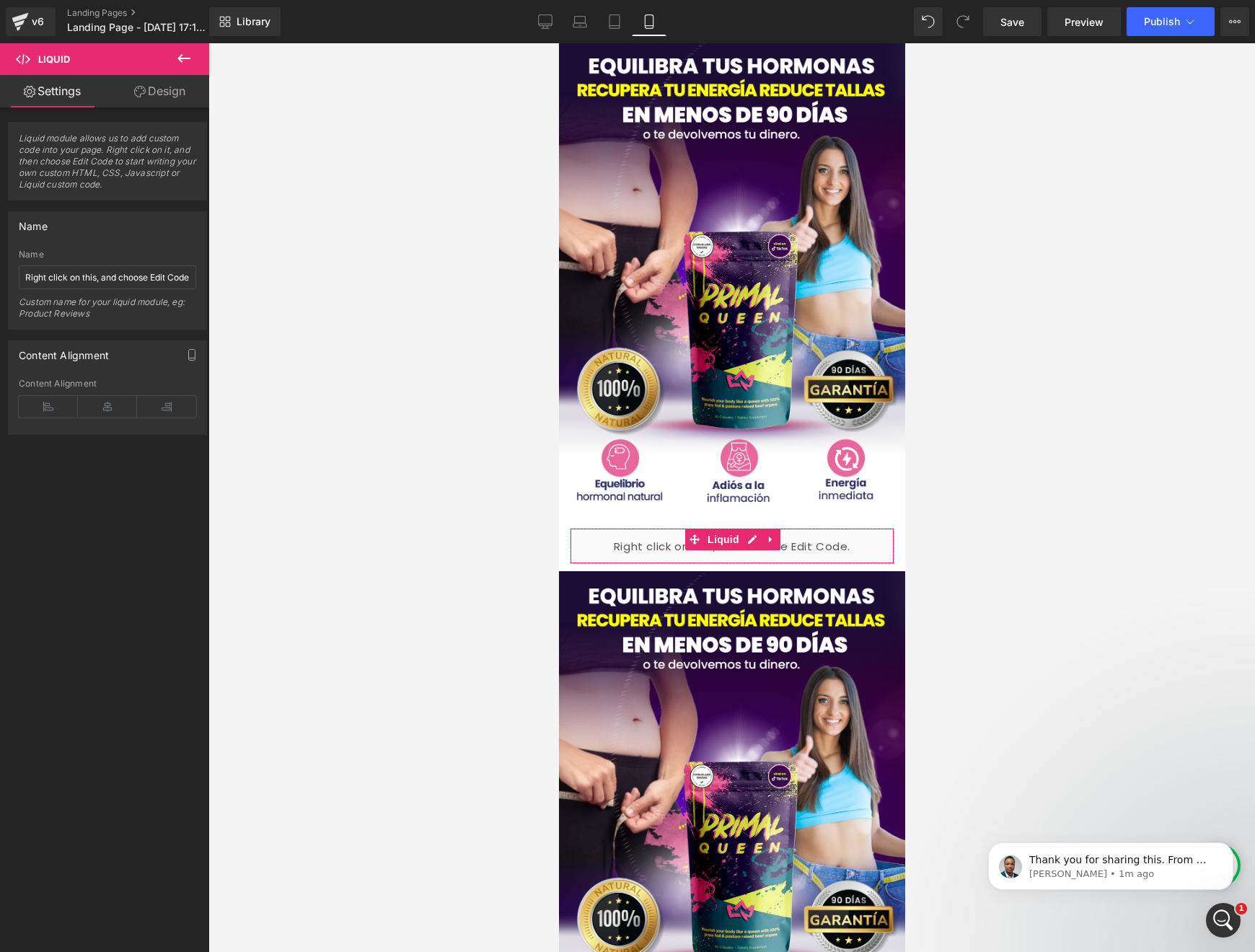
click at [152, 103] on link "Design" at bounding box center [160, 91] width 105 height 32
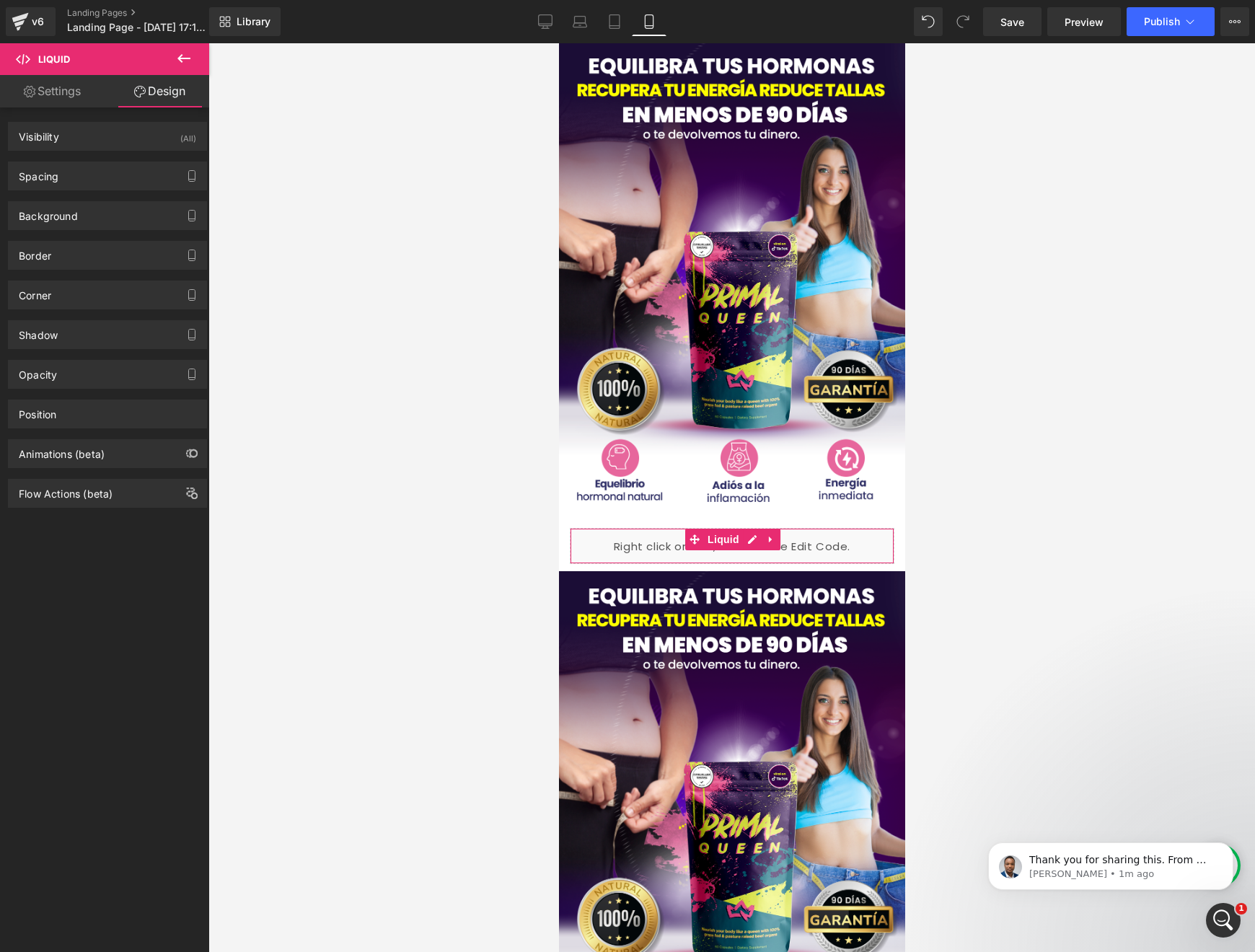
click at [71, 97] on link "Settings" at bounding box center [52, 91] width 105 height 32
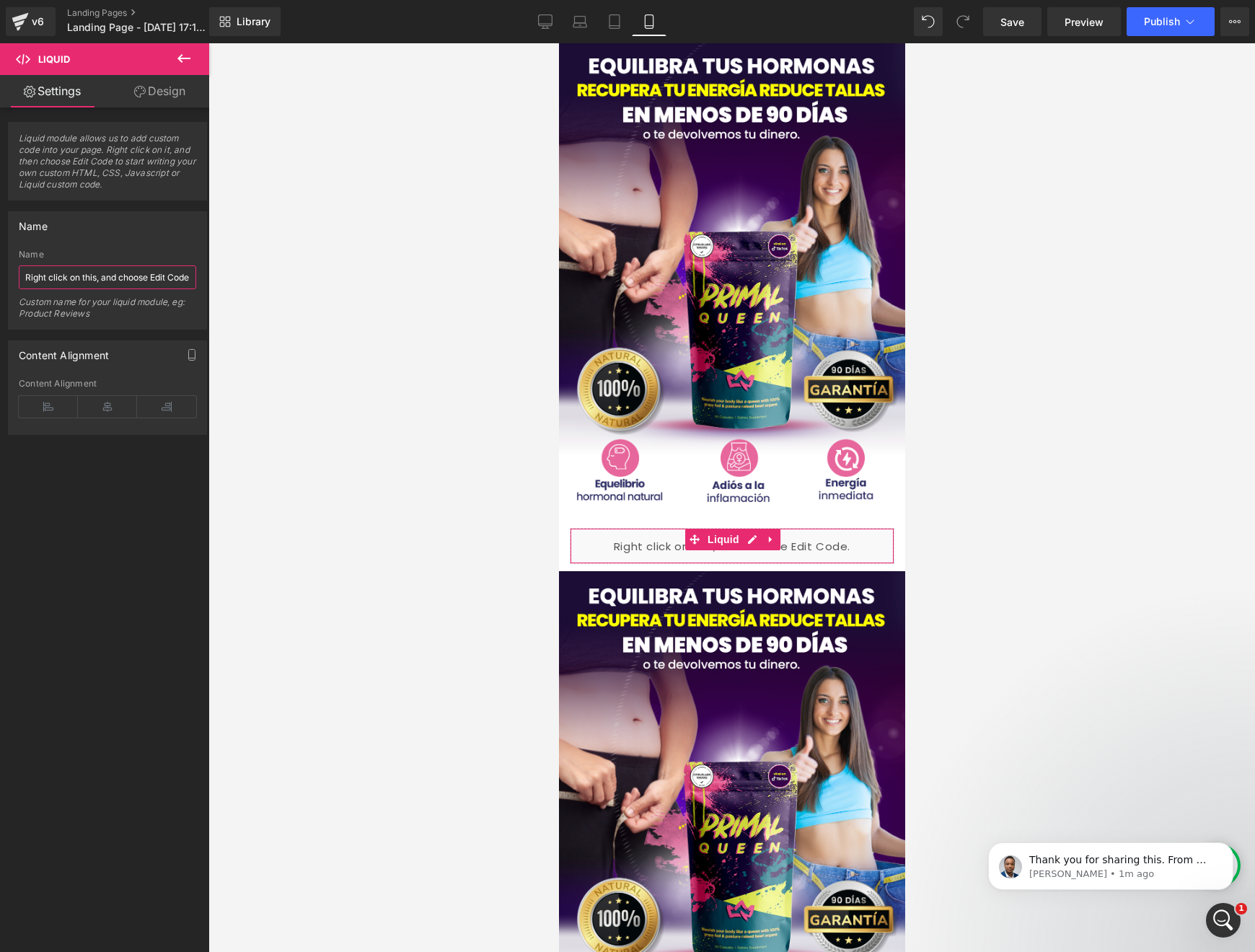
click at [71, 278] on input "Right click on this, and choose Edit Code." at bounding box center [108, 278] width 177 height 24
click at [62, 401] on icon at bounding box center [48, 407] width 59 height 22
click at [637, 533] on div "Liquid" at bounding box center [731, 546] width 324 height 36
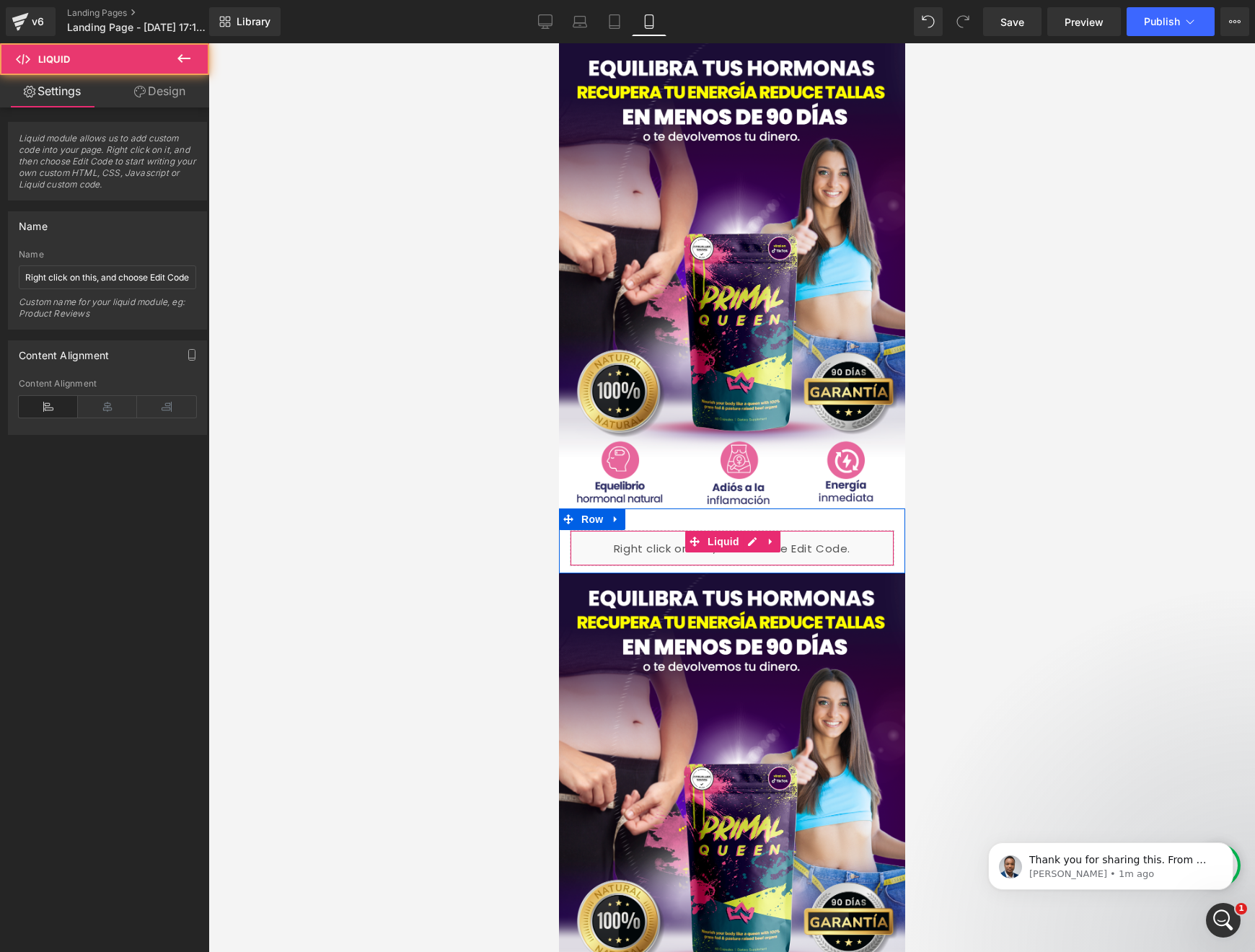
click at [644, 549] on div "Liquid" at bounding box center [731, 548] width 324 height 36
click at [821, 549] on div "Liquid" at bounding box center [731, 548] width 324 height 36
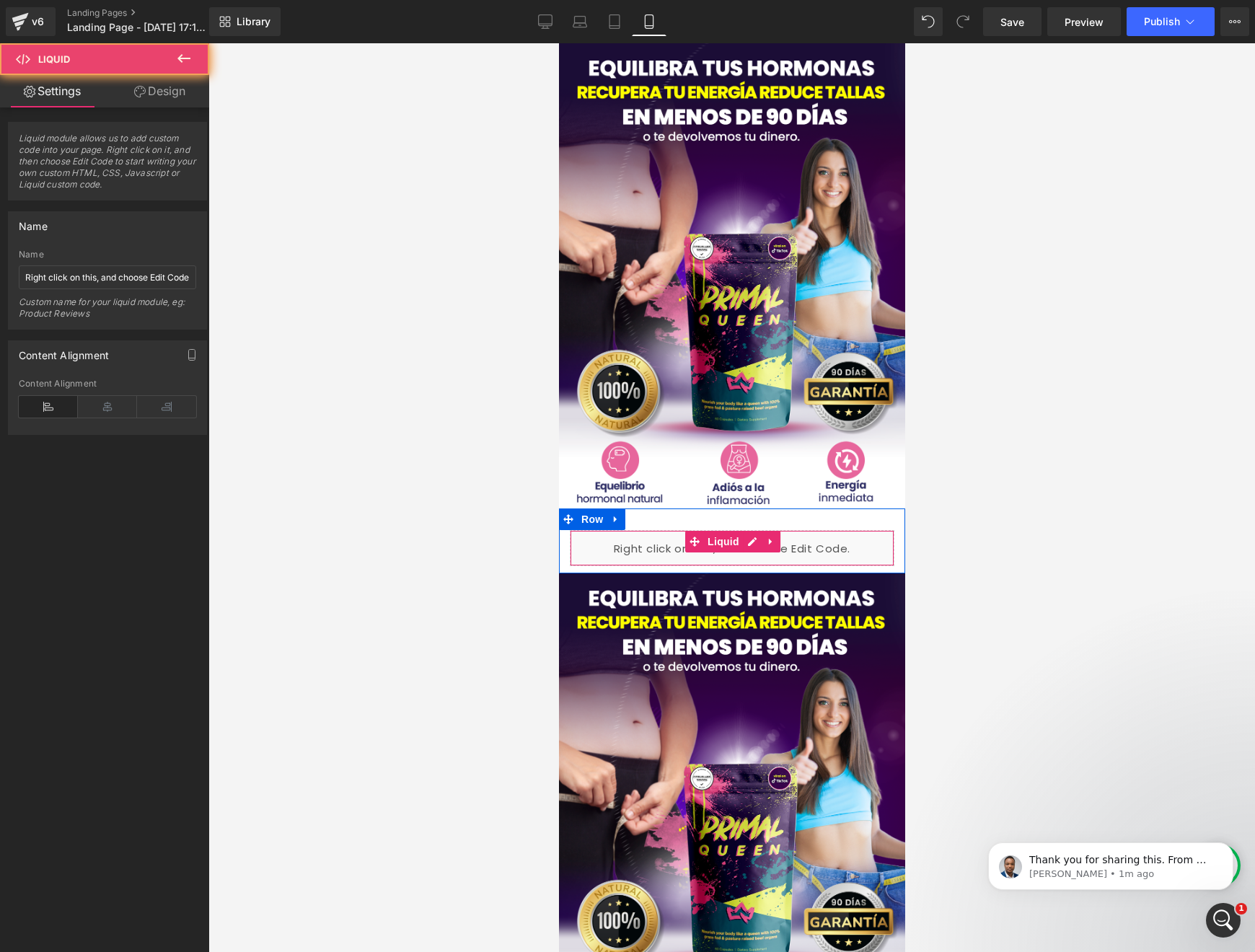
click at [821, 549] on div "Liquid" at bounding box center [731, 548] width 324 height 36
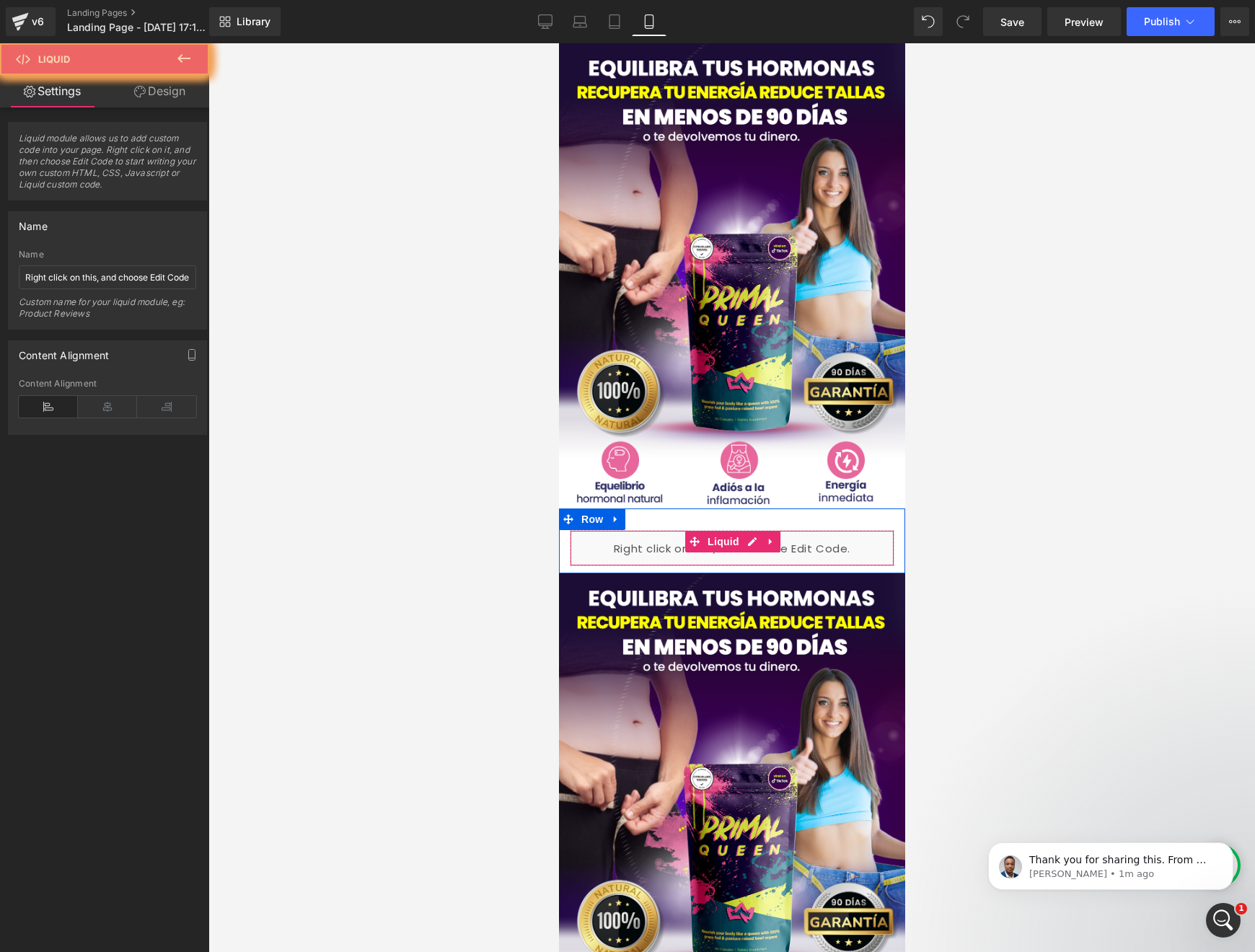
click at [821, 549] on div "Liquid" at bounding box center [731, 548] width 324 height 36
drag, startPoint x: 97, startPoint y: 379, endPoint x: 89, endPoint y: 414, distance: 35.9
click at [97, 379] on div "Content Alignment" at bounding box center [108, 384] width 177 height 10
click at [120, 282] on input "Right click on this, and choose Edit Code." at bounding box center [108, 278] width 177 height 24
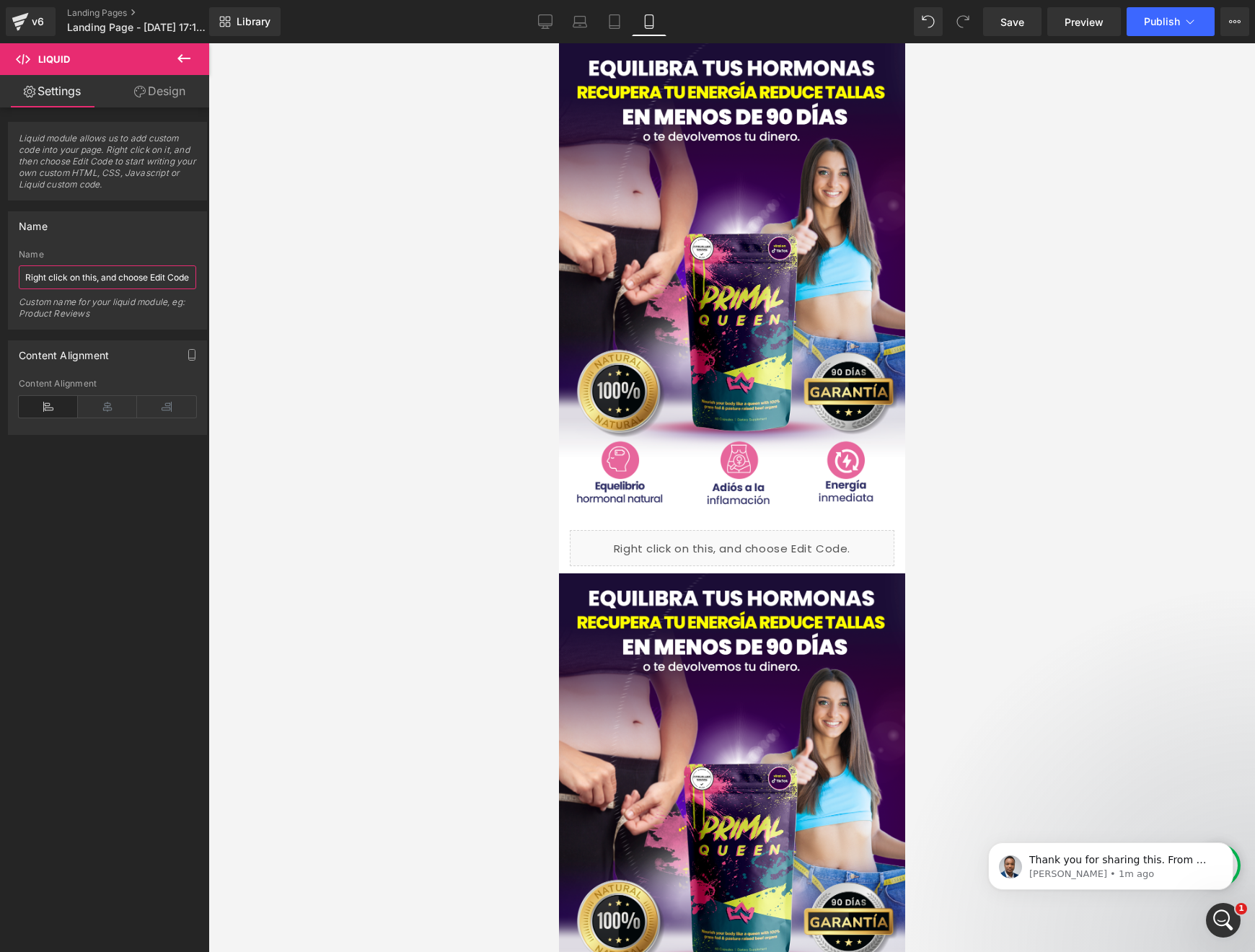
drag, startPoint x: 170, startPoint y: 280, endPoint x: -100, endPoint y: 282, distance: 270.0
click at [0, 282] on html "Liquid You are previewing how the will restyle your page. You can not edit Elem…" at bounding box center [628, 476] width 1255 height 952
click at [186, 354] on icon "button" at bounding box center [192, 355] width 12 height 12
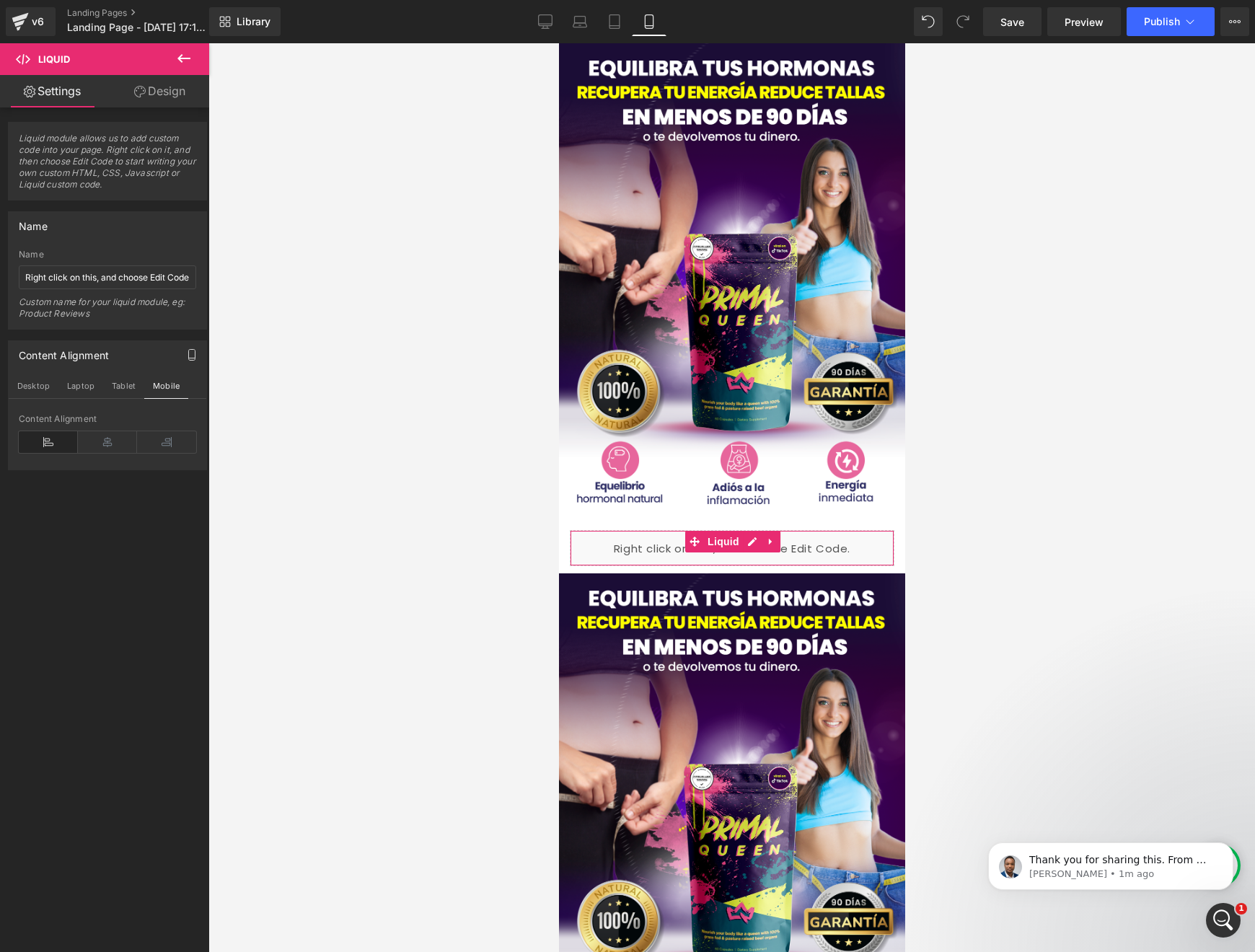
click at [186, 354] on icon "button" at bounding box center [192, 355] width 12 height 12
click at [184, 354] on button "button" at bounding box center [192, 354] width 23 height 27
click at [72, 387] on button "Laptop" at bounding box center [81, 385] width 45 height 24
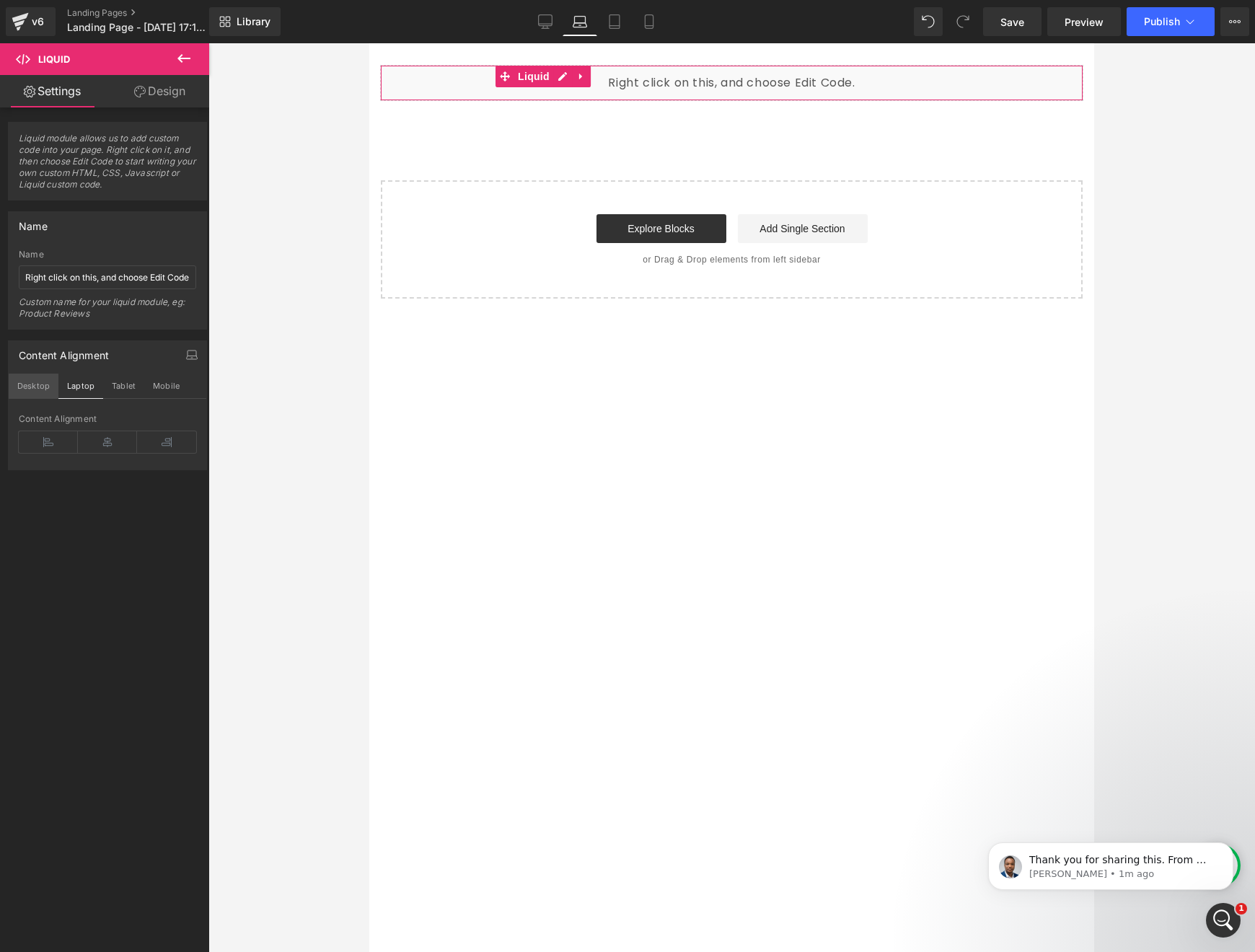
click at [31, 392] on button "Desktop" at bounding box center [34, 385] width 50 height 24
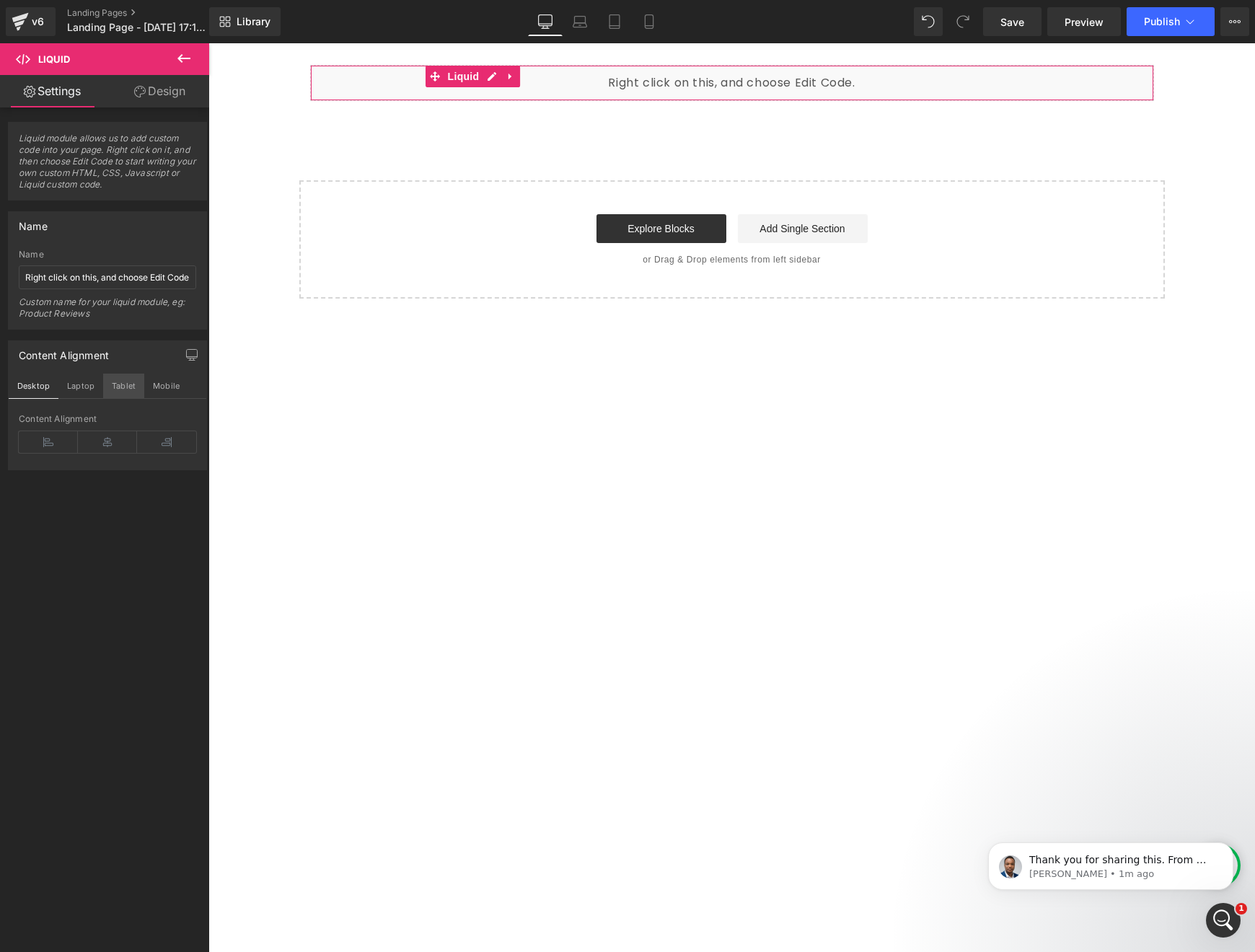
click at [122, 393] on button "Tablet" at bounding box center [124, 385] width 41 height 24
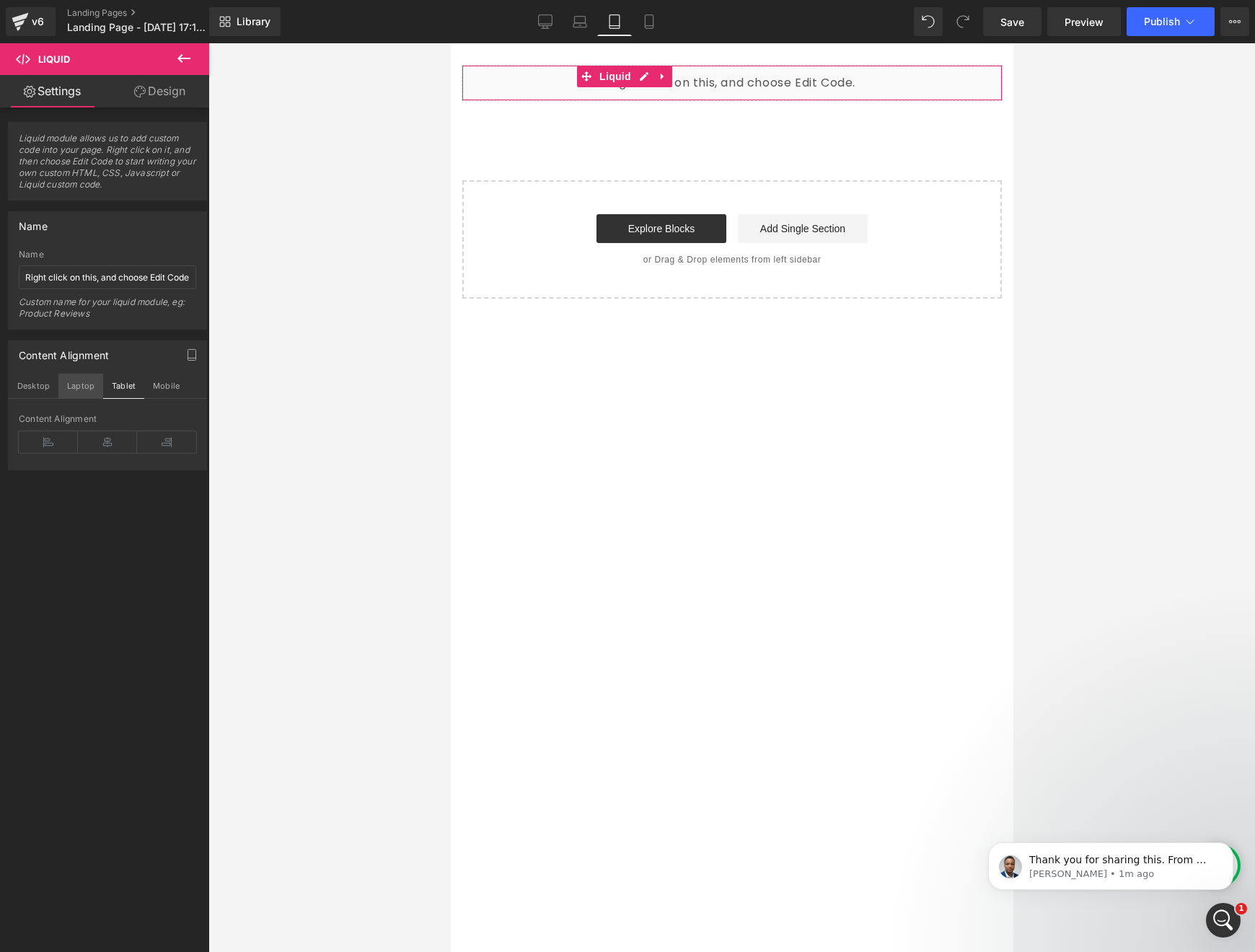
click at [83, 390] on button "Laptop" at bounding box center [81, 385] width 45 height 24
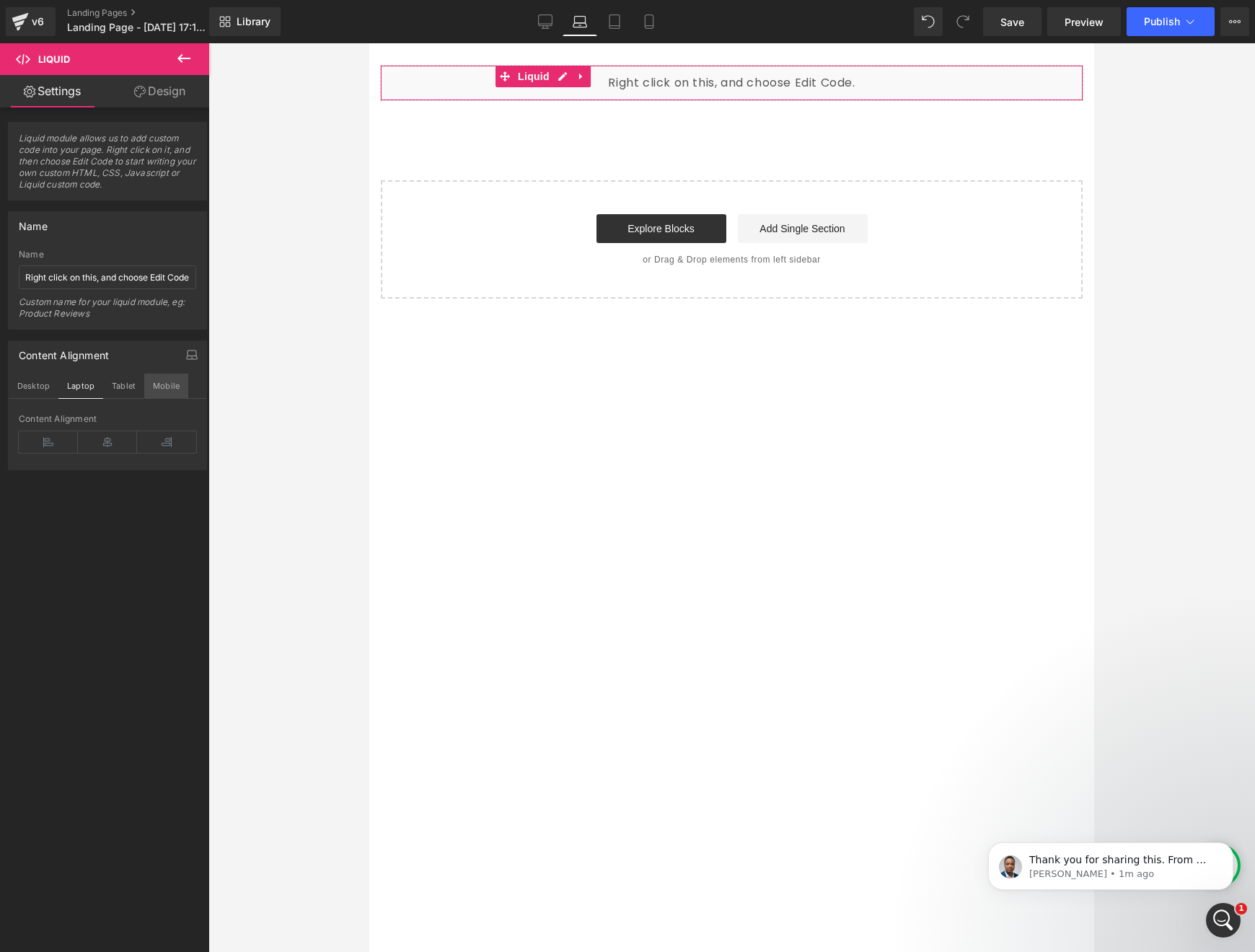
click at [172, 393] on button "Mobile" at bounding box center [166, 385] width 44 height 24
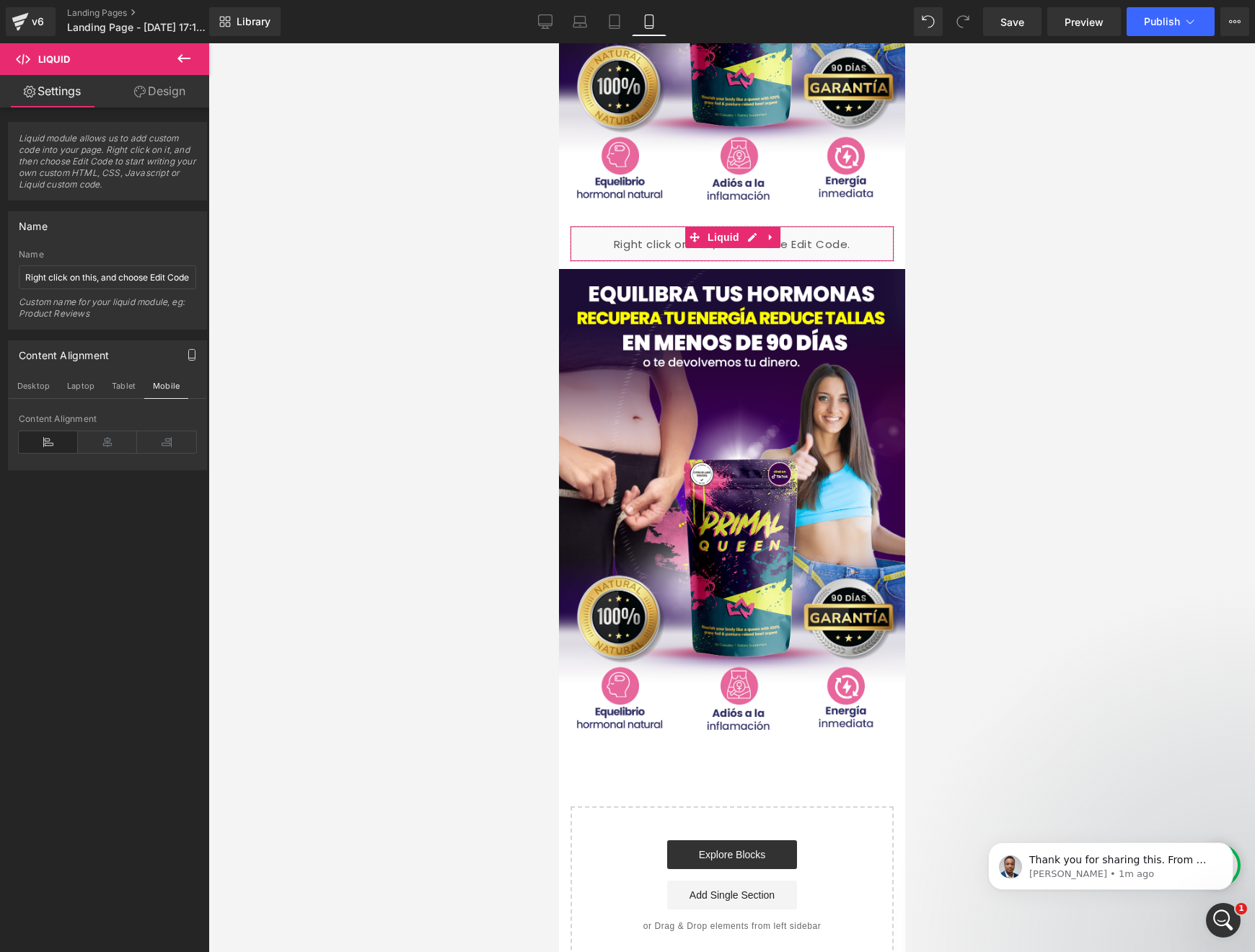
scroll to position [339, 0]
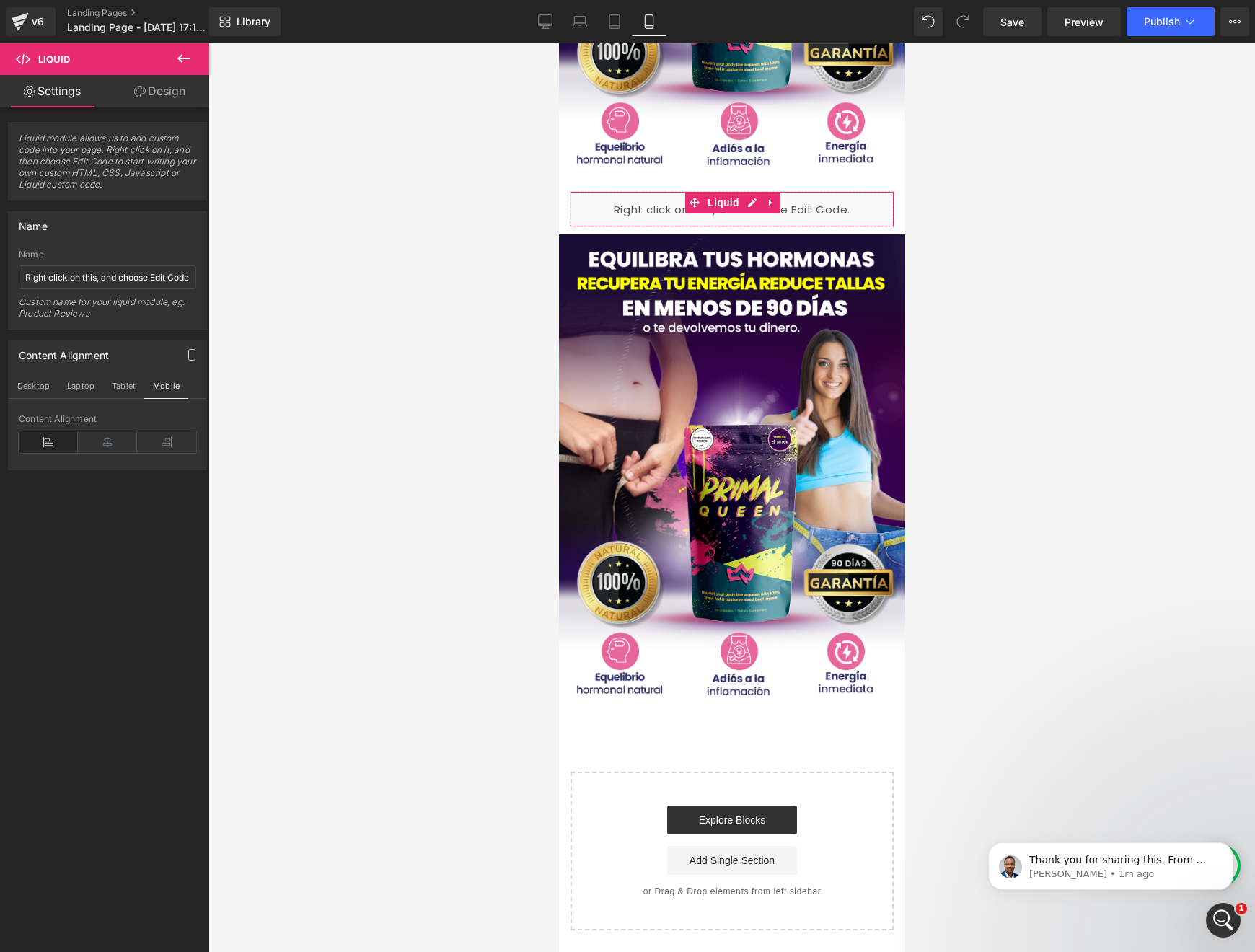
click at [160, 89] on link "Design" at bounding box center [160, 91] width 105 height 32
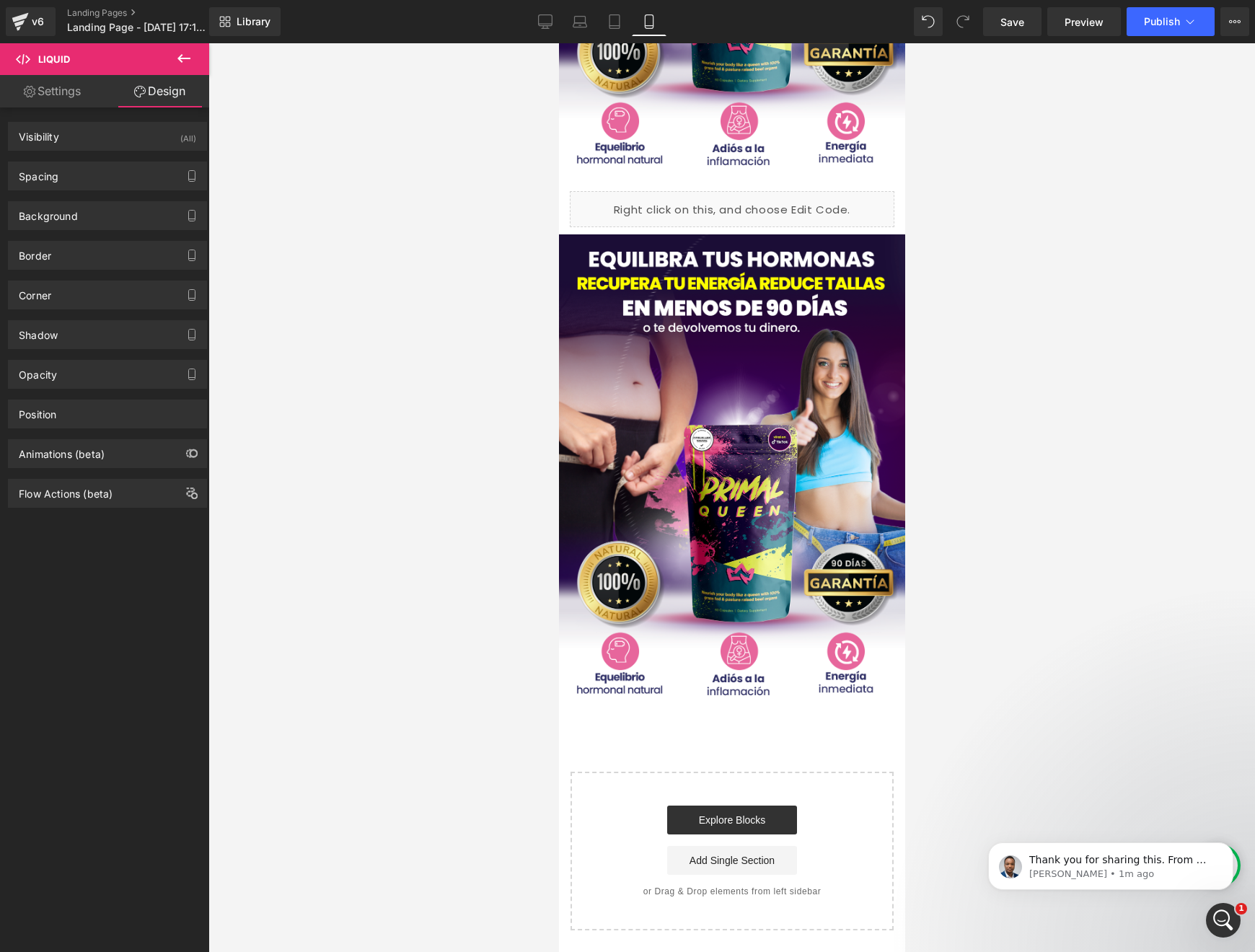
click at [23, 63] on icon at bounding box center [23, 59] width 15 height 15
click at [22, 62] on icon at bounding box center [23, 59] width 15 height 15
click at [71, 66] on span "Liquid" at bounding box center [86, 59] width 144 height 31
click at [111, 79] on link "Design" at bounding box center [160, 91] width 105 height 32
click at [81, 91] on link "Settings" at bounding box center [52, 91] width 105 height 32
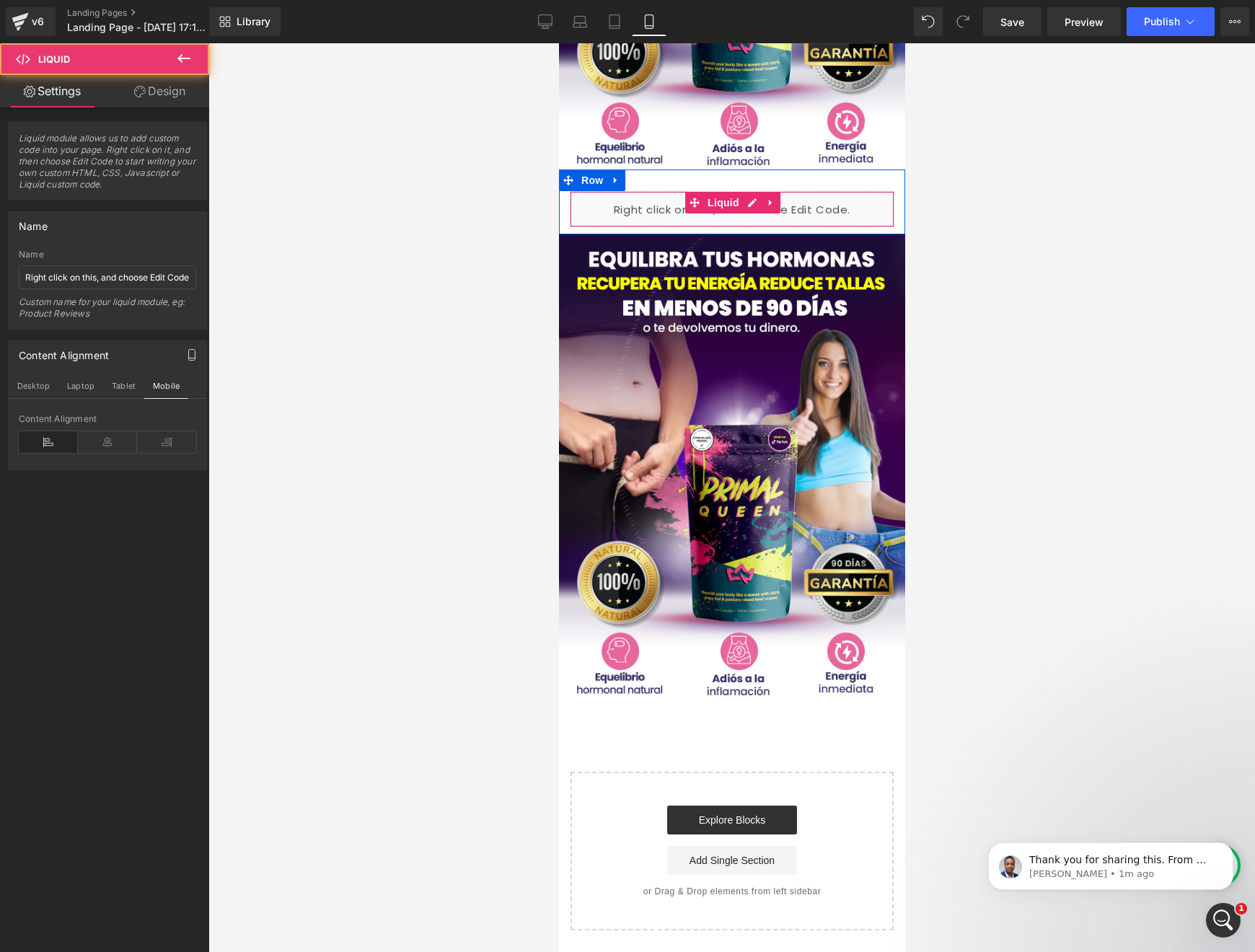
click at [674, 209] on div "Liquid" at bounding box center [731, 209] width 324 height 36
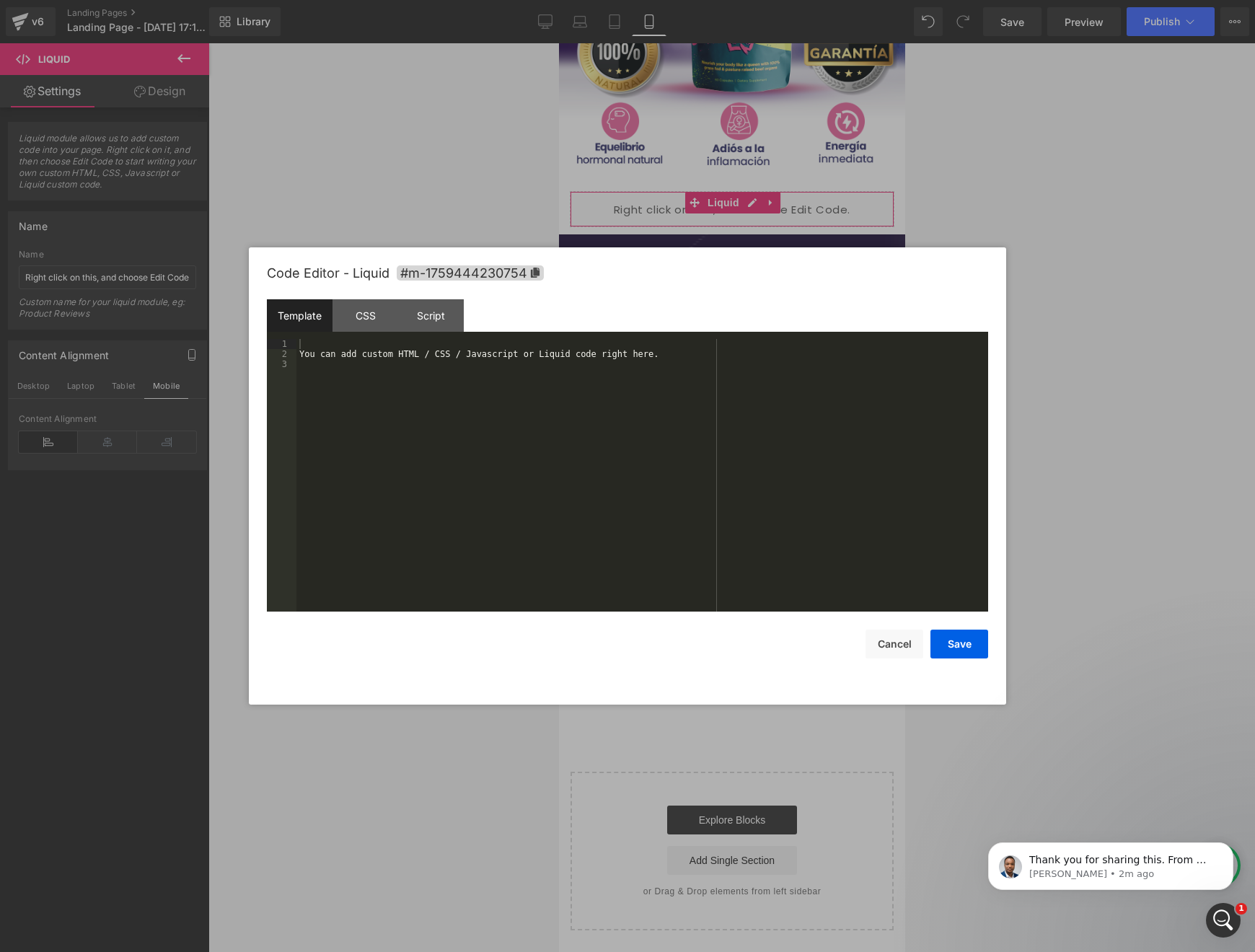
click at [627, 0] on div "Liquid You are previewing how the will restyle your page. You can not edit Elem…" at bounding box center [628, 0] width 1255 height 0
click at [689, 384] on div "You can add custom HTML / CSS / Javascript or Liquid code right here." at bounding box center [642, 486] width 692 height 293
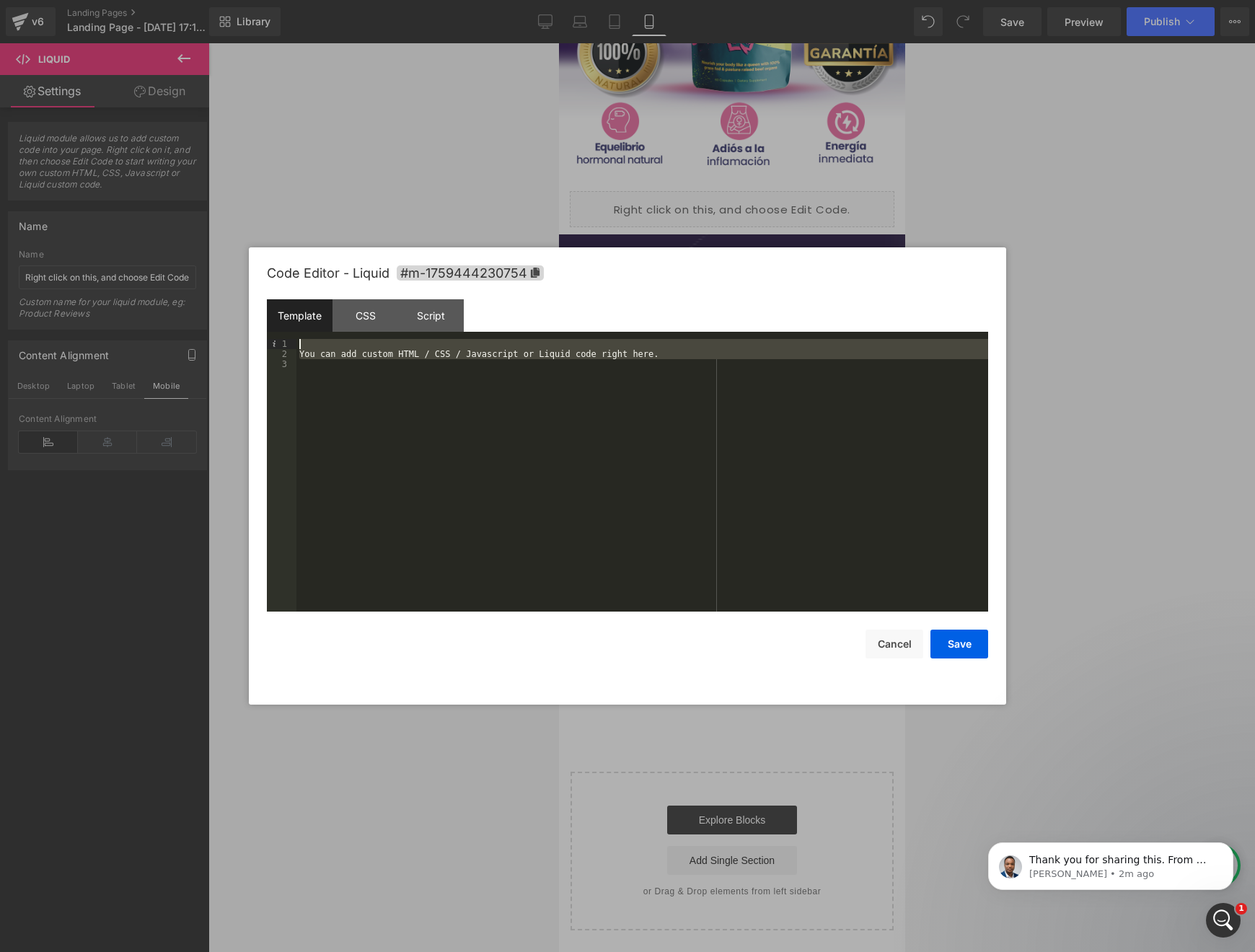
drag, startPoint x: 693, startPoint y: 370, endPoint x: 161, endPoint y: 324, distance: 534.0
click at [161, 324] on body "Liquid You are previewing how the will restyle your page. You can not edit Elem…" at bounding box center [628, 476] width 1255 height 952
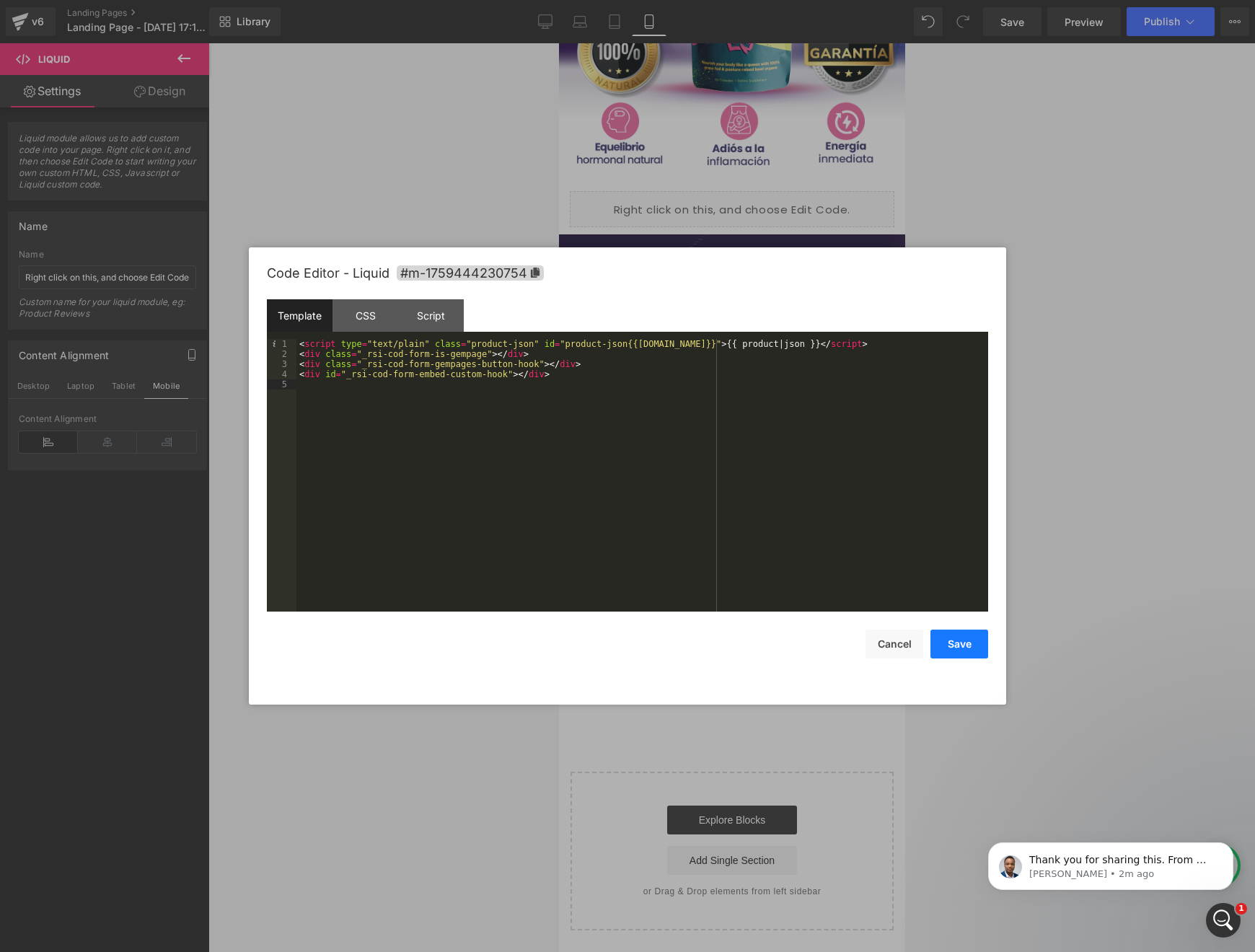
click at [966, 652] on button "Save" at bounding box center [959, 644] width 58 height 29
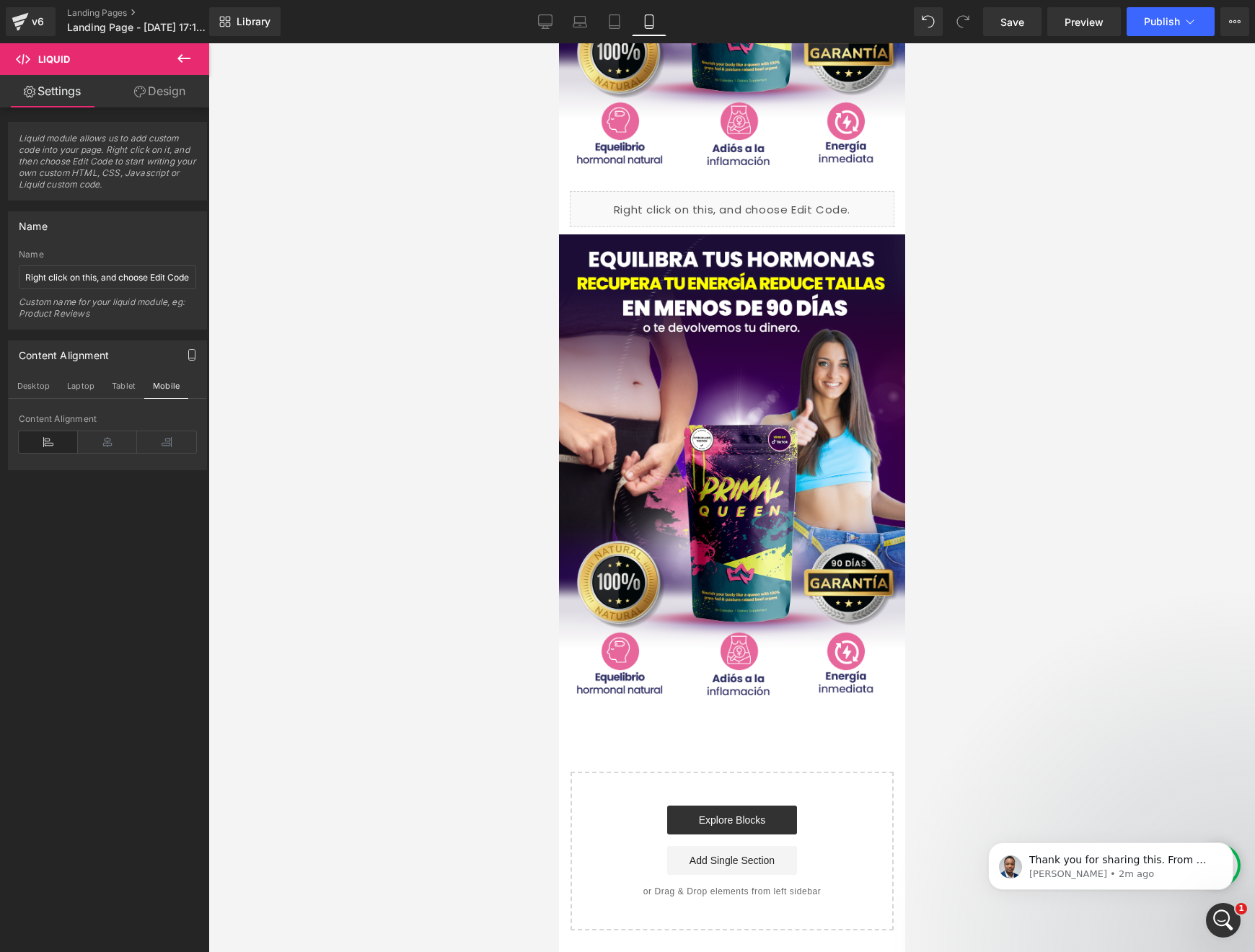
click at [187, 63] on icon at bounding box center [184, 59] width 18 height 18
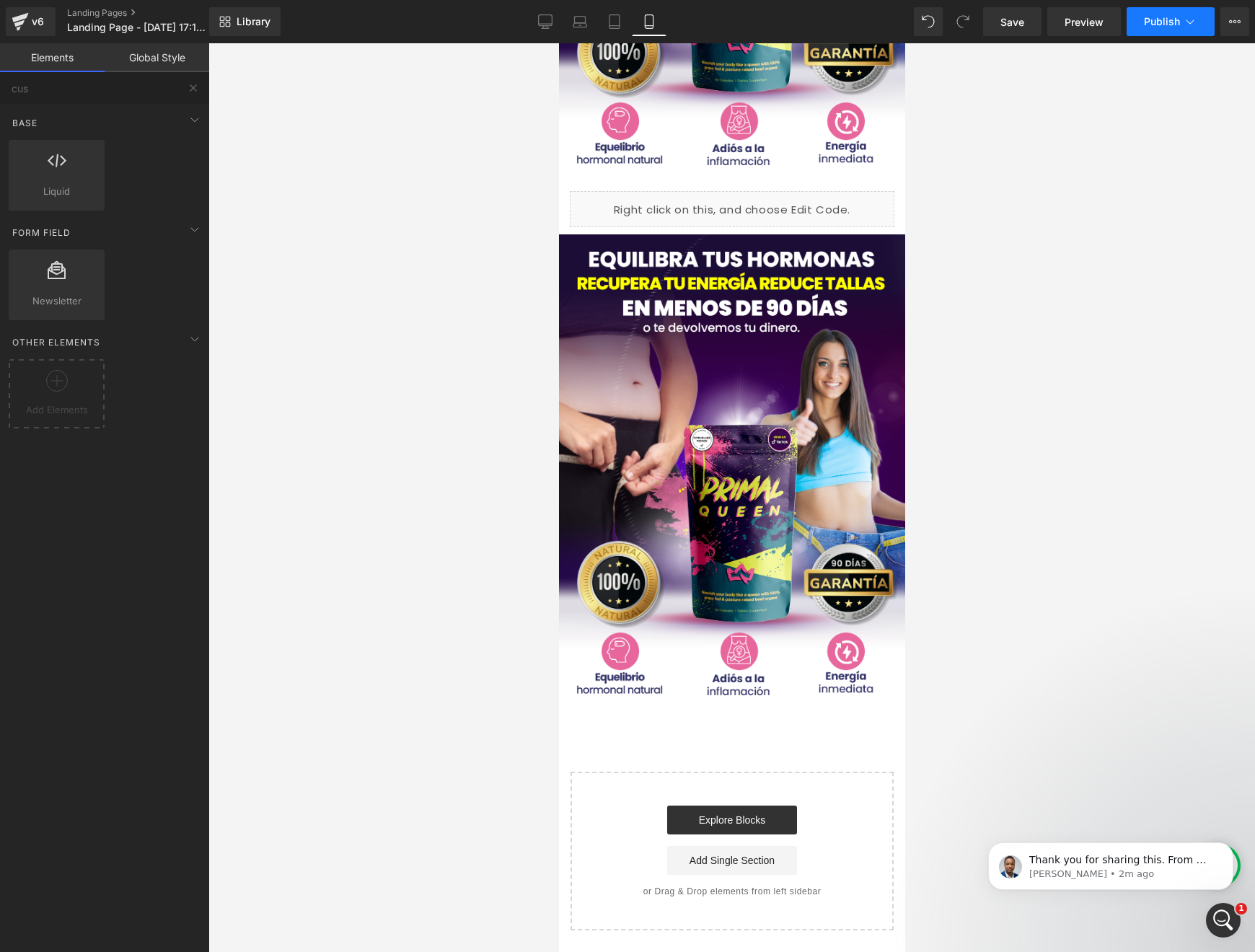
click at [1133, 27] on button "Publish" at bounding box center [1171, 21] width 88 height 29
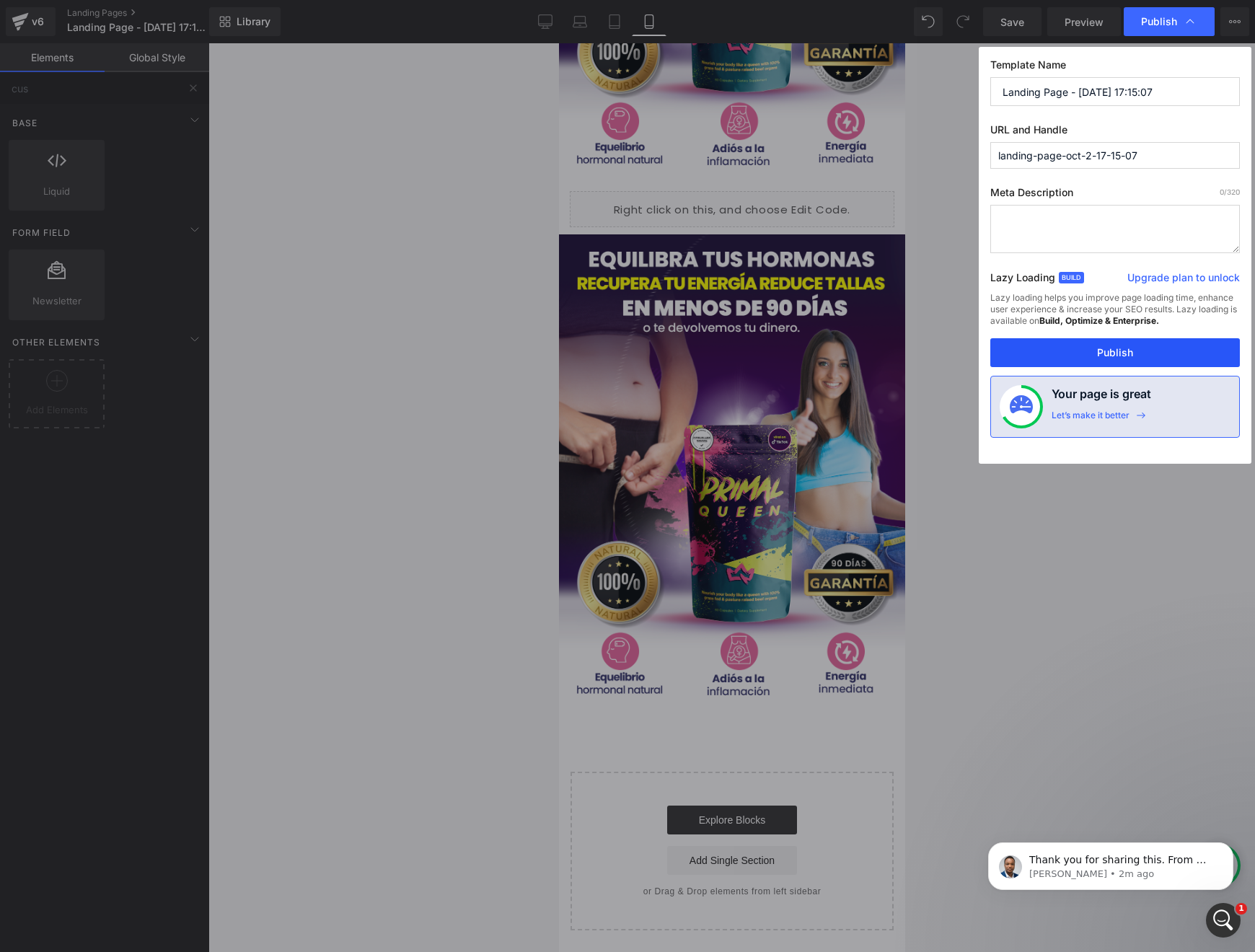
click at [1090, 346] on button "Publish" at bounding box center [1115, 352] width 250 height 29
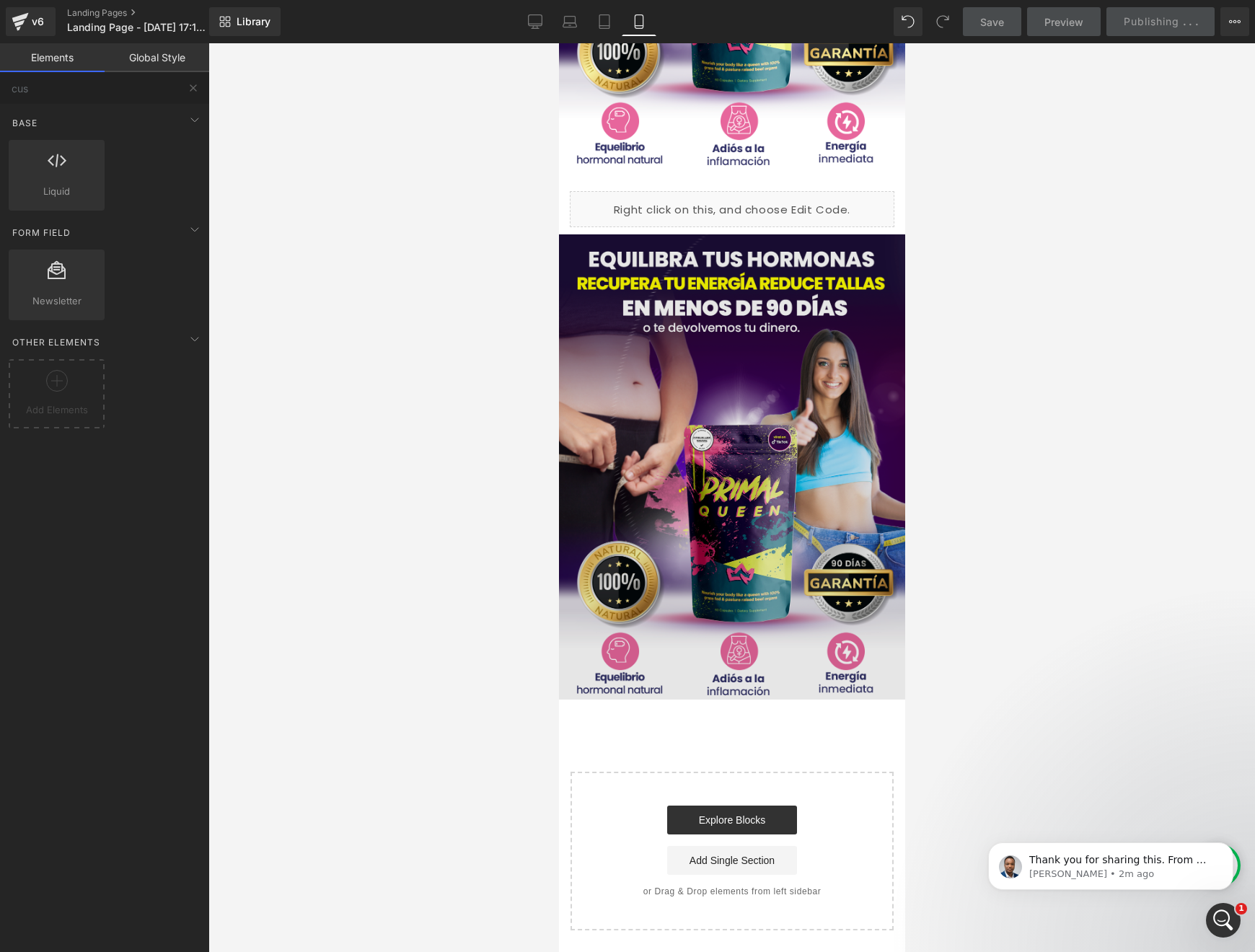
scroll to position [0, 0]
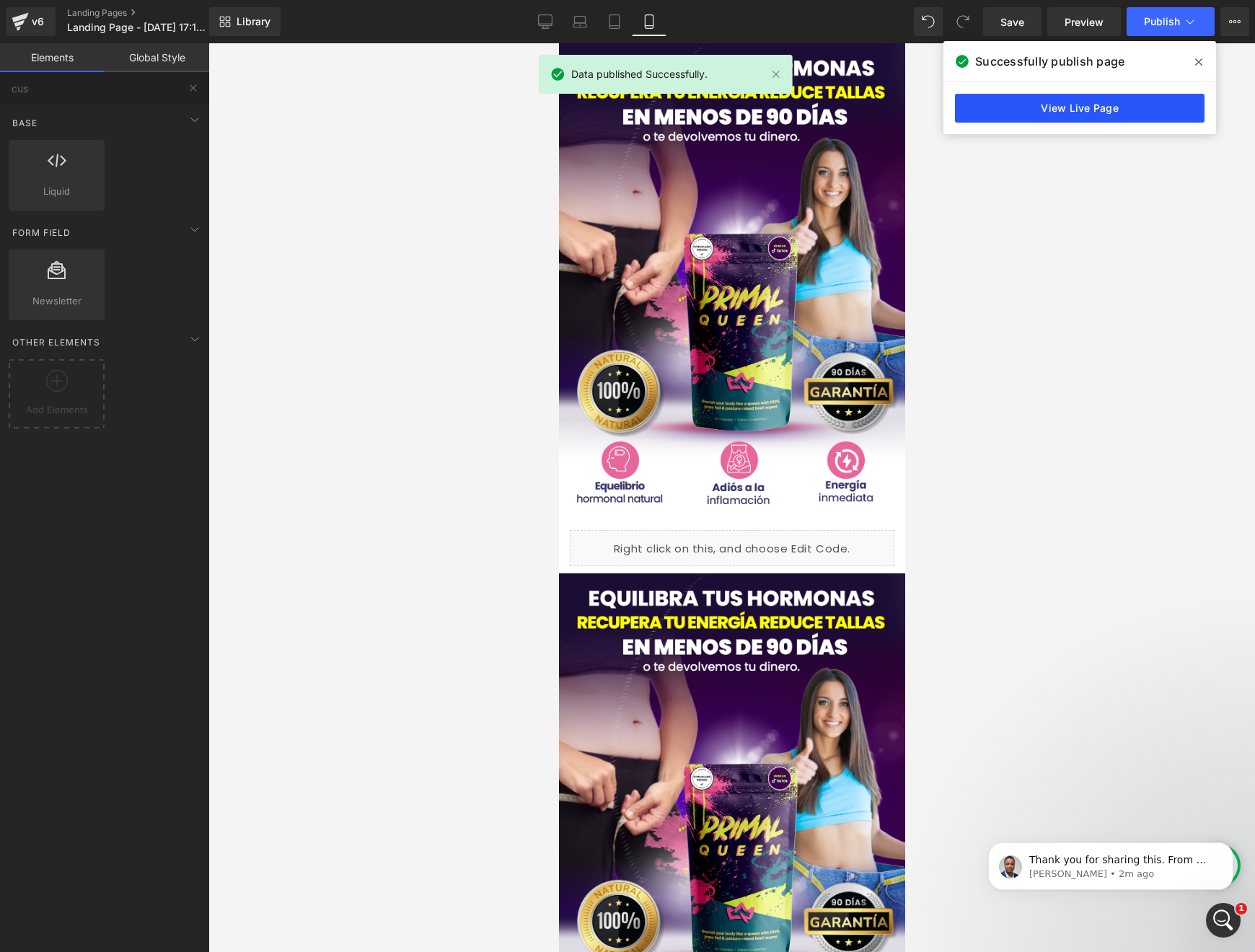
click at [1099, 113] on link "View Live Page" at bounding box center [1079, 108] width 250 height 29
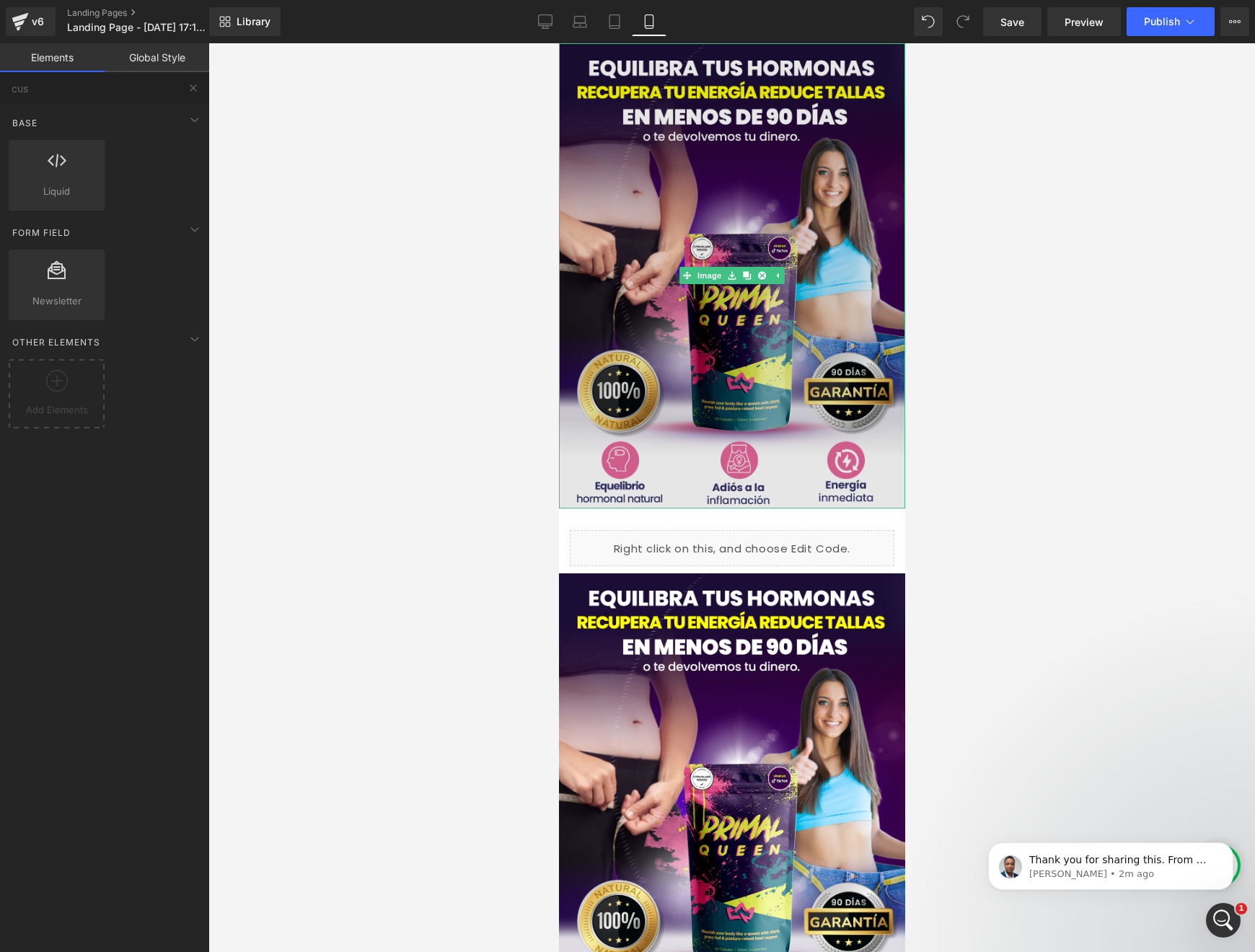
click at [748, 296] on img at bounding box center [731, 275] width 346 height 465
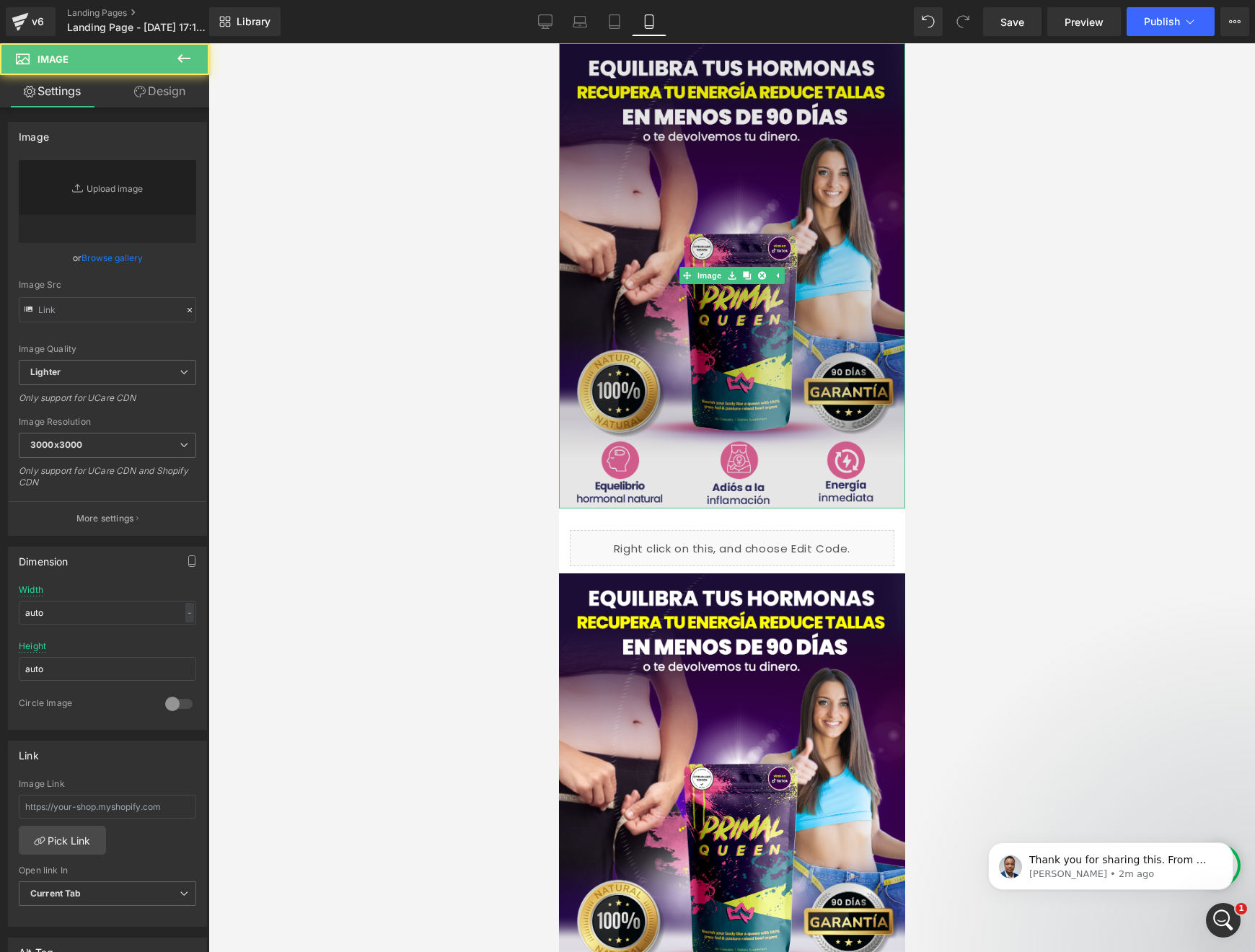
type input "https://img.funnelish.com/5897/934081/1758840630-QUEEN-1-Recuperado-2_01.png"
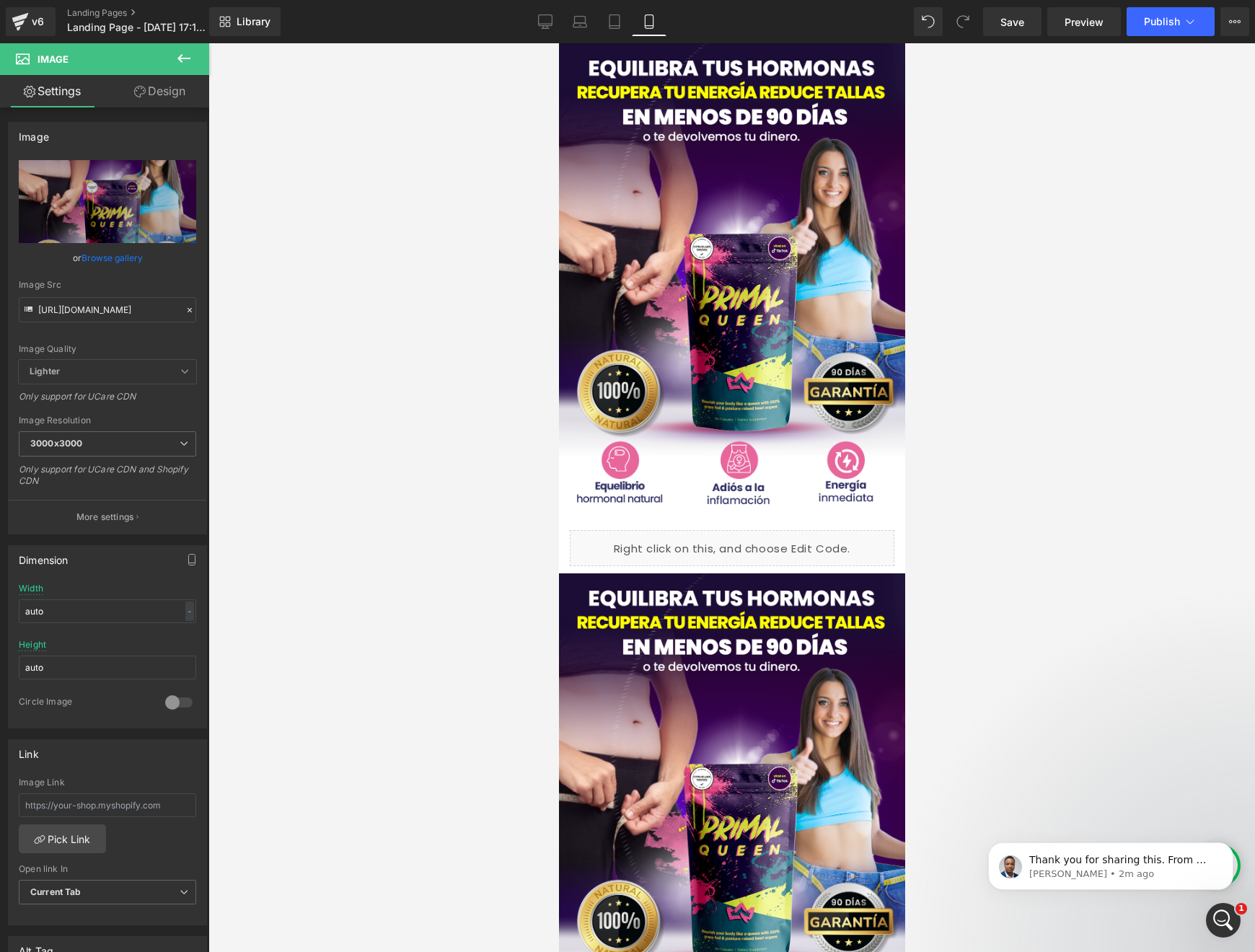
click at [178, 56] on icon at bounding box center [184, 59] width 18 height 18
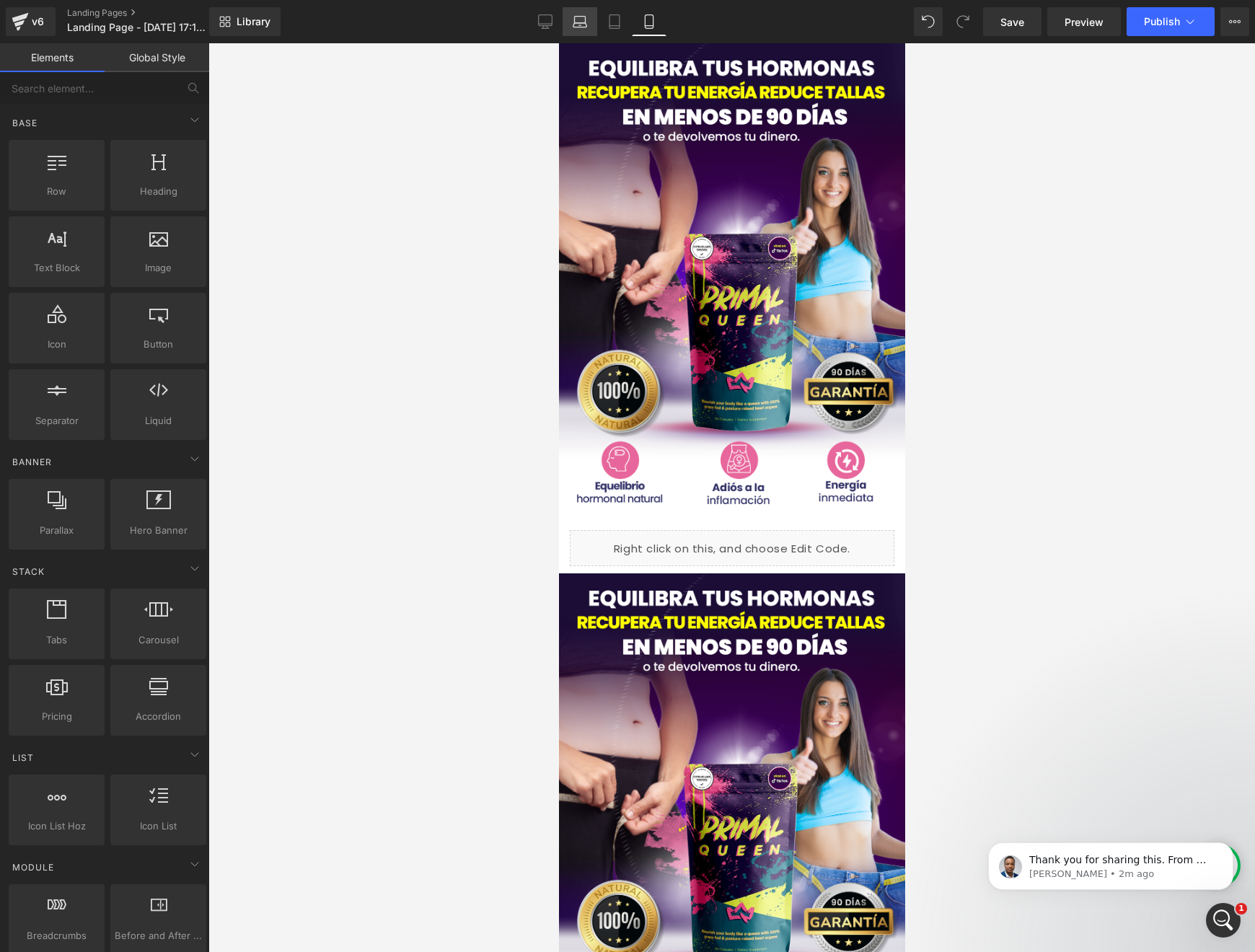
click at [566, 21] on link "Laptop" at bounding box center [579, 21] width 34 height 29
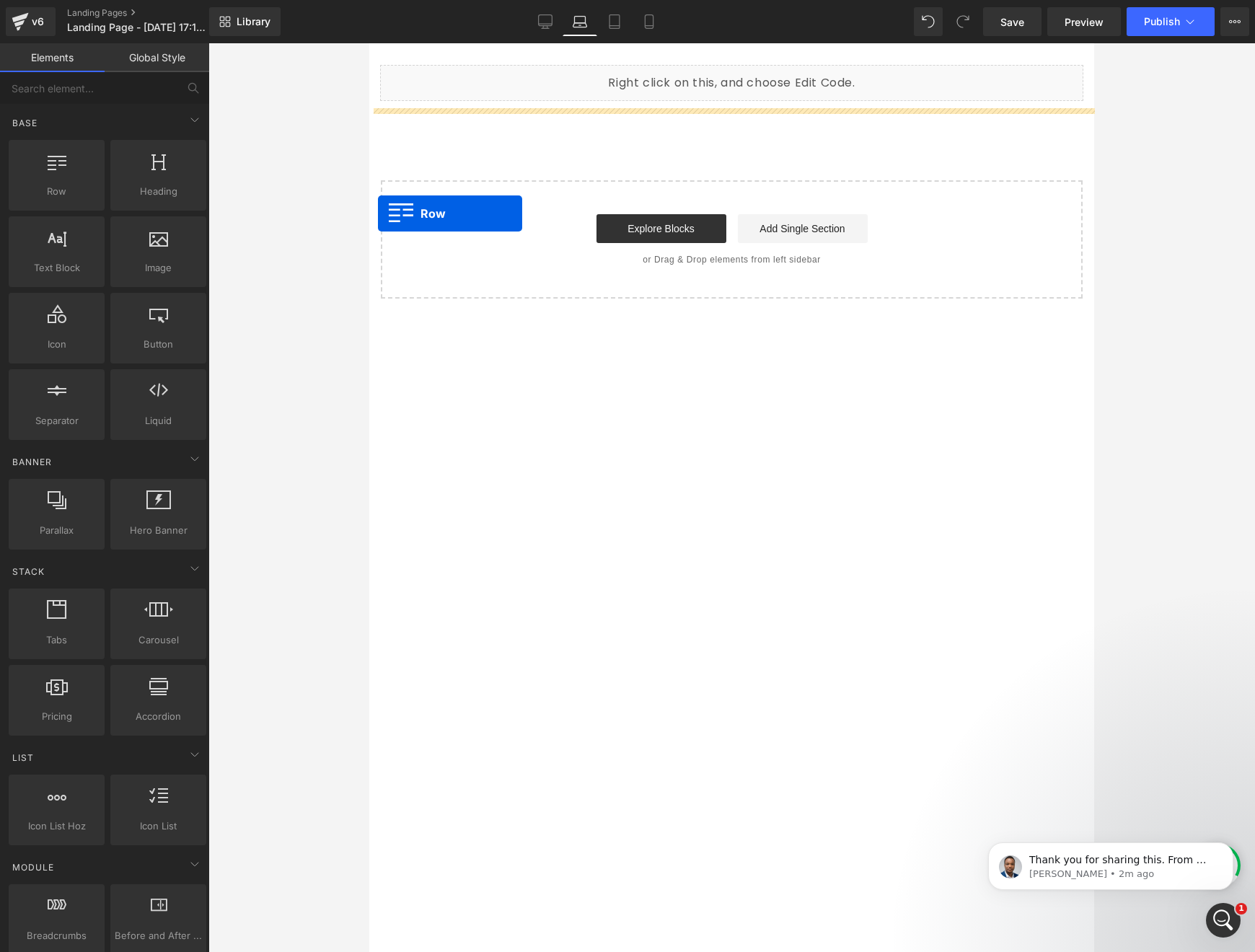
drag, startPoint x: 444, startPoint y: 245, endPoint x: 680, endPoint y: 250, distance: 236.1
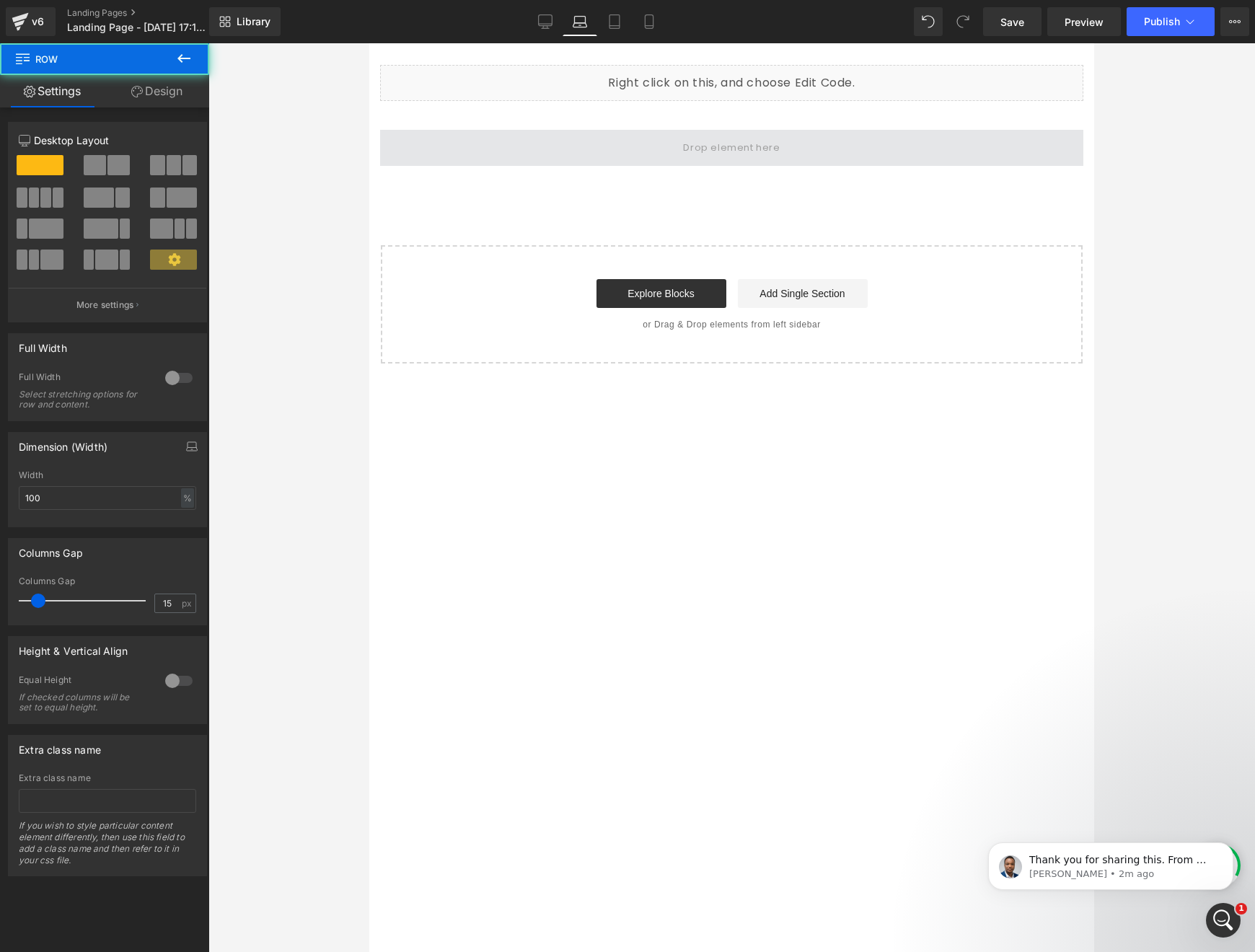
click at [554, 155] on span at bounding box center [731, 147] width 704 height 36
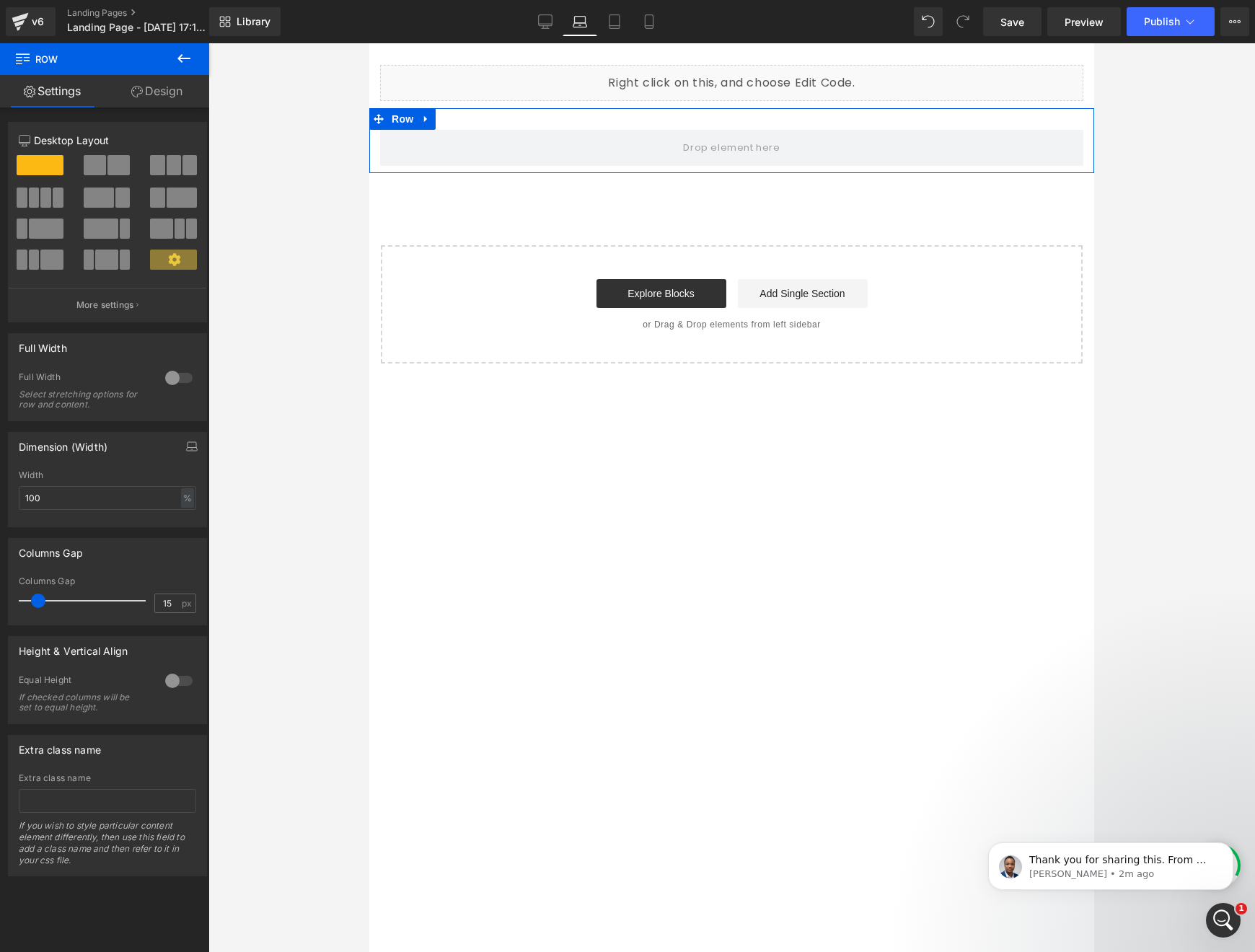
click at [150, 84] on link "Design" at bounding box center [157, 91] width 105 height 32
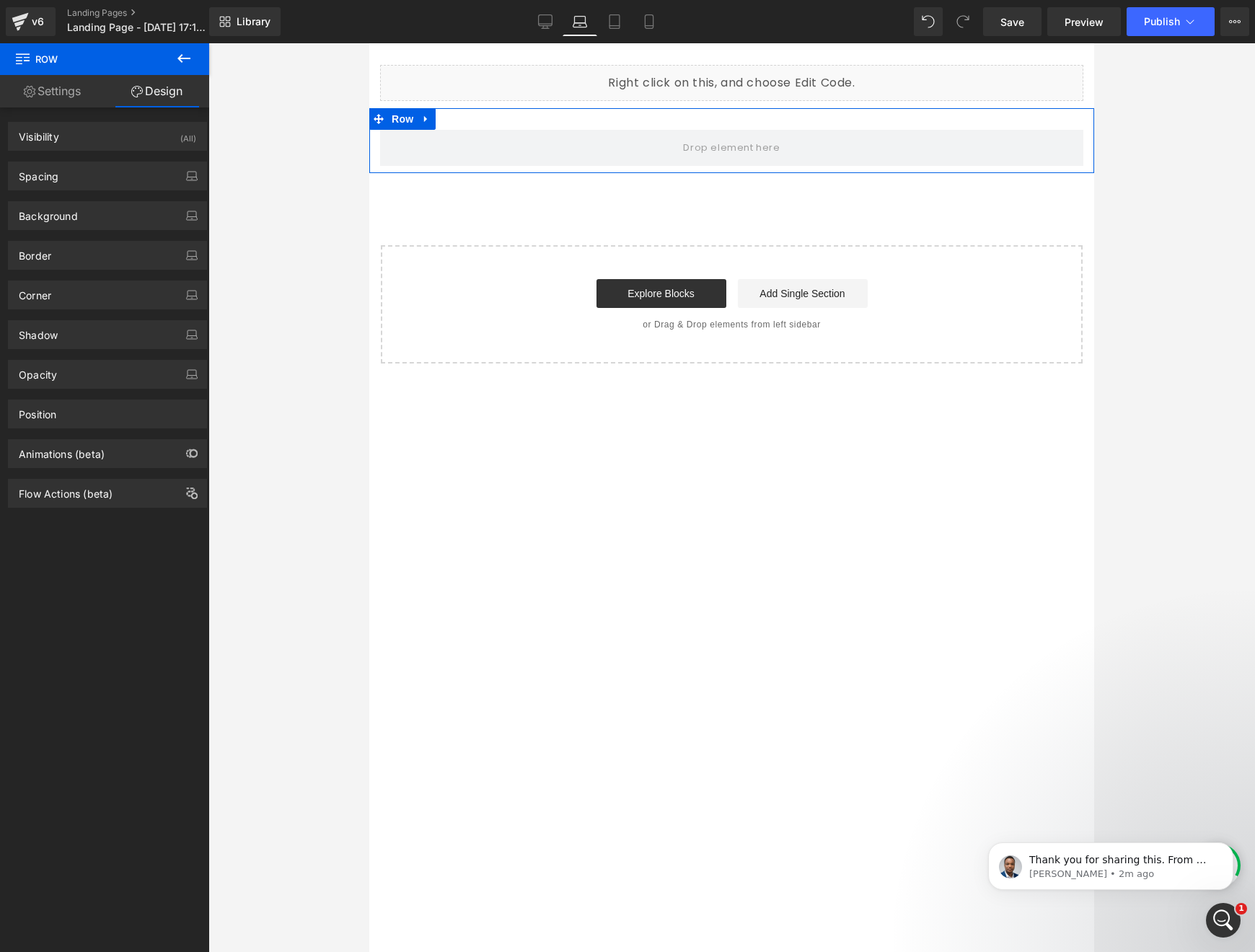
click at [64, 91] on link "Settings" at bounding box center [52, 91] width 105 height 32
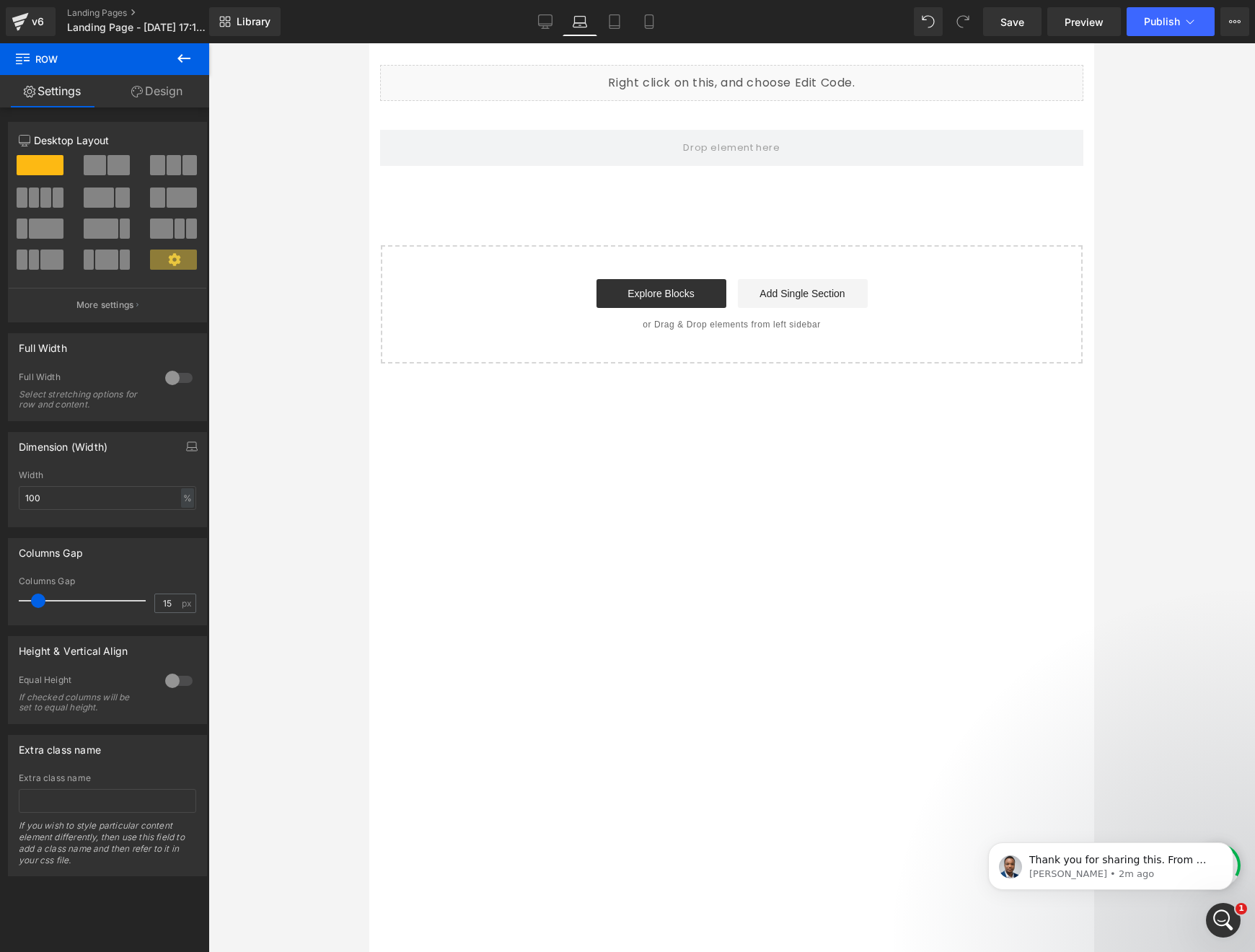
click at [179, 63] on icon at bounding box center [184, 59] width 18 height 18
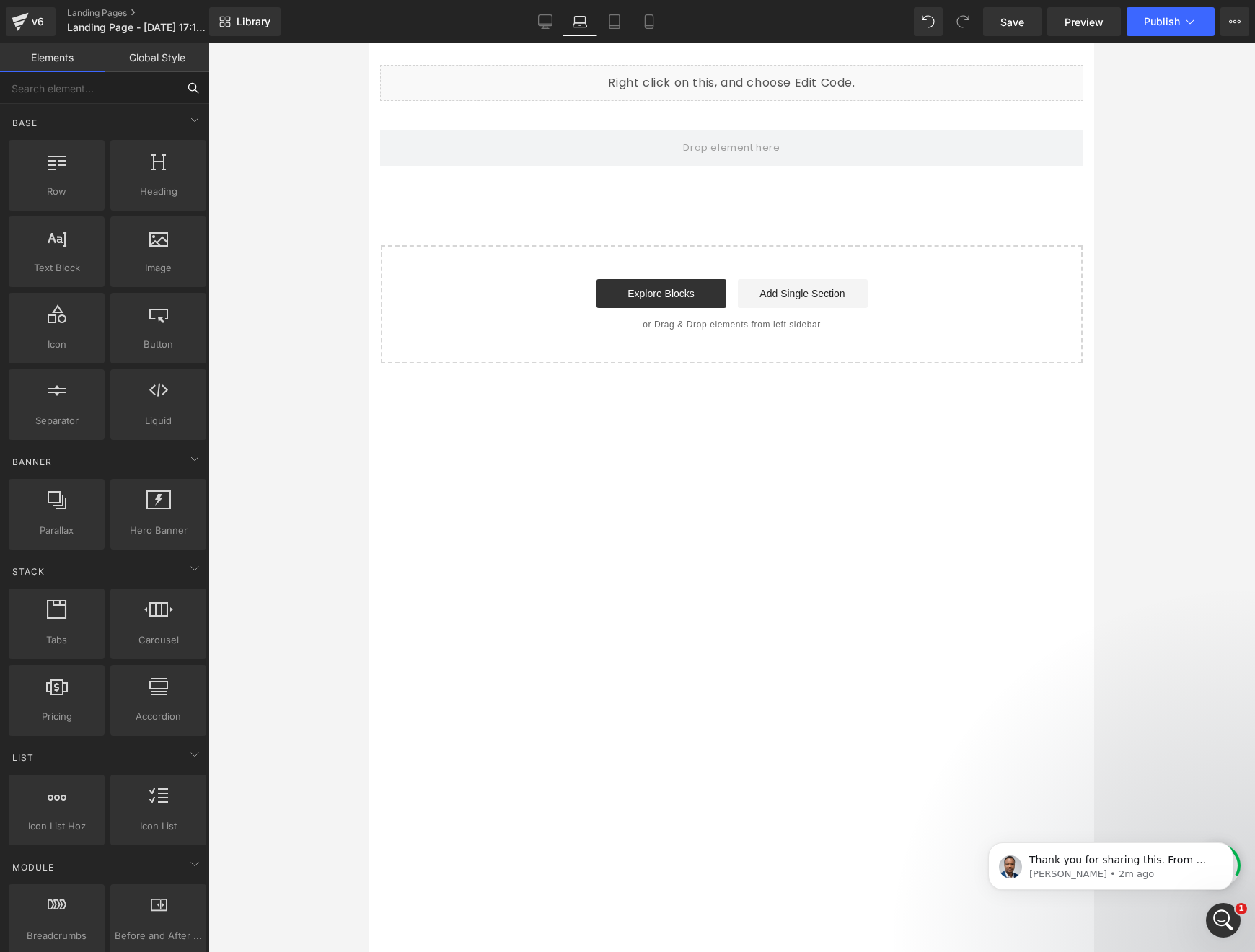
click at [116, 87] on input "text" at bounding box center [89, 88] width 177 height 31
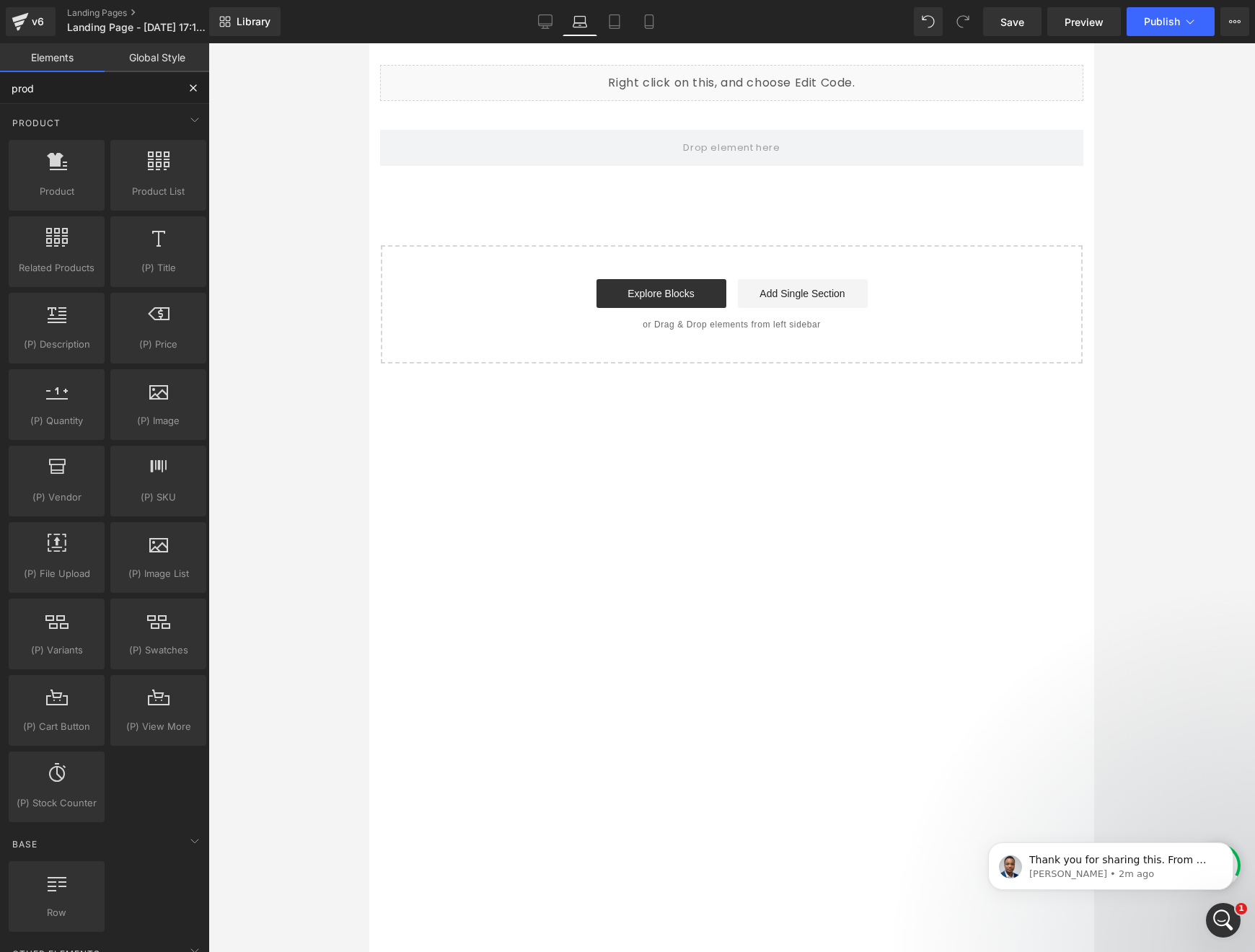
type input "produ"
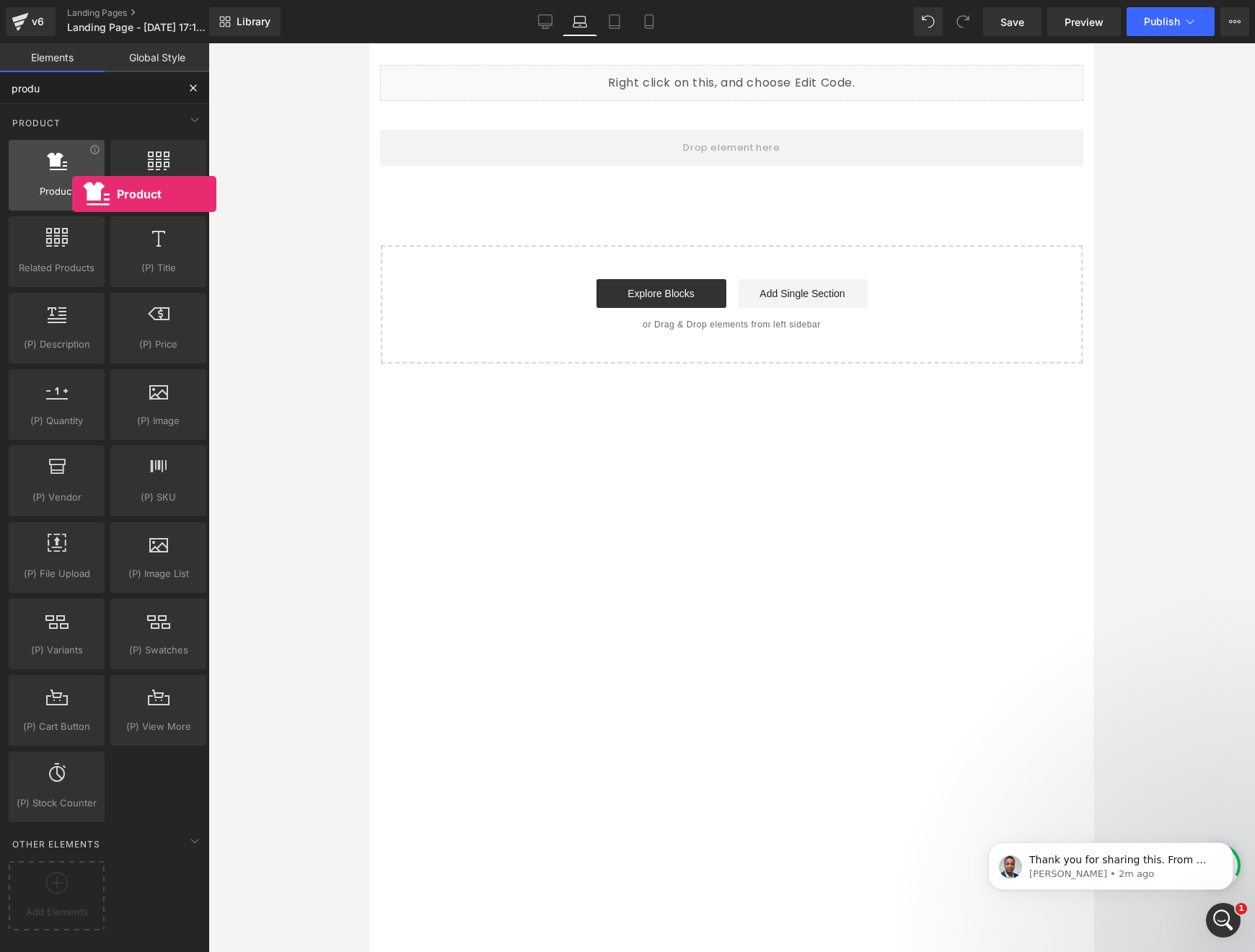
click at [72, 194] on span "Product" at bounding box center [56, 191] width 87 height 15
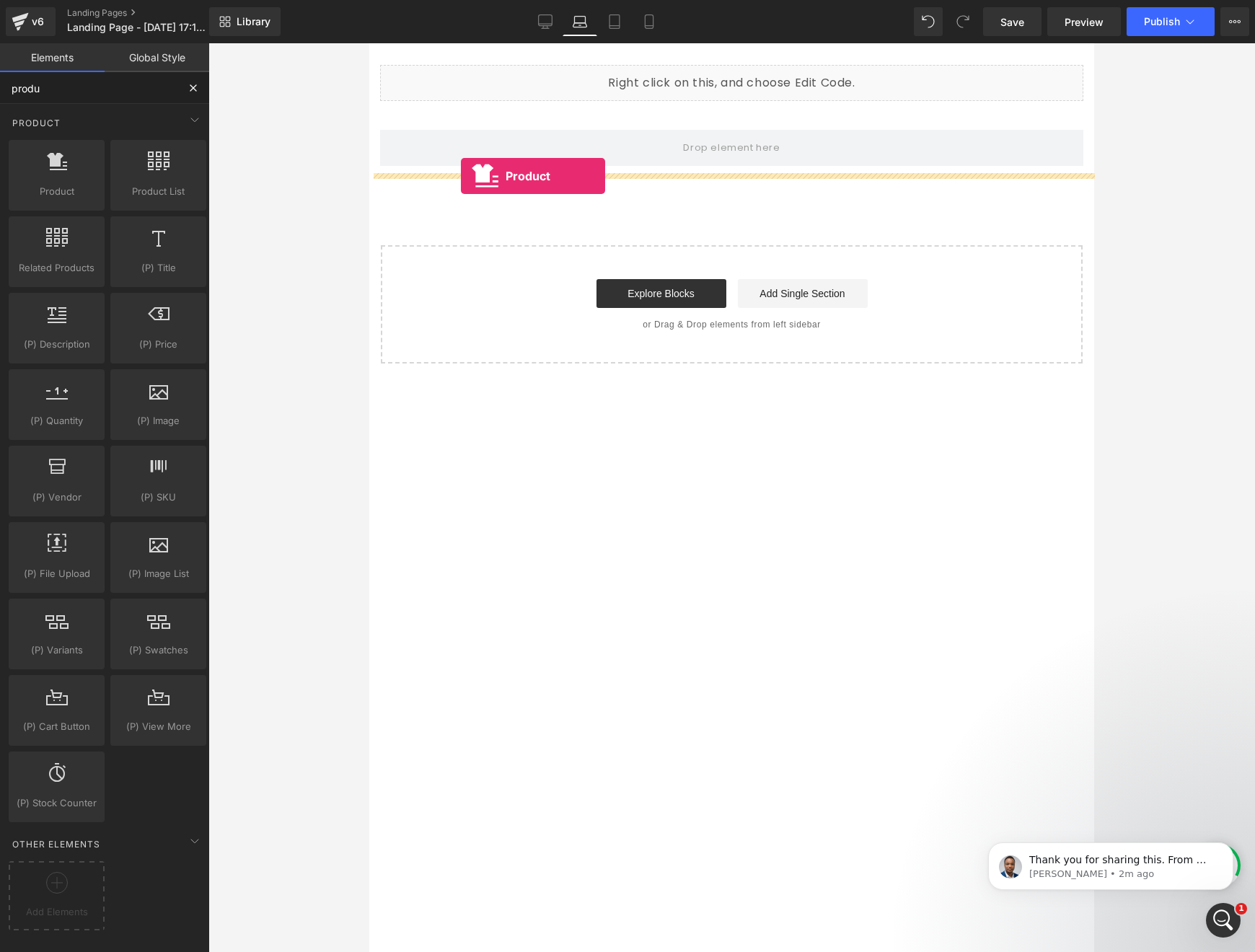
drag, startPoint x: 442, startPoint y: 237, endPoint x: 554, endPoint y: 166, distance: 132.6
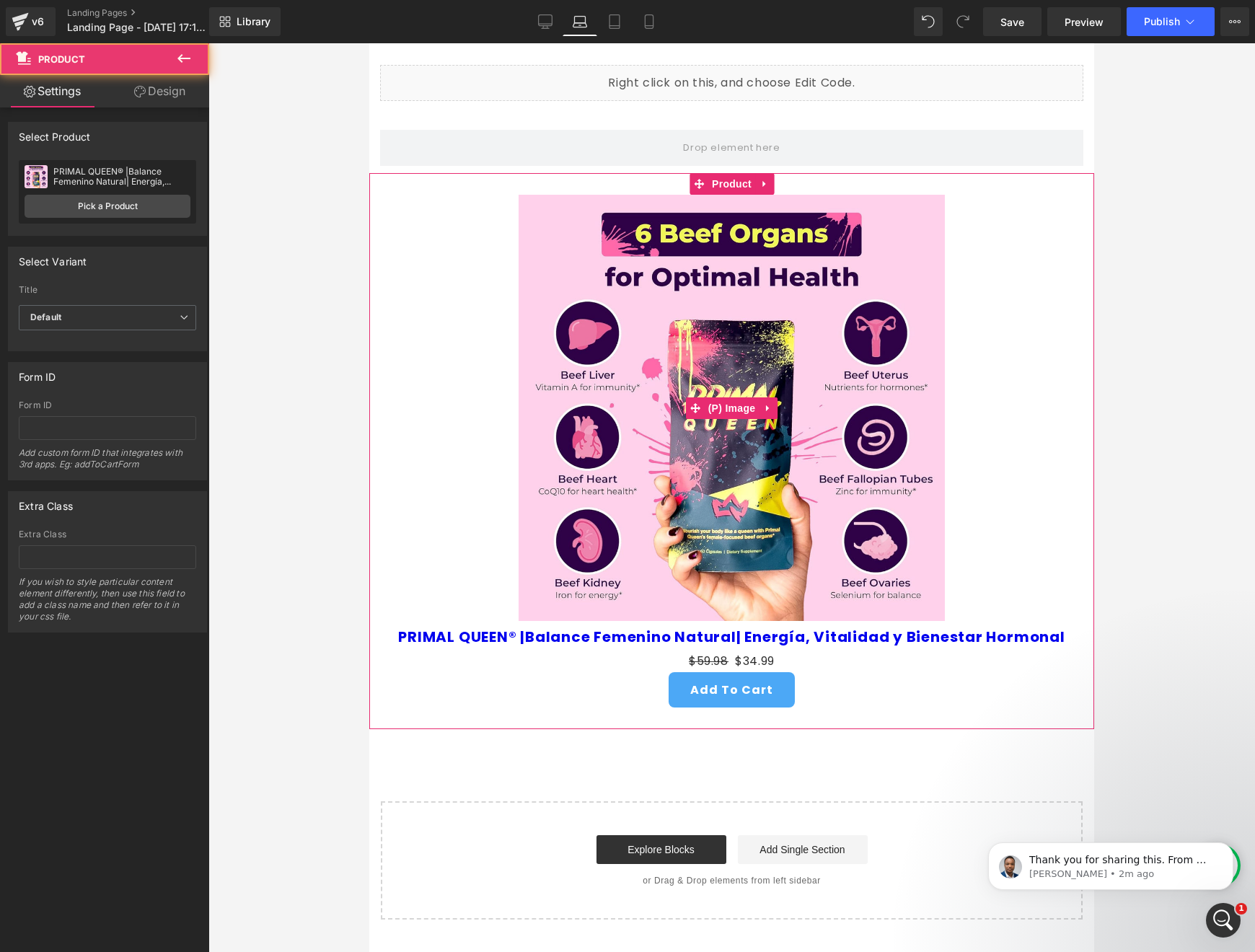
click at [679, 289] on img at bounding box center [731, 408] width 426 height 426
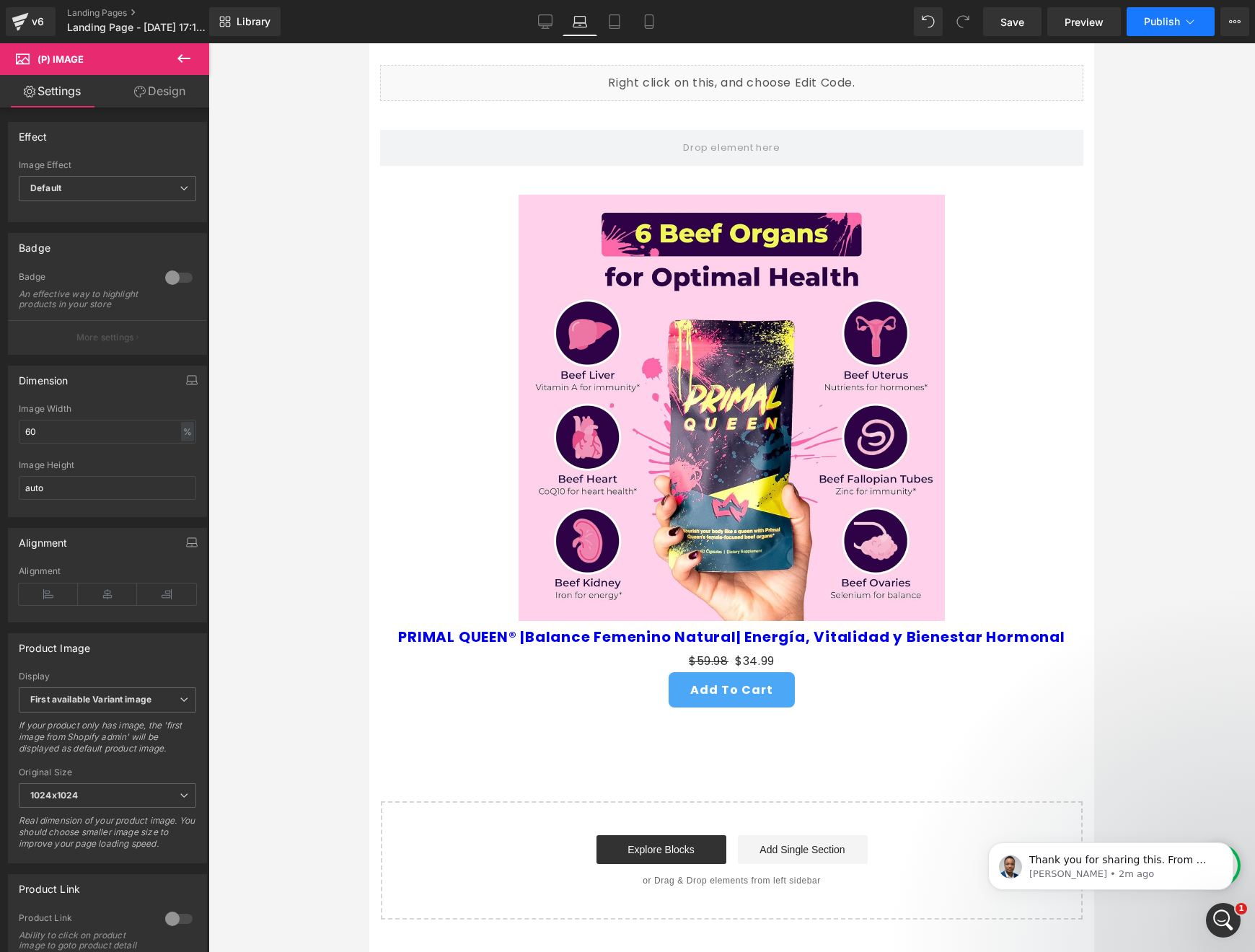
click at [1133, 18] on span "Publish" at bounding box center [1161, 22] width 36 height 12
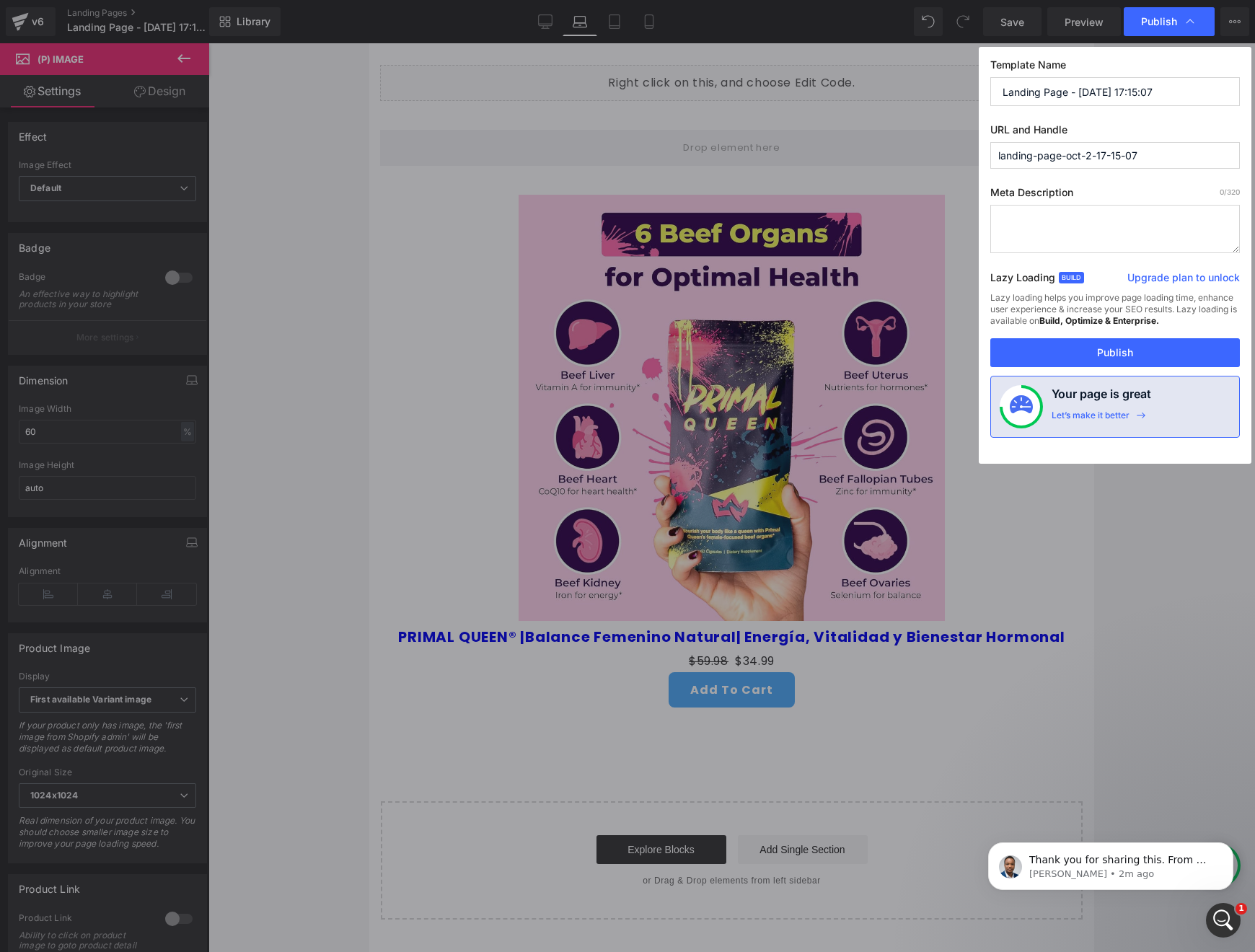
click at [1133, 332] on div "Lazy loading helps you improve page loading time, enhance user experience & inc…" at bounding box center [1115, 315] width 250 height 46
click at [1128, 354] on button "Publish" at bounding box center [1115, 352] width 250 height 29
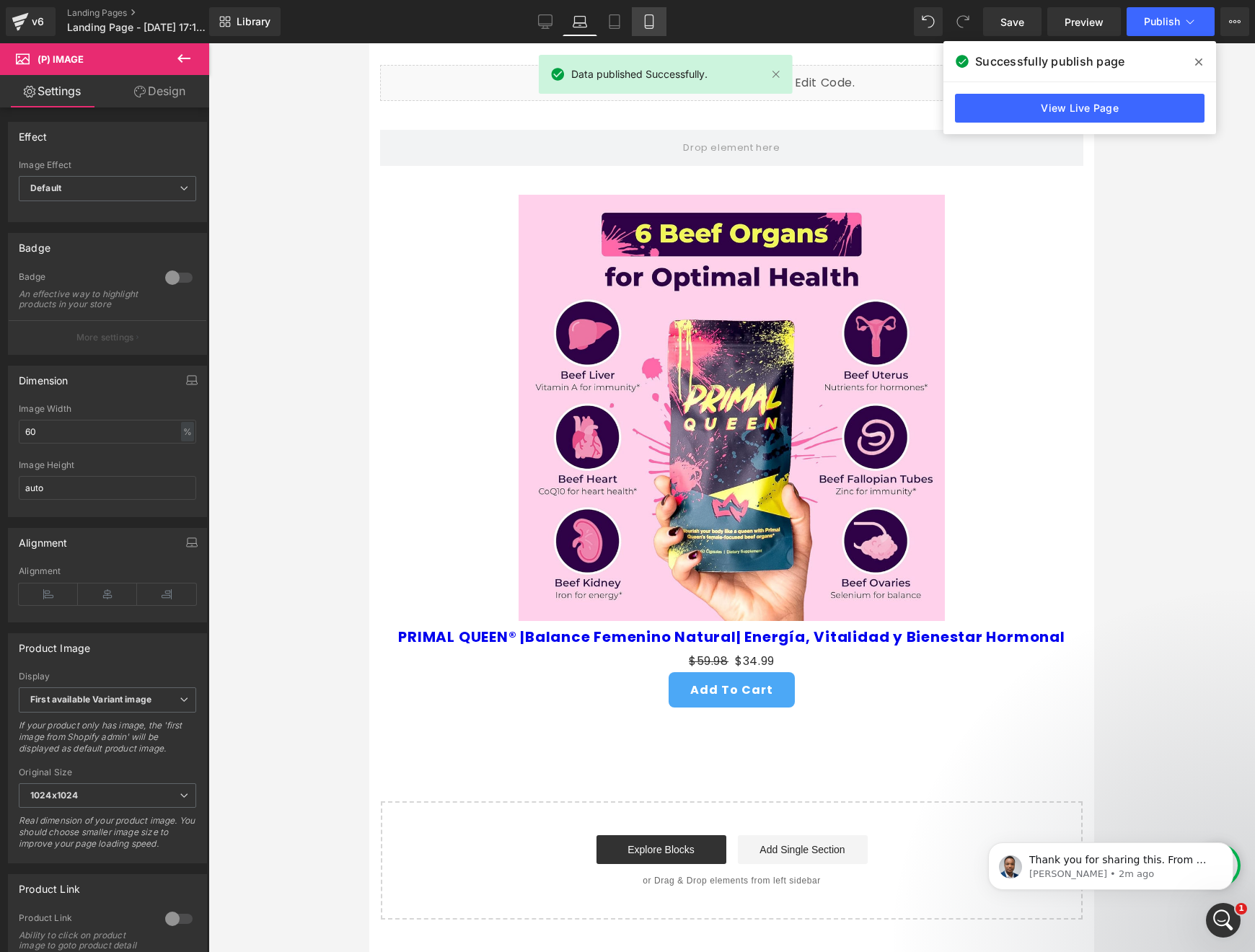
click at [636, 23] on link "Mobile" at bounding box center [649, 21] width 34 height 29
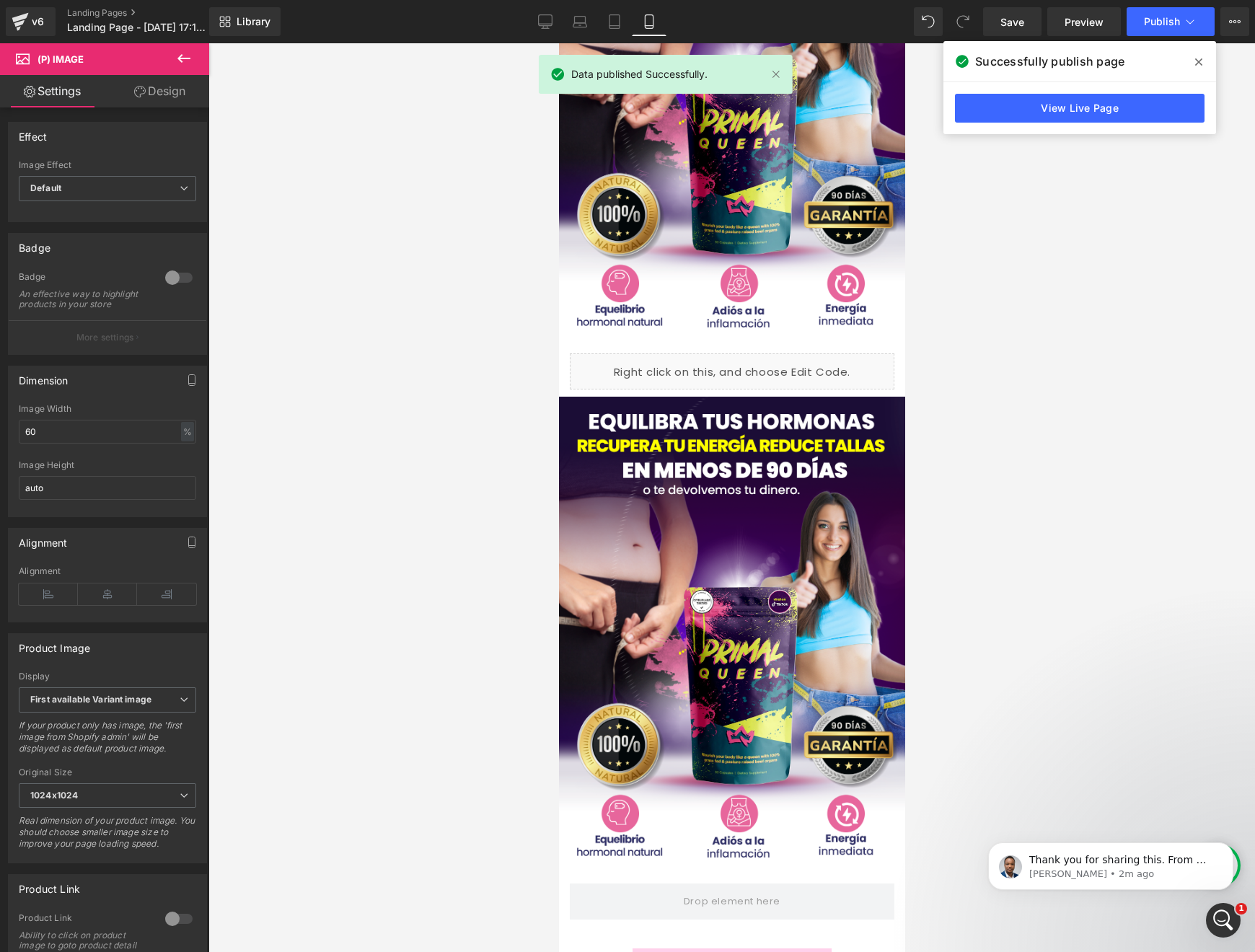
scroll to position [149, 0]
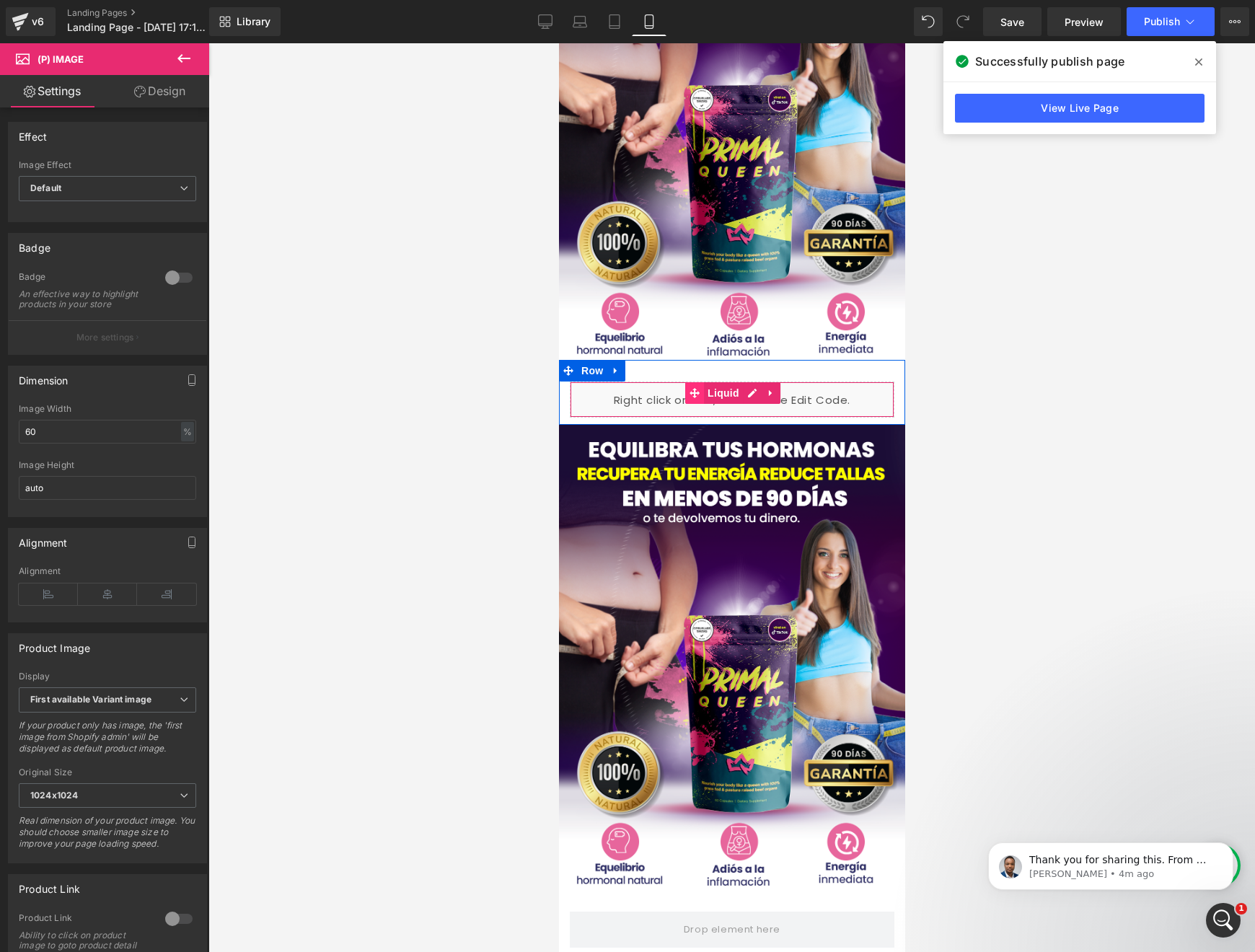
click at [690, 404] on span at bounding box center [694, 393] width 19 height 22
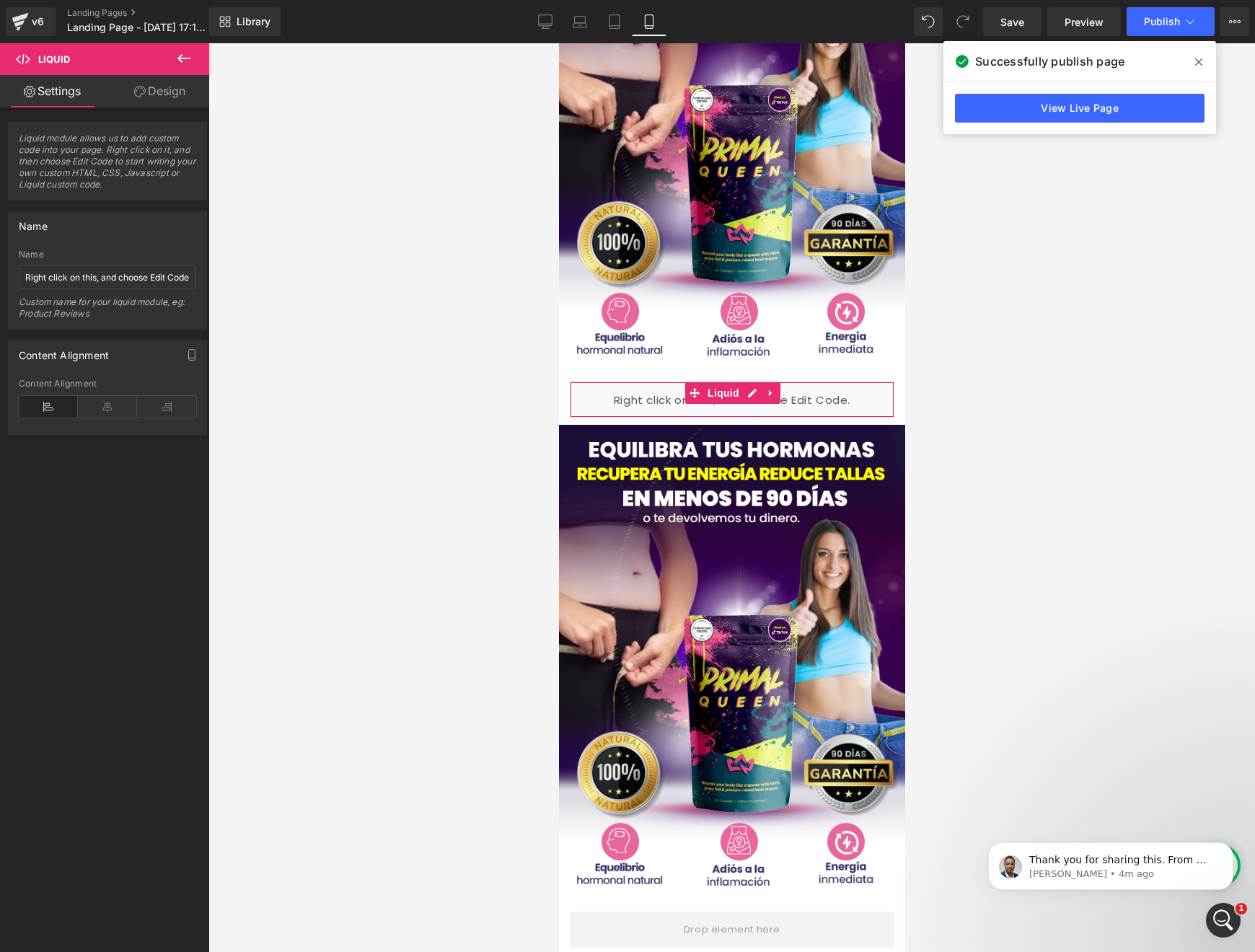
click at [173, 95] on link "Design" at bounding box center [160, 91] width 105 height 32
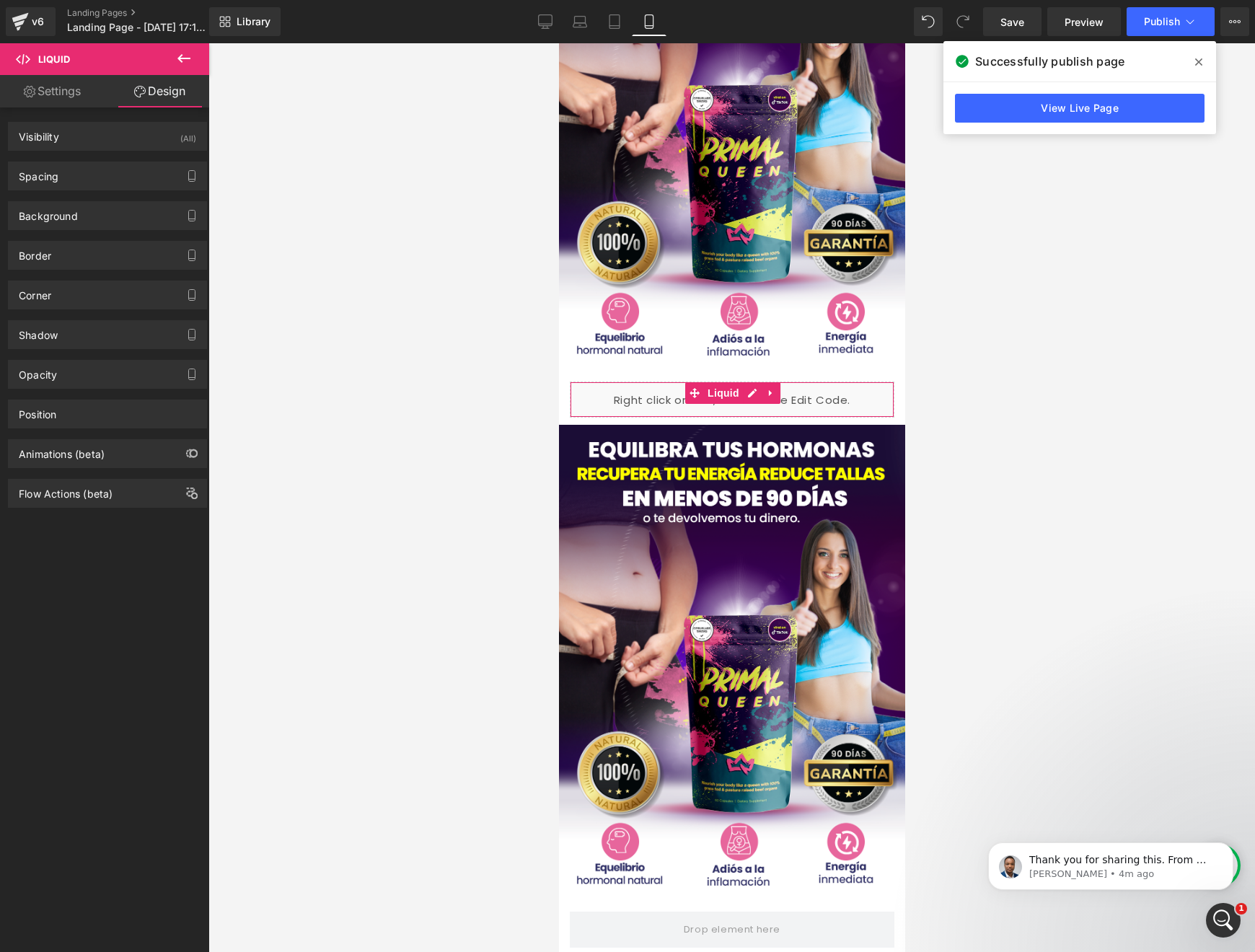
click at [78, 98] on link "Settings" at bounding box center [52, 91] width 105 height 32
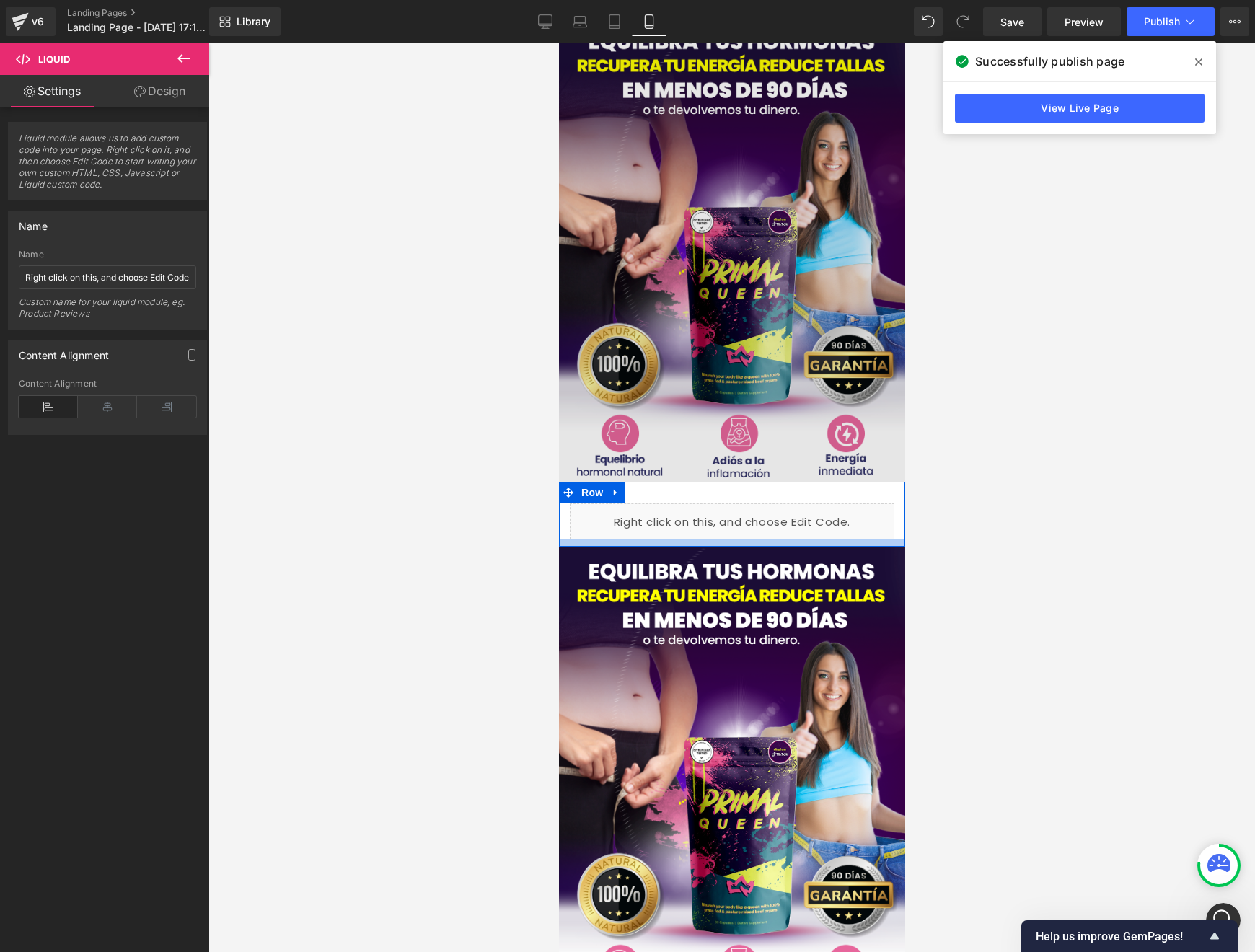
scroll to position [0, 0]
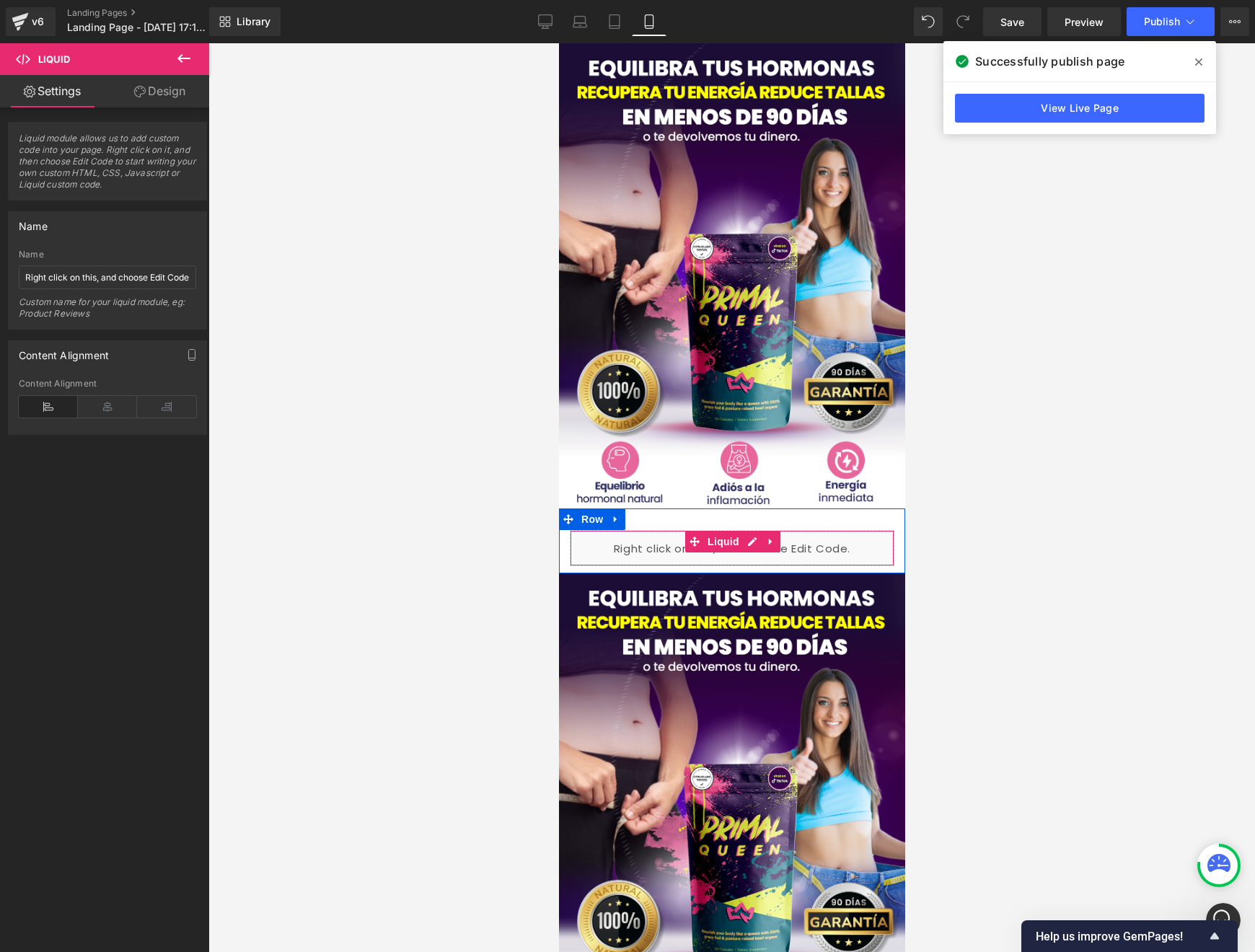
click at [729, 553] on div "Liquid" at bounding box center [731, 548] width 324 height 36
click at [841, 551] on div "Liquid" at bounding box center [731, 548] width 324 height 36
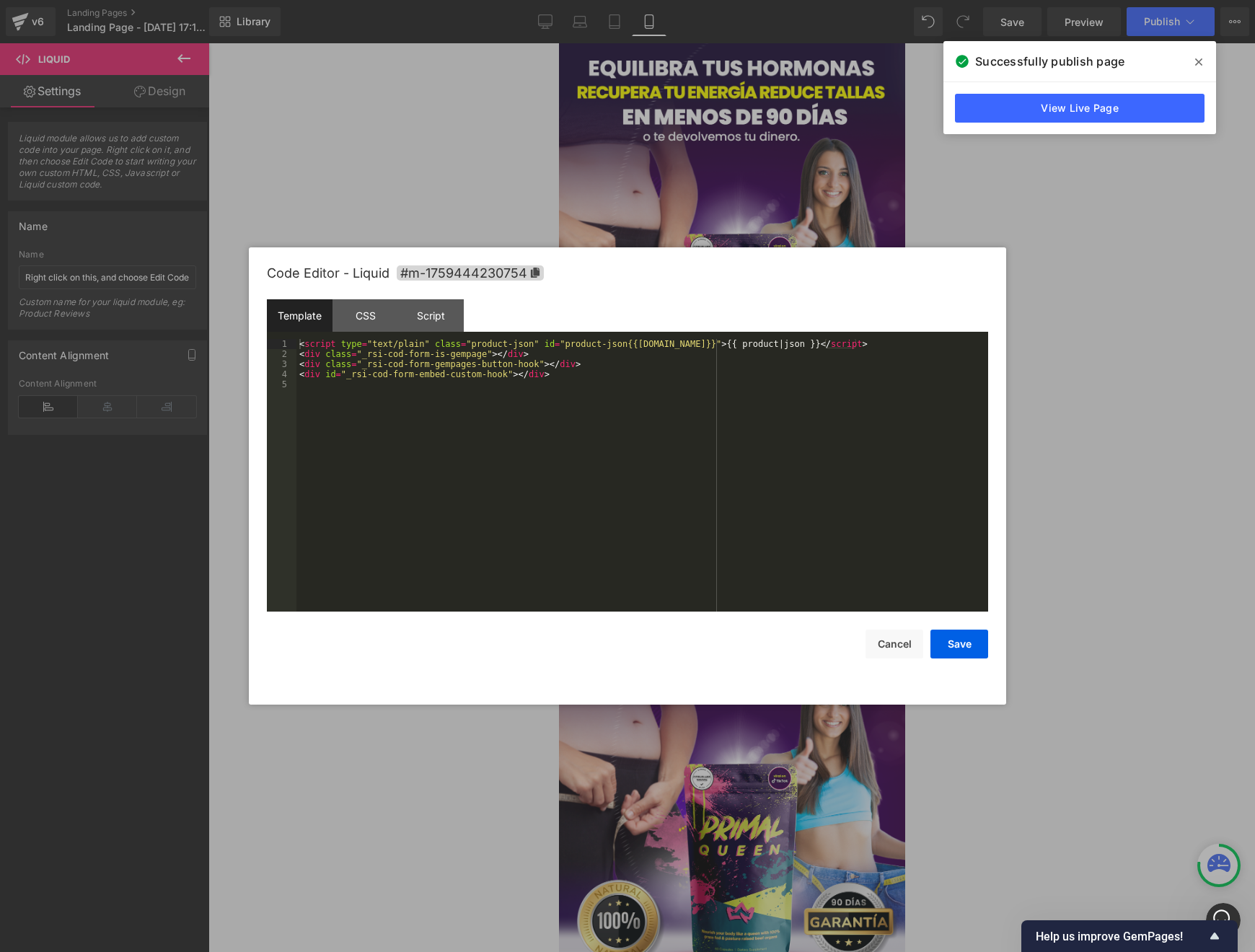
click at [637, 0] on div "Liquid You are previewing how the will restyle your page. You can not edit Elem…" at bounding box center [628, 0] width 1255 height 0
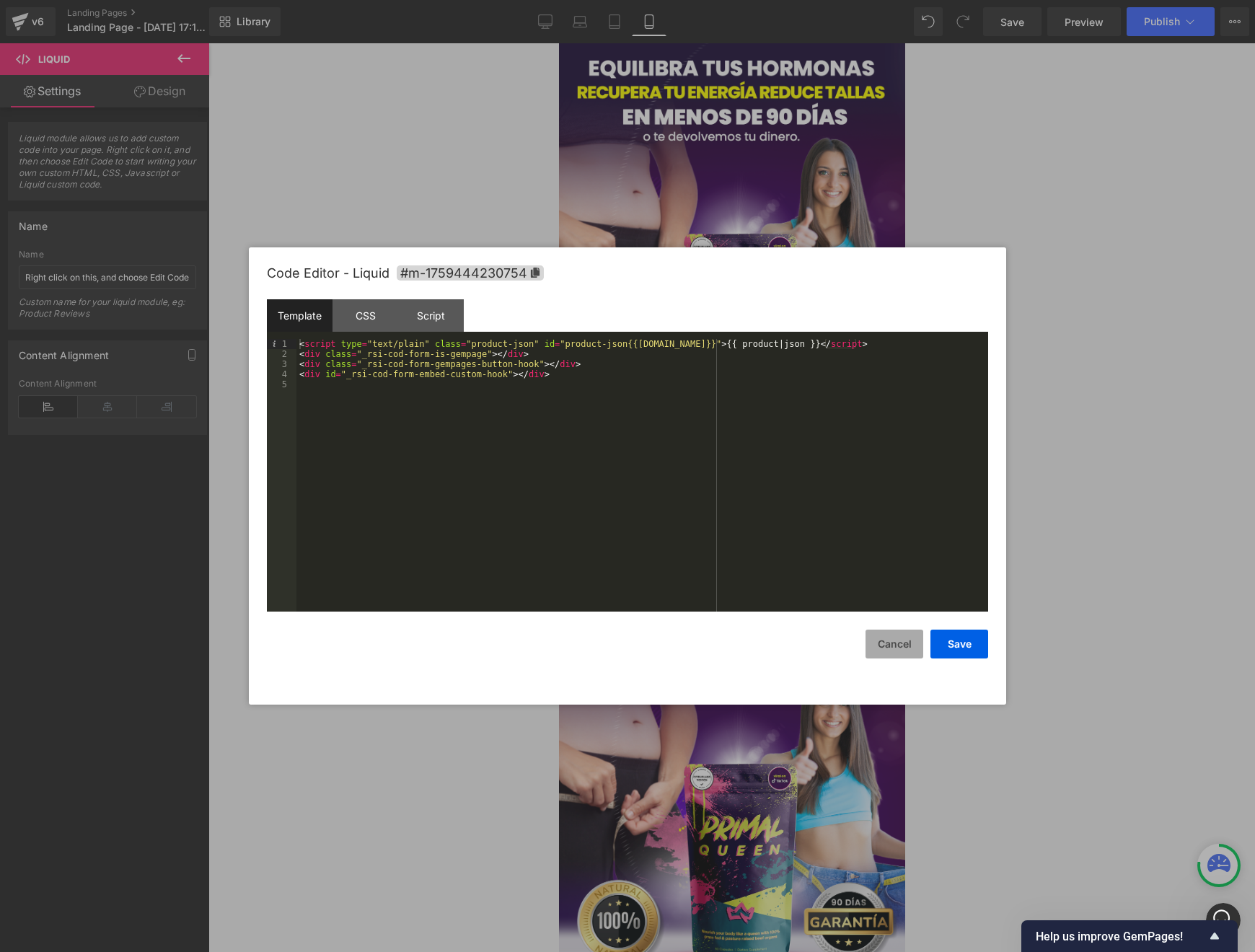
click at [891, 647] on button "Cancel" at bounding box center [894, 644] width 58 height 29
